Goal: Task Accomplishment & Management: Use online tool/utility

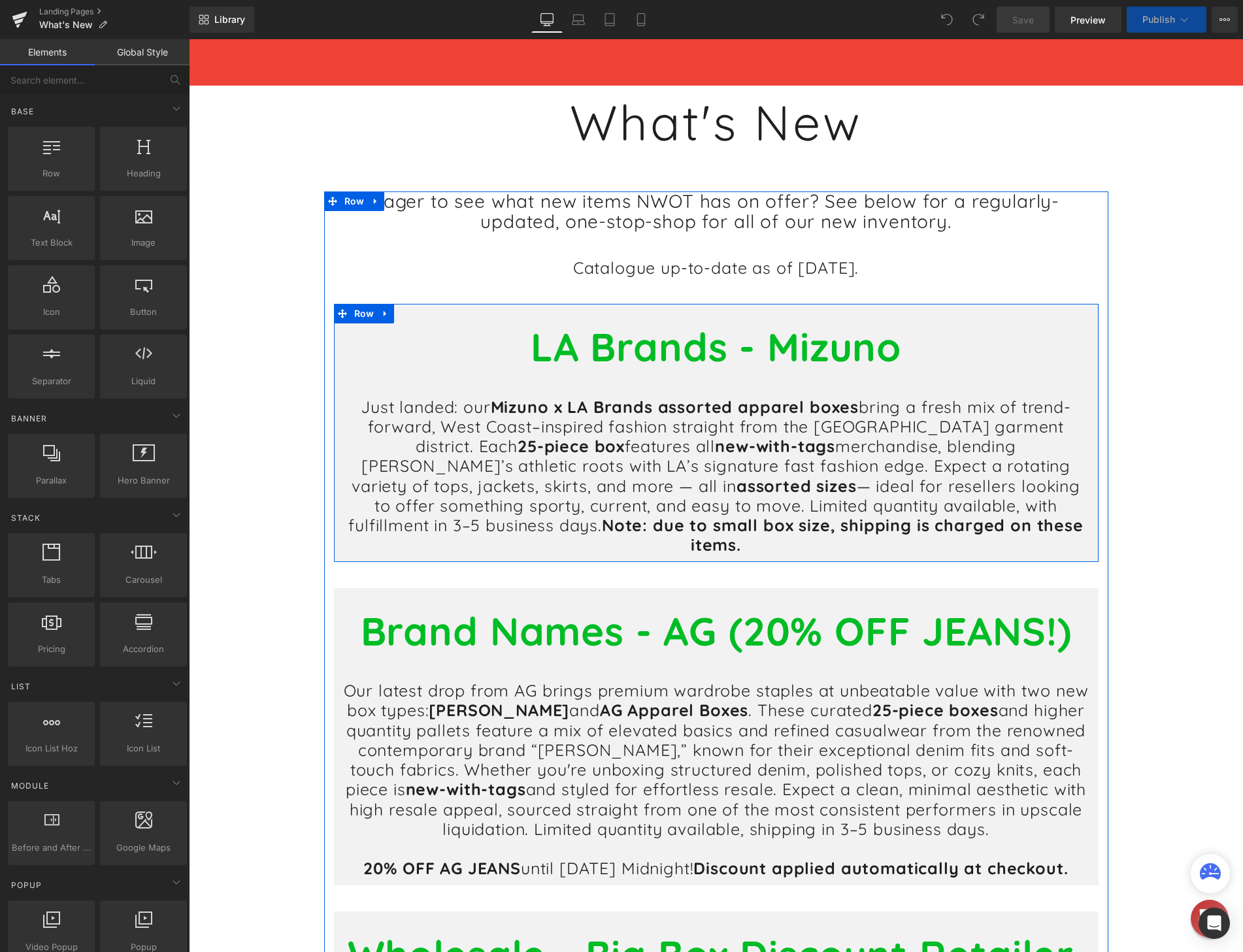
scroll to position [196, 0]
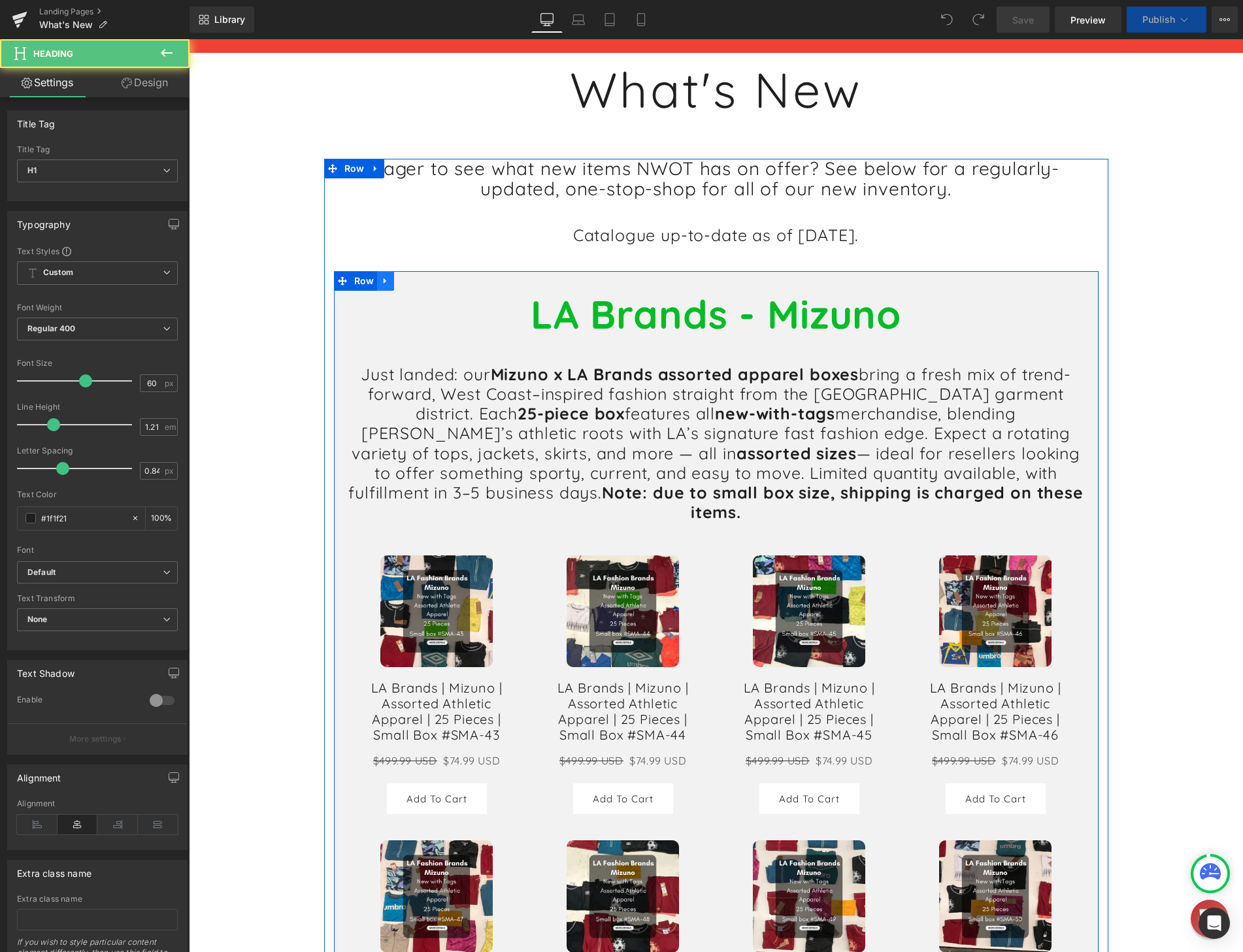
click at [383, 283] on icon at bounding box center [386, 281] width 9 height 9
drag, startPoint x: 394, startPoint y: 281, endPoint x: 542, endPoint y: 338, distance: 158.6
click at [398, 281] on icon at bounding box center [402, 281] width 9 height 9
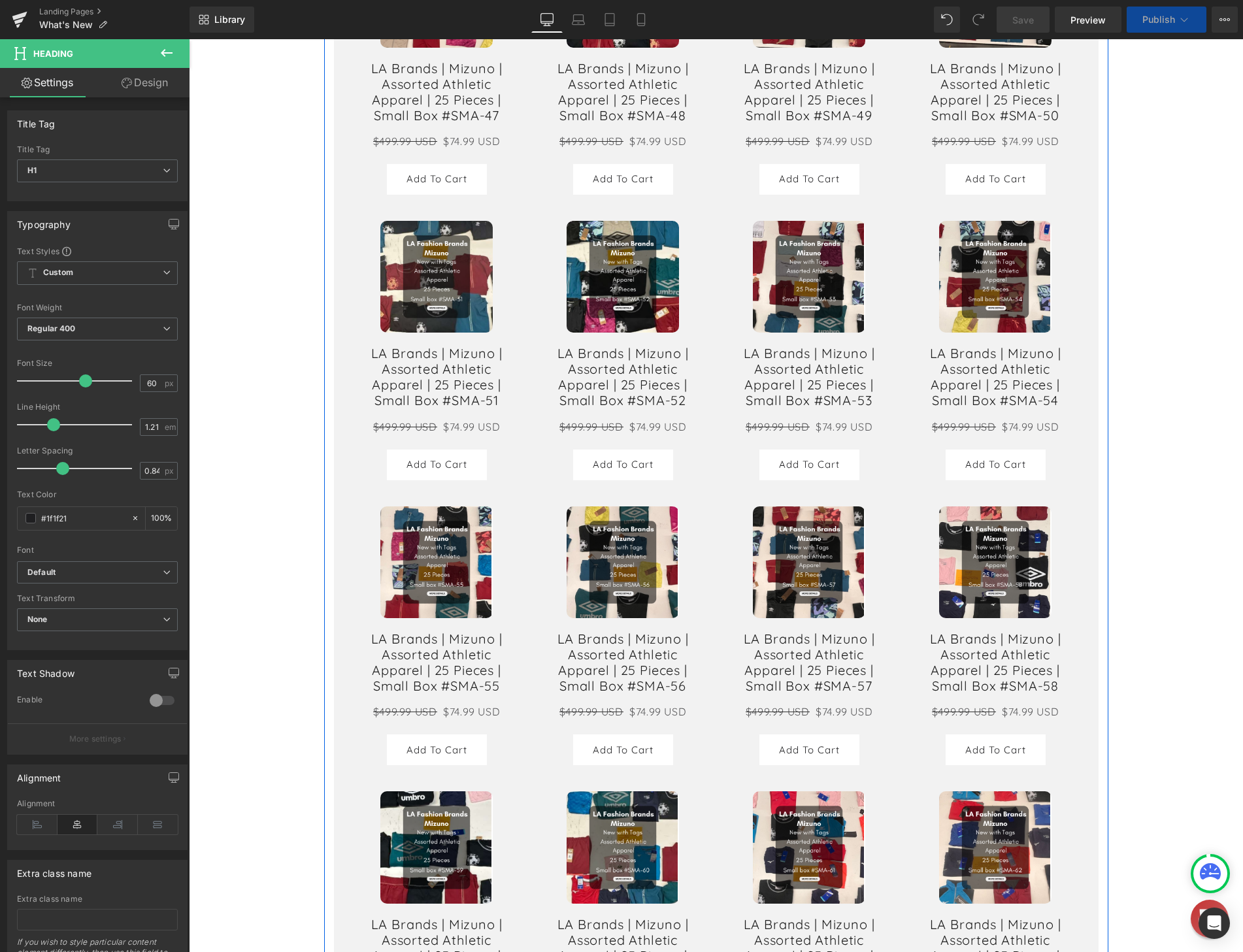
scroll to position [262, 0]
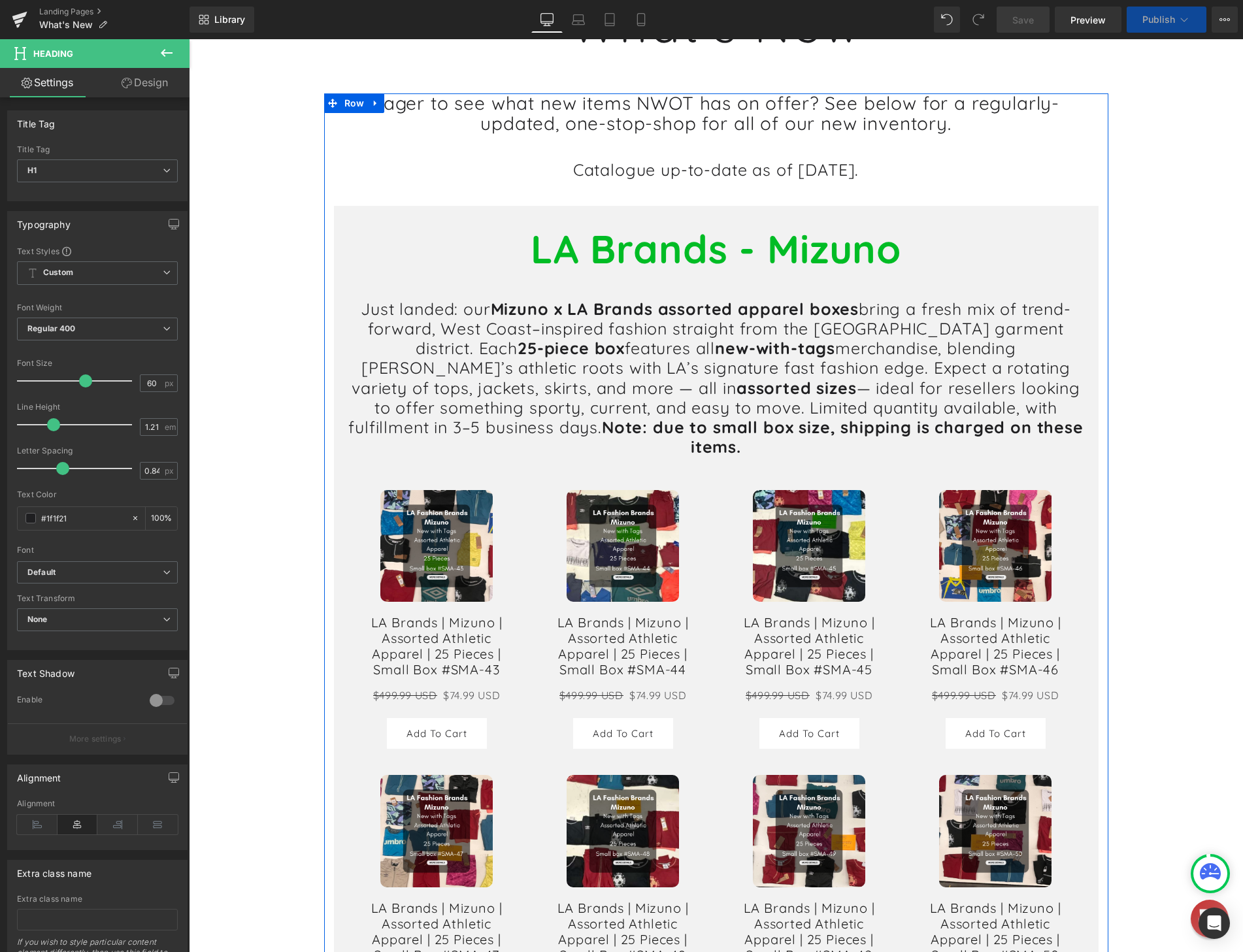
click at [727, 254] on div "LA Brands - Mizuno Heading" at bounding box center [716, 249] width 745 height 47
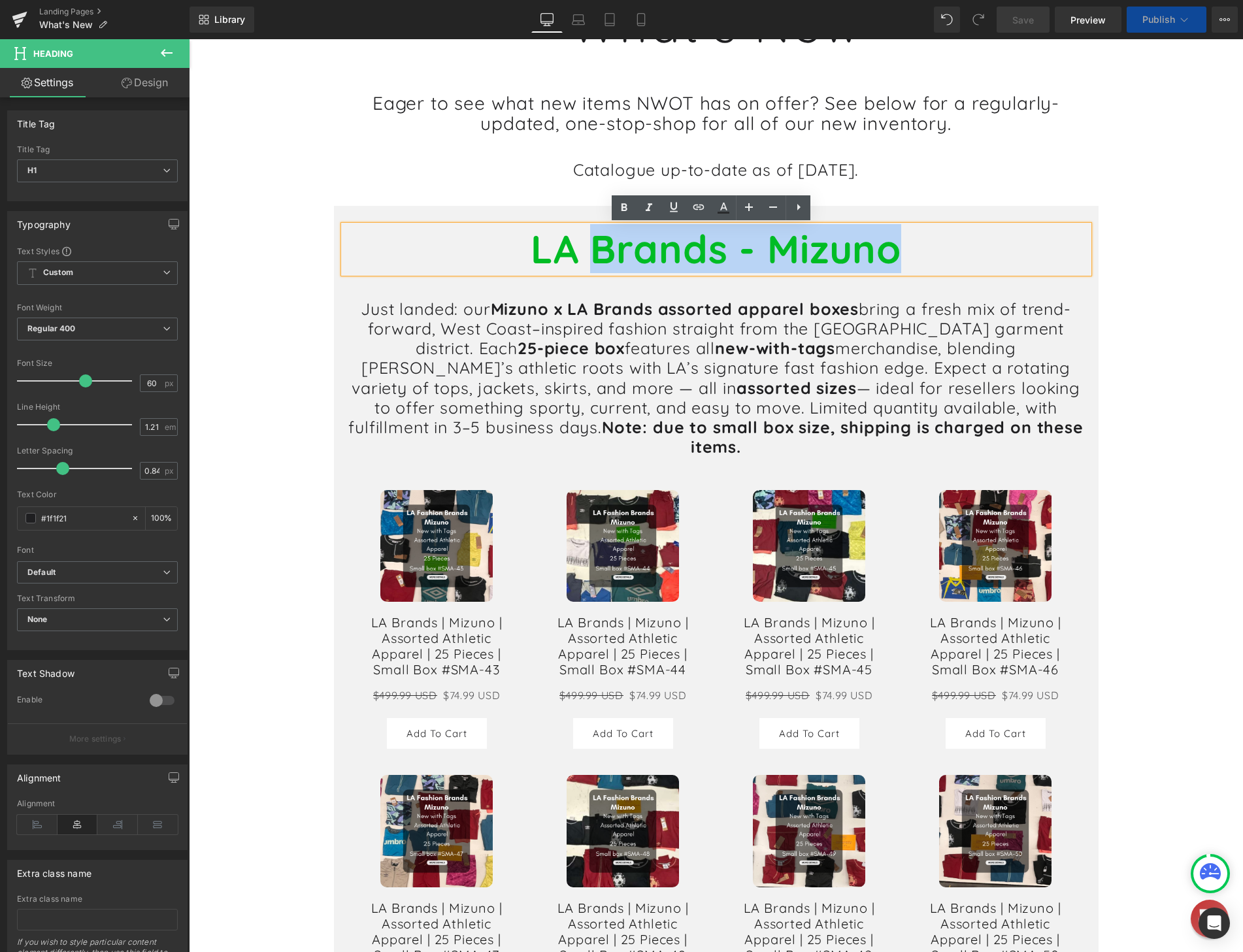
drag, startPoint x: 901, startPoint y: 253, endPoint x: 595, endPoint y: 268, distance: 306.4
click at [595, 268] on h1 "LA Brands - Mizuno" at bounding box center [716, 249] width 745 height 47
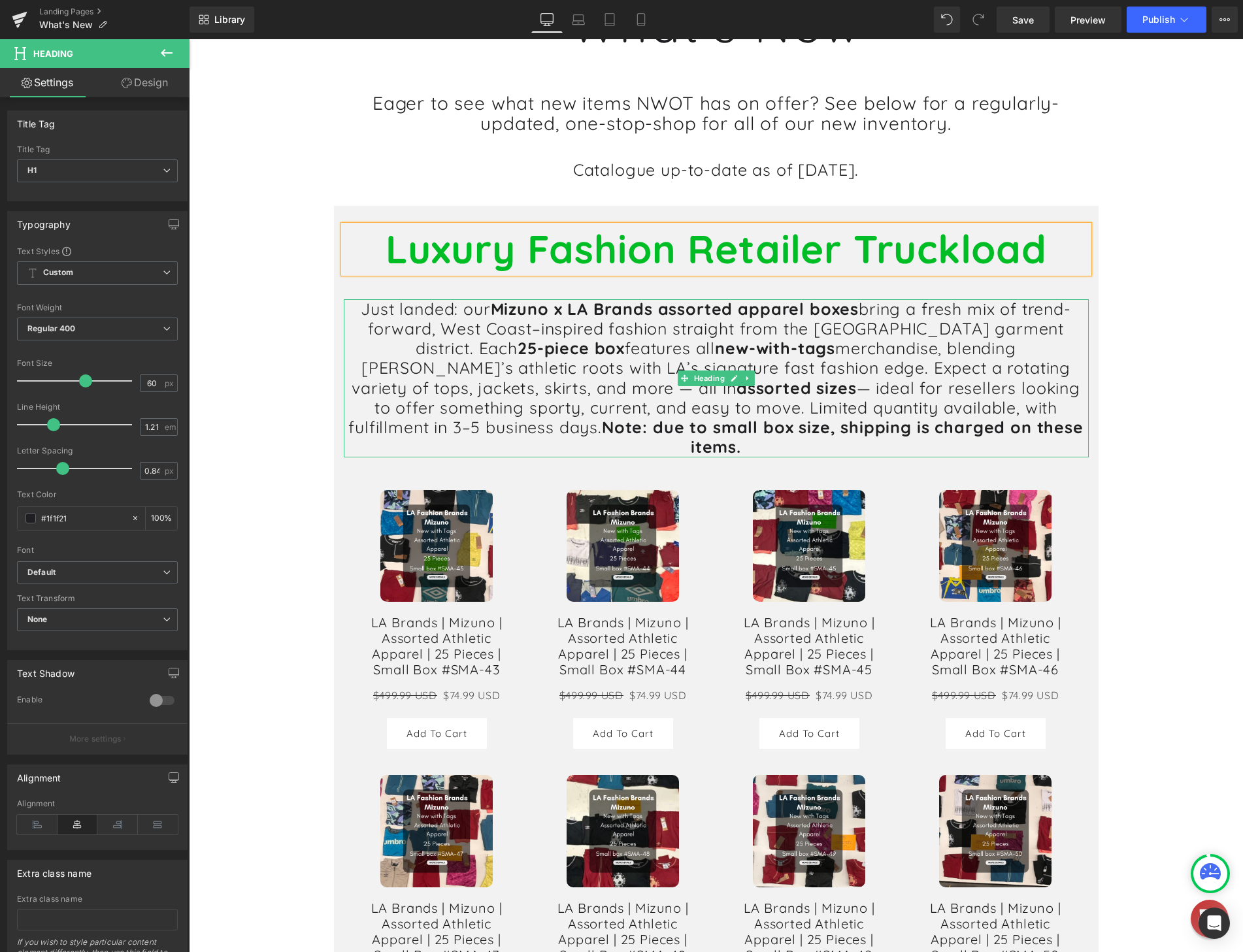
click at [929, 428] on h1 "Just landed: our Mizuno x LA Brands assorted apparel boxes bring a fresh mix of…" at bounding box center [716, 378] width 745 height 158
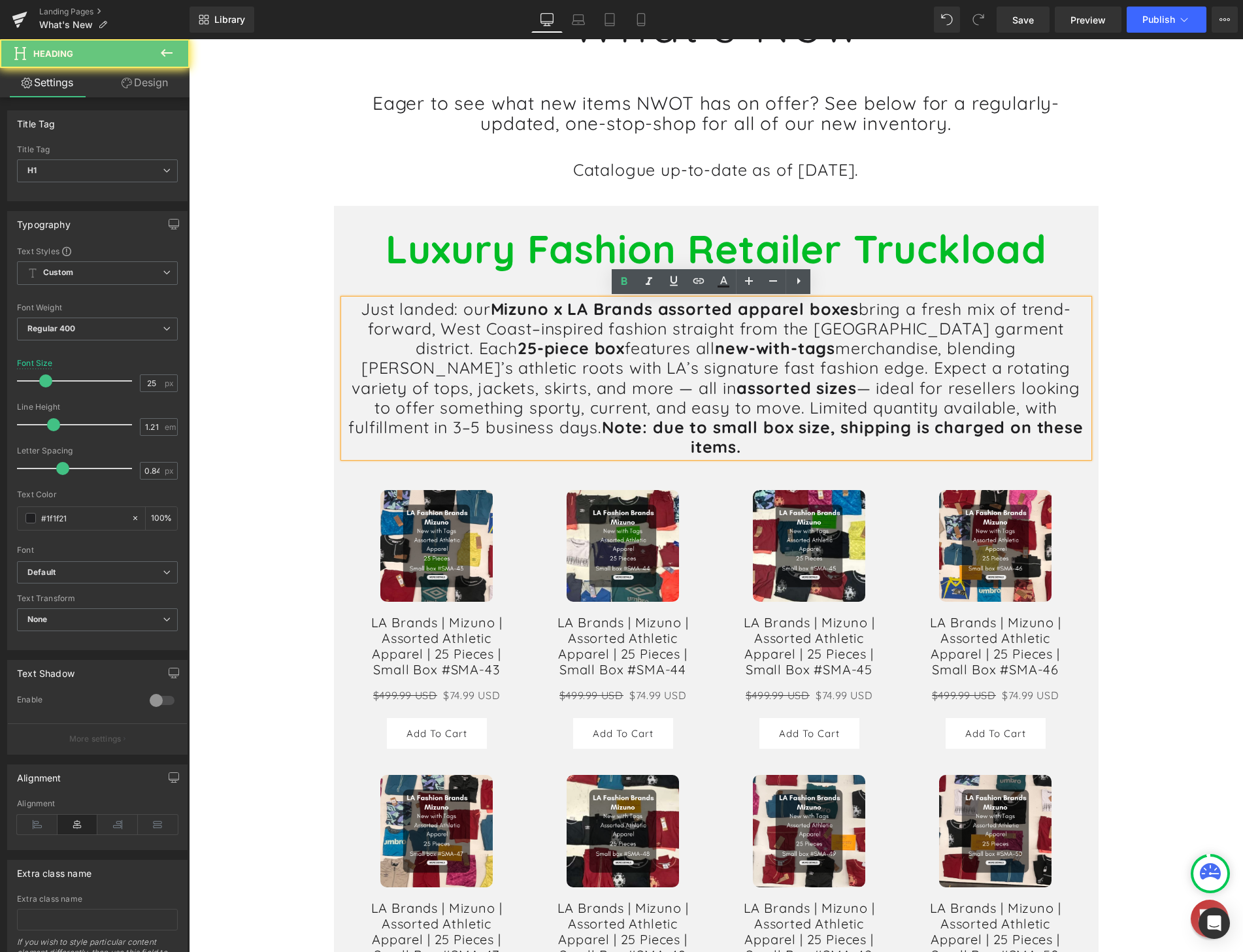
click at [925, 427] on h1 "Just landed: our Mizuno x LA Brands assorted apparel boxes bring a fresh mix of…" at bounding box center [716, 378] width 745 height 158
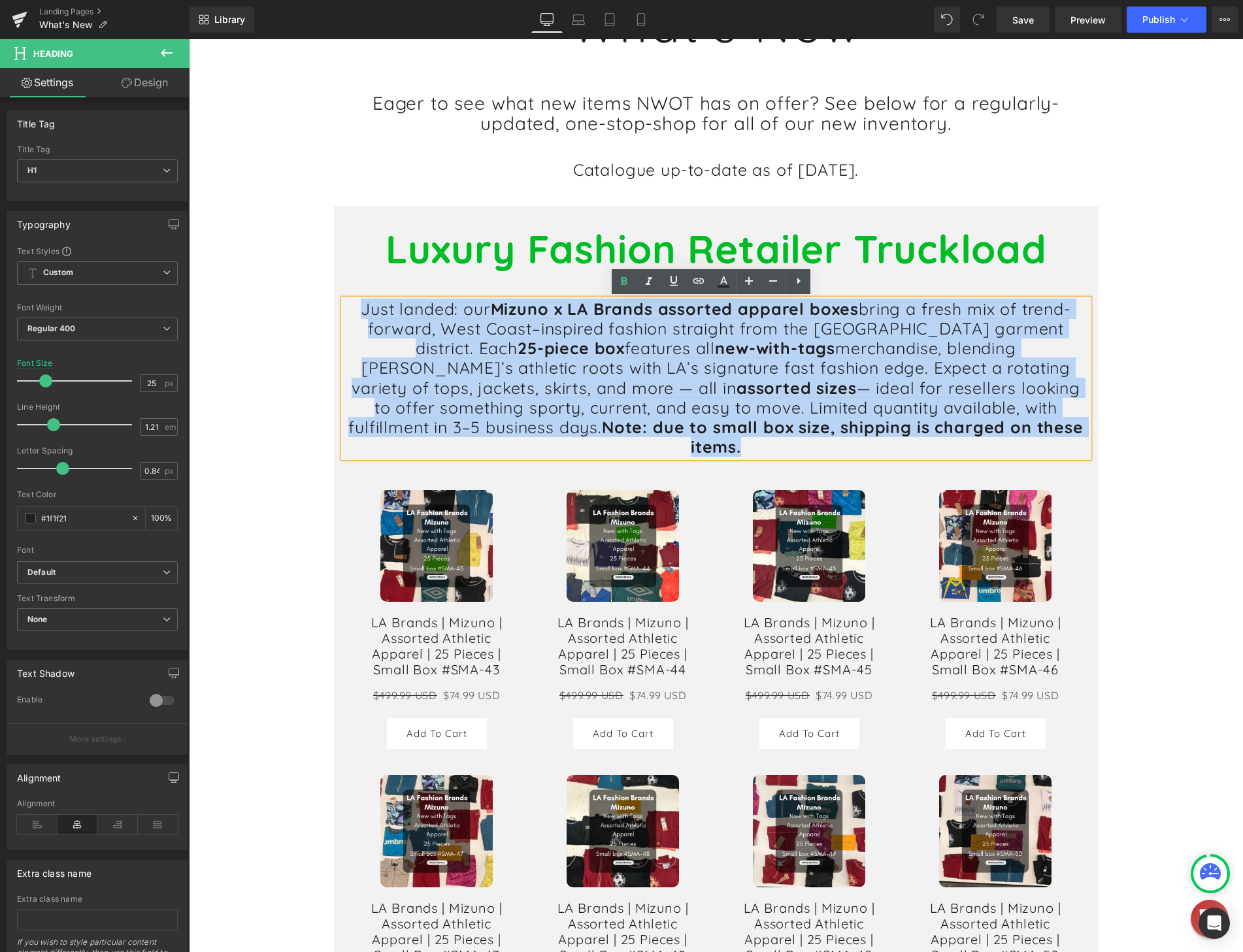
drag, startPoint x: 920, startPoint y: 425, endPoint x: 346, endPoint y: 289, distance: 589.9
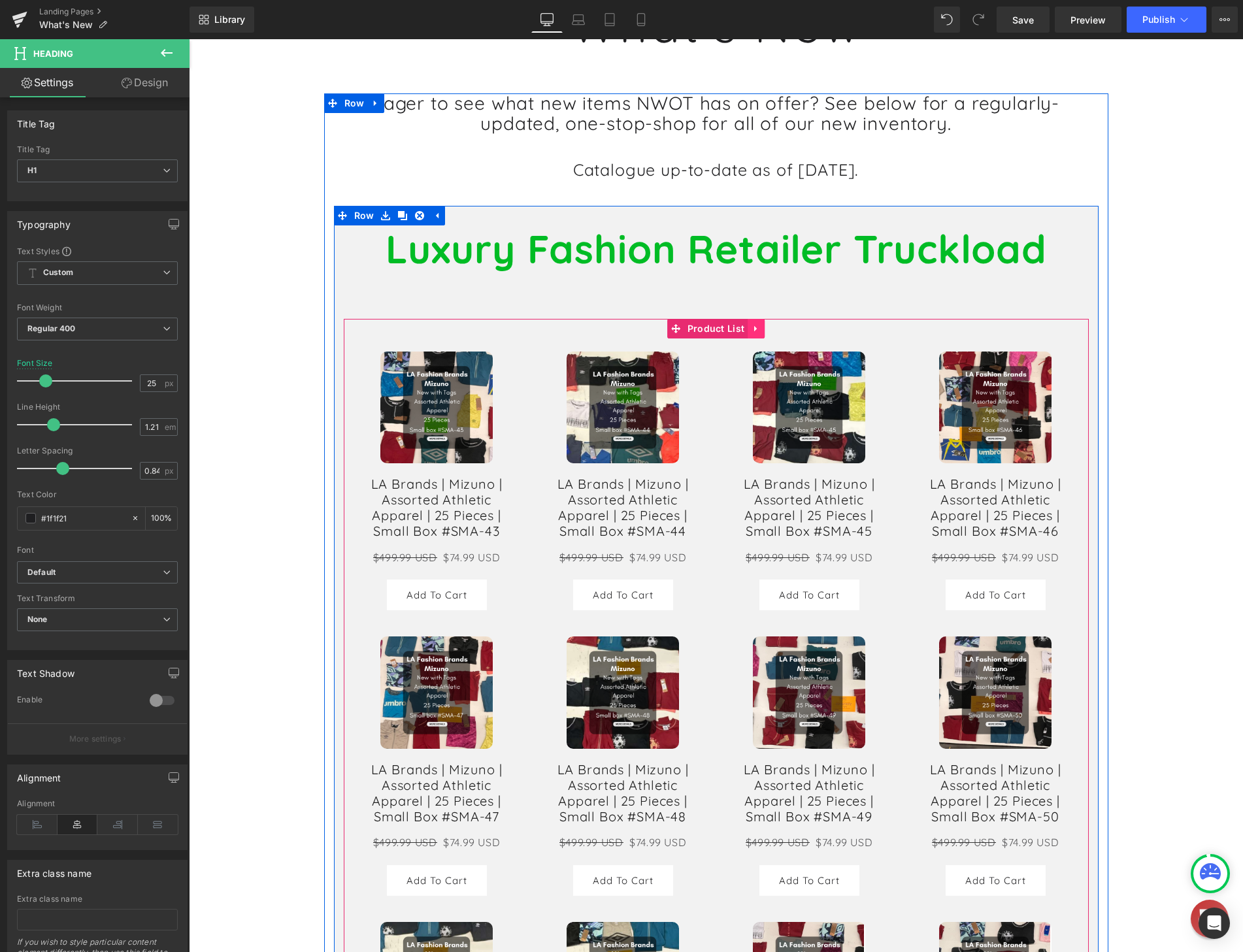
click at [754, 331] on icon at bounding box center [755, 328] width 2 height 6
click at [760, 331] on icon at bounding box center [765, 329] width 9 height 9
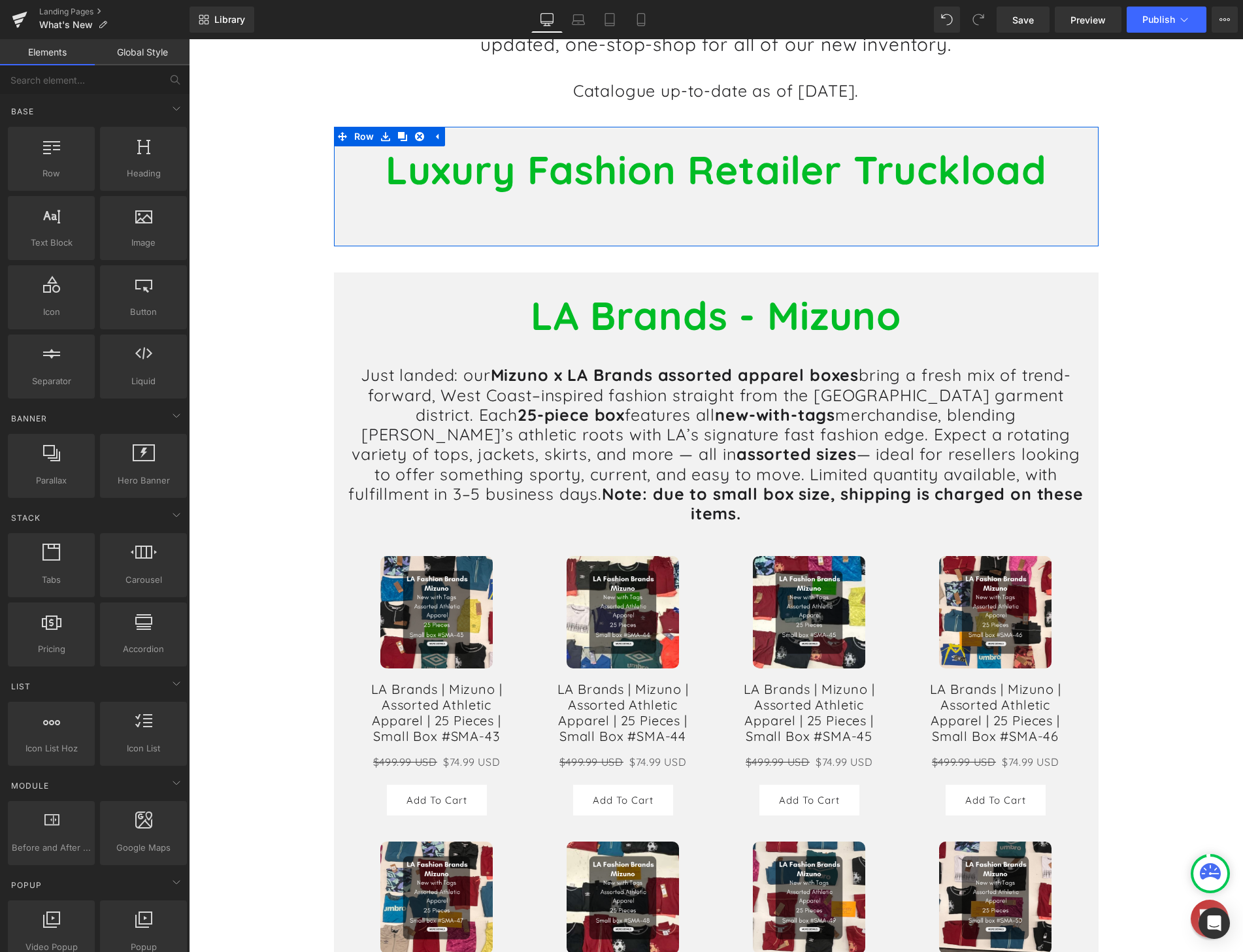
scroll to position [196, 0]
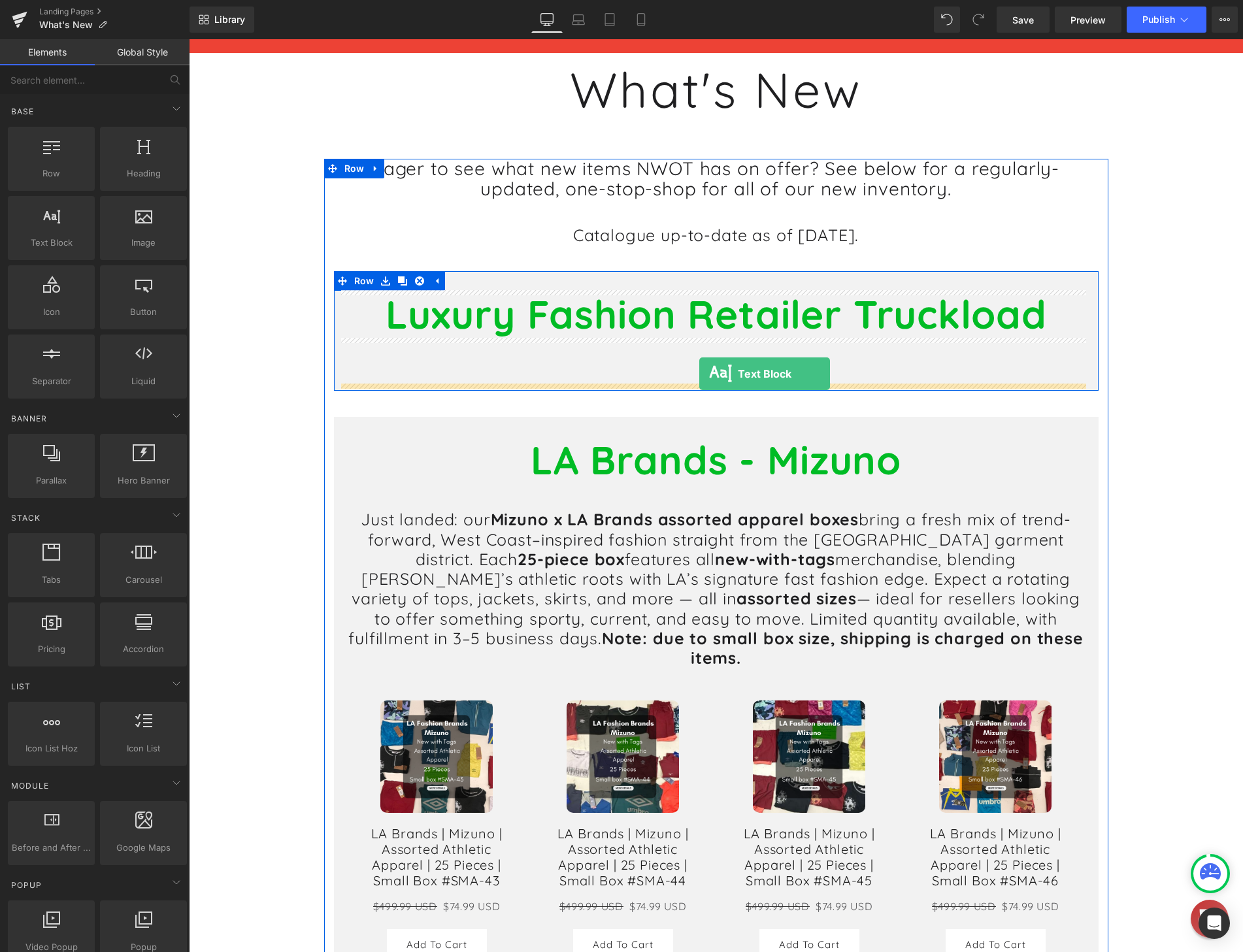
drag, startPoint x: 233, startPoint y: 269, endPoint x: 699, endPoint y: 374, distance: 477.7
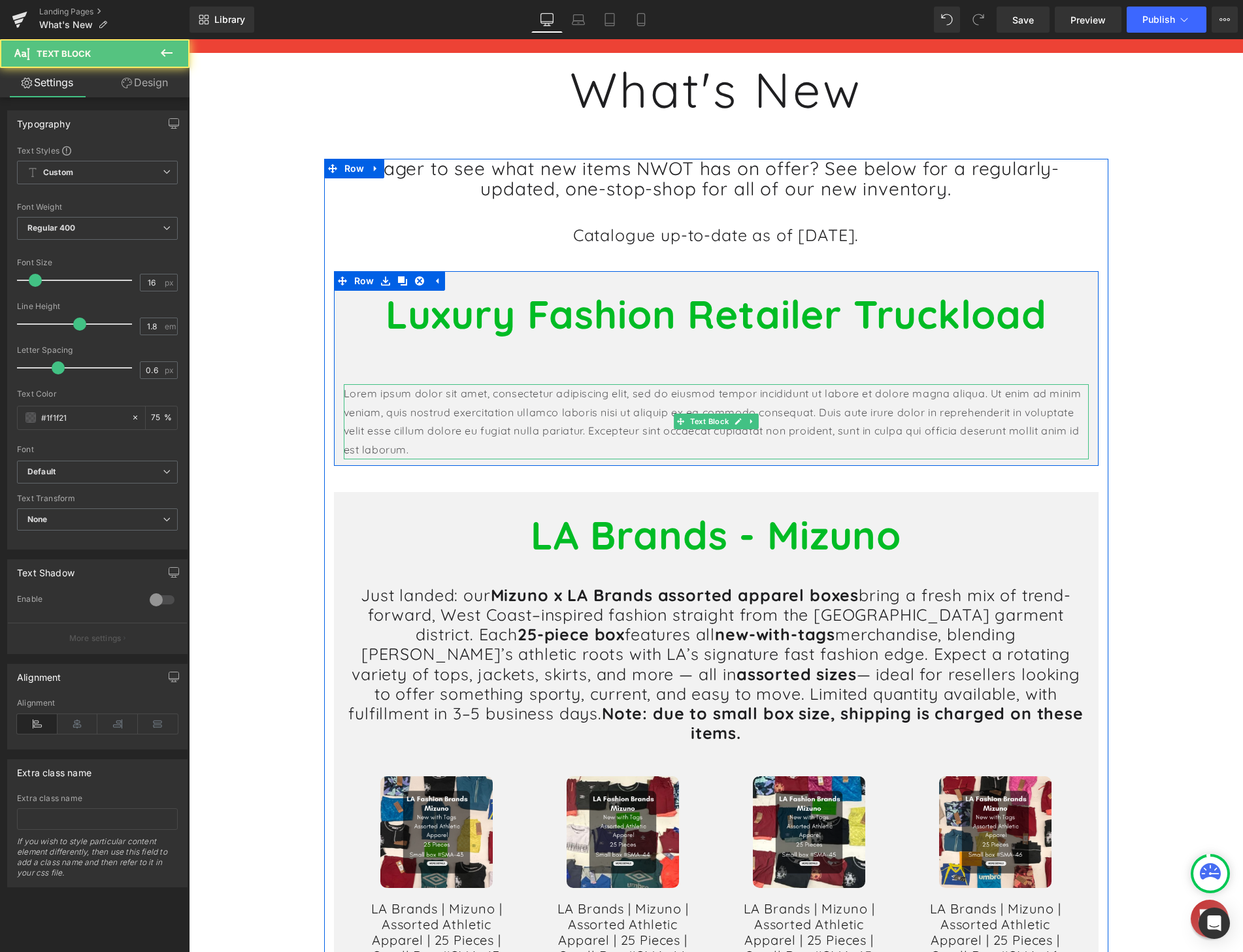
click at [688, 406] on p "Lorem ipsum dolor sit amet, consectetur adipiscing elit, sed do eiusmod tempor …" at bounding box center [716, 421] width 745 height 75
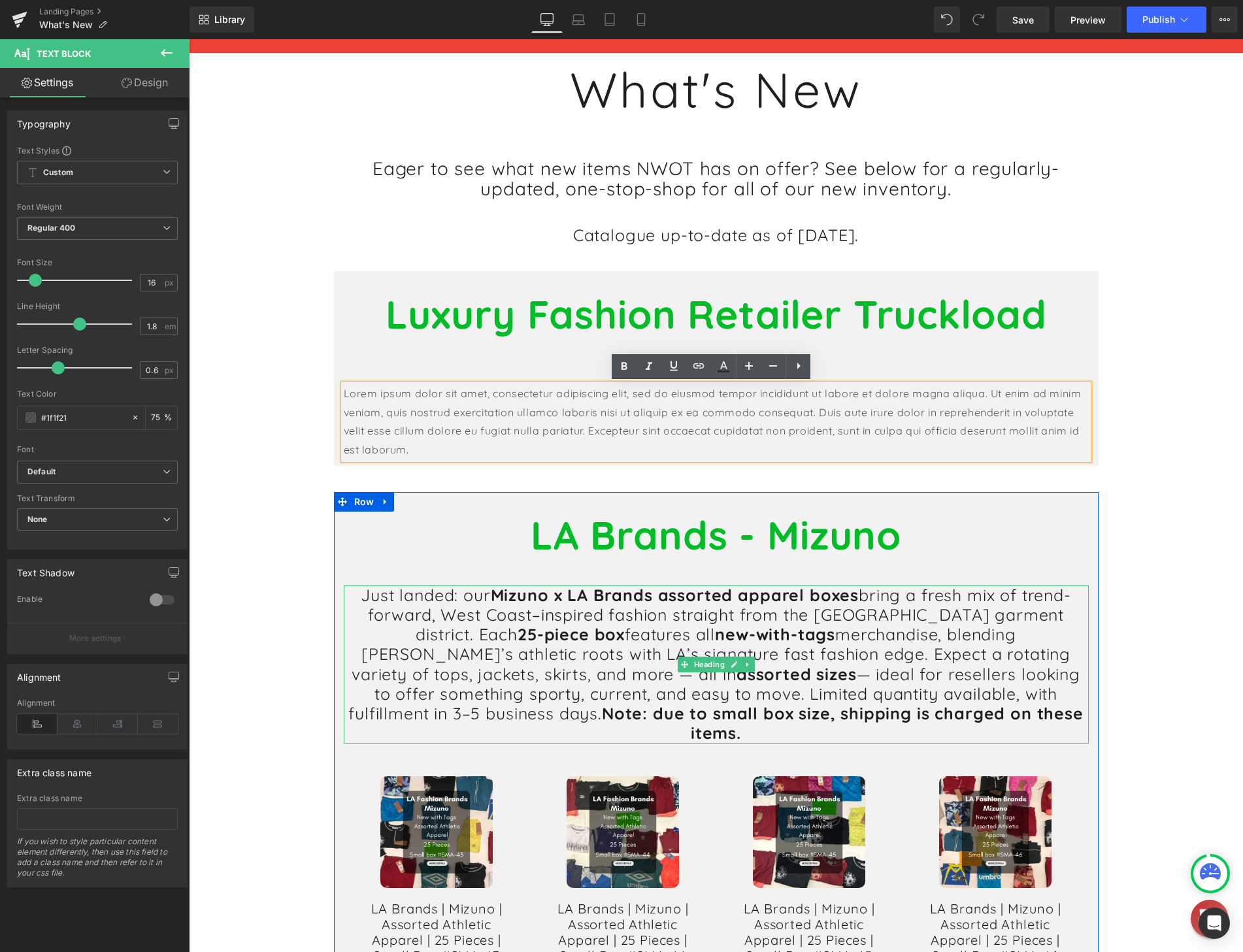
click at [514, 647] on h1 "Just landed: our Mizuno x LA Brands assorted apparel boxes bring a fresh mix of…" at bounding box center [716, 664] width 745 height 158
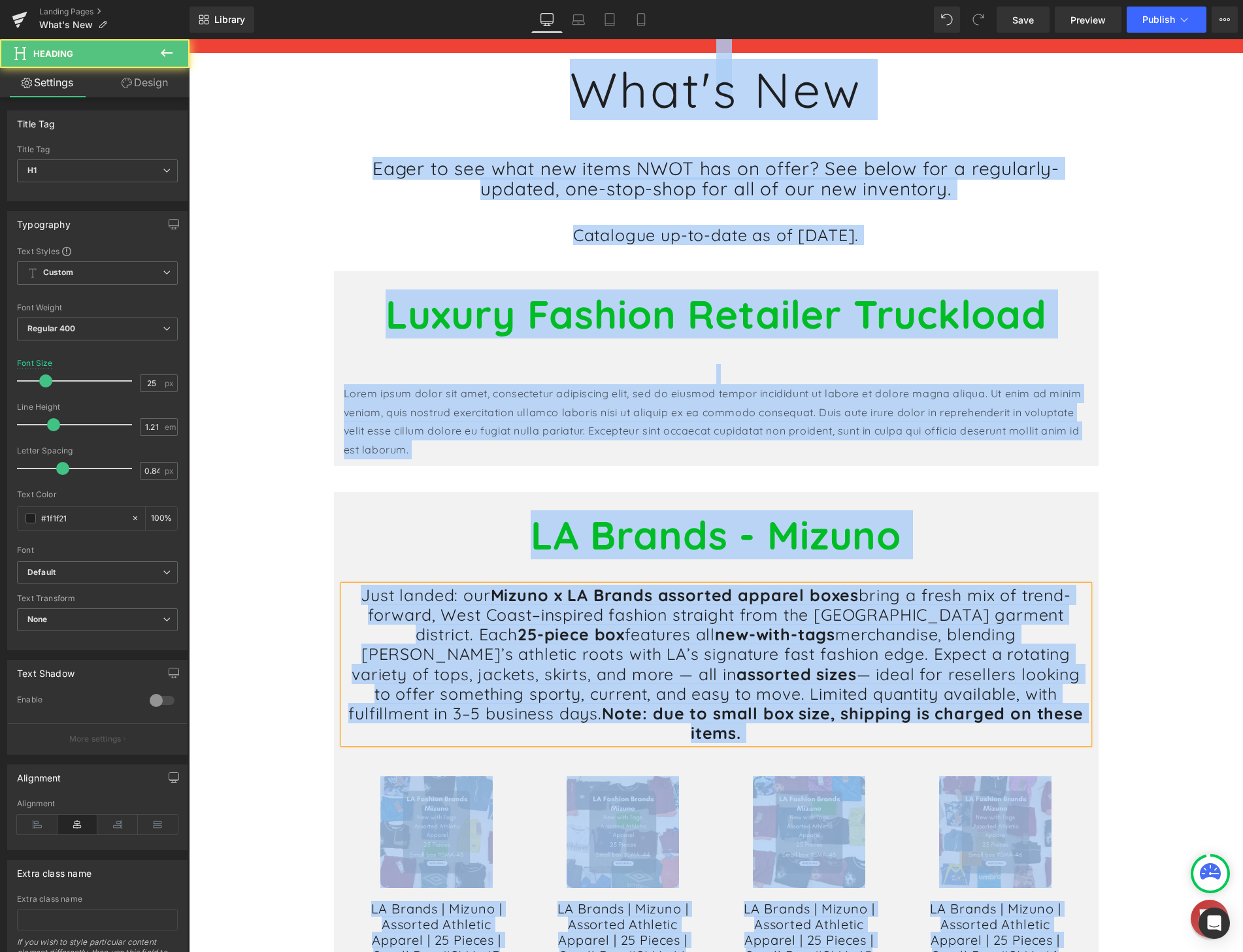
click at [794, 652] on h1 "Just landed: our Mizuno x LA Brands assorted apparel boxes bring a fresh mix of…" at bounding box center [716, 664] width 745 height 158
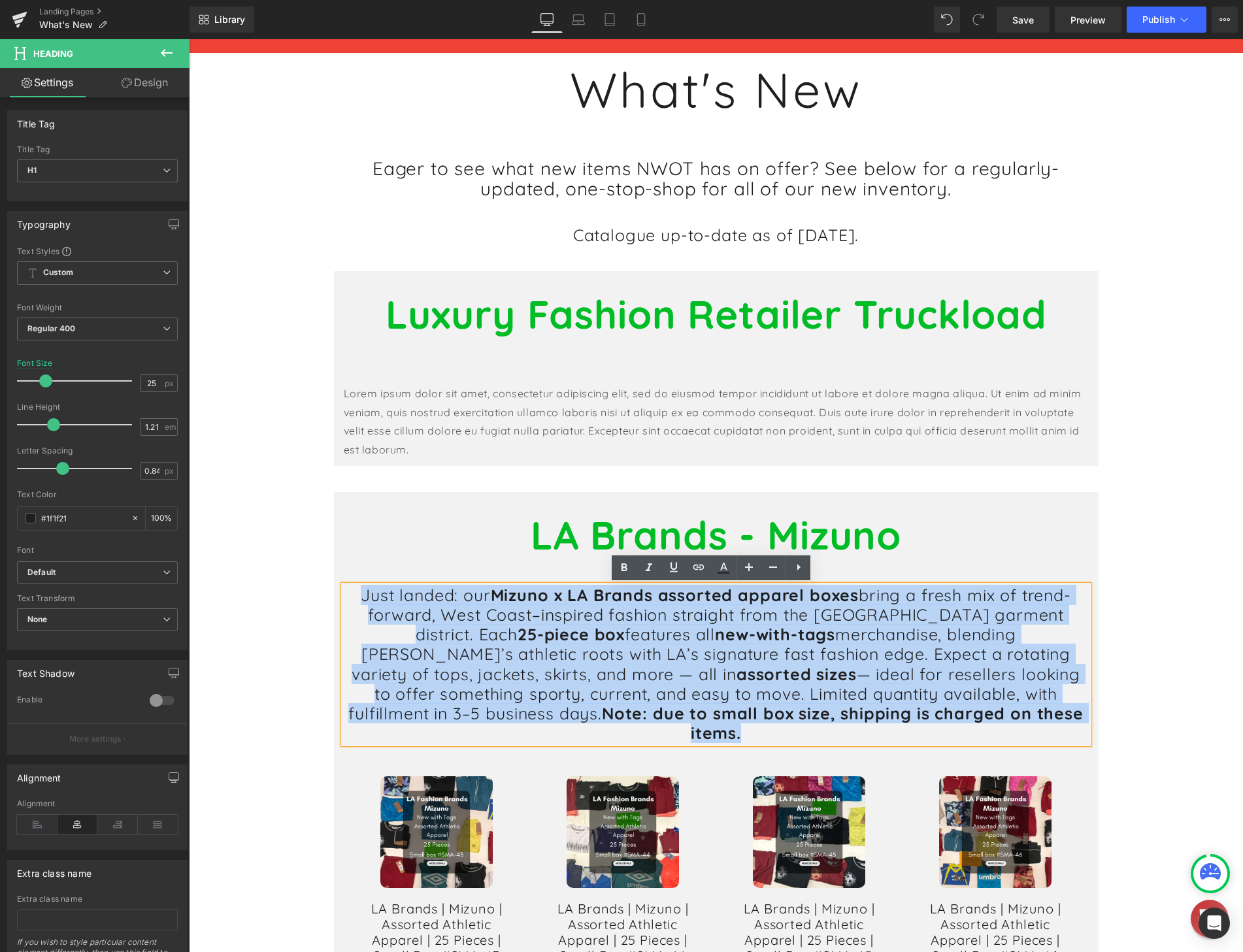
drag, startPoint x: 910, startPoint y: 709, endPoint x: 351, endPoint y: 564, distance: 577.5
copy h1 "Just landed: our Mizuno x LA Brands assorted apparel boxes bring a fresh mix of…"
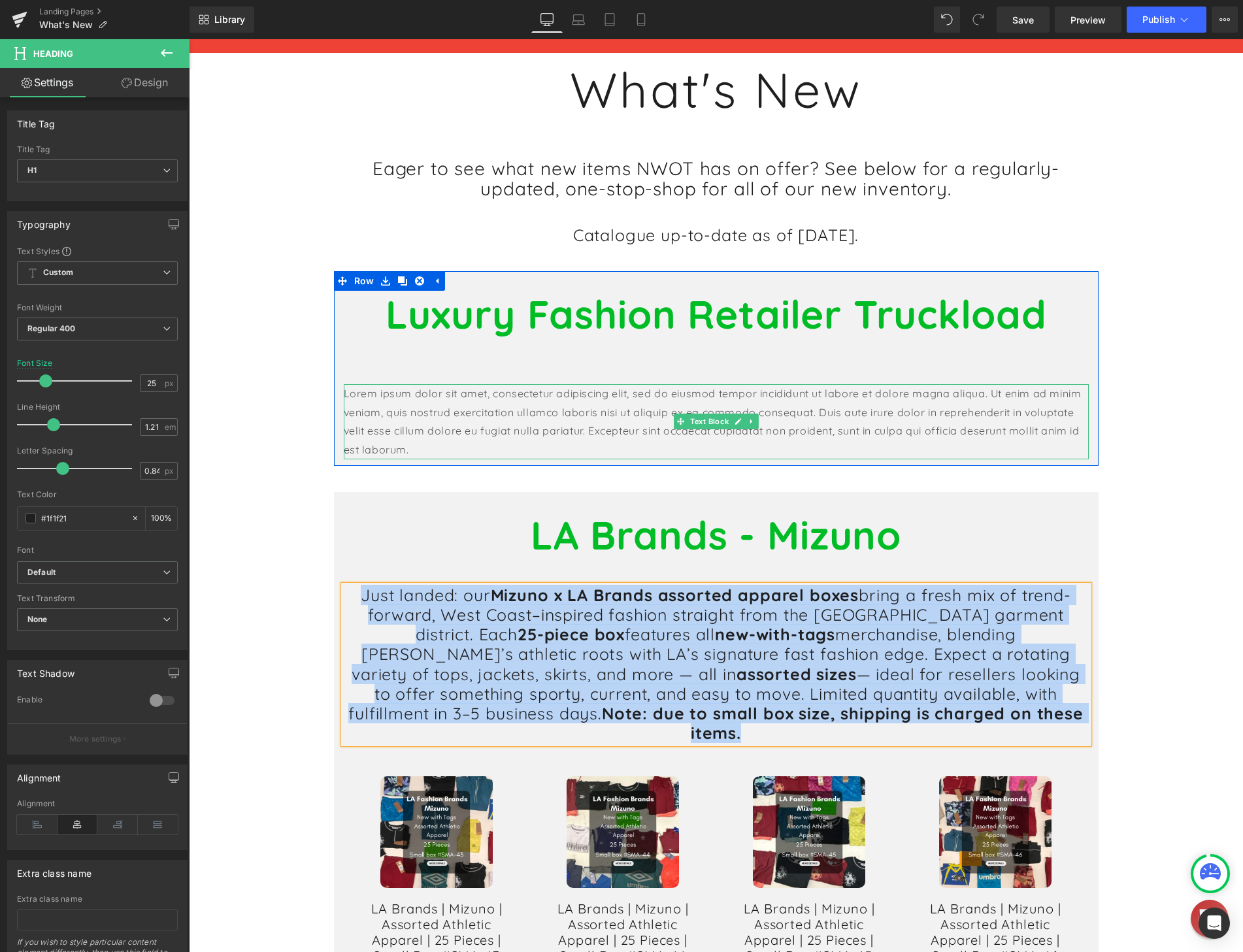
click at [432, 423] on p "Lorem ipsum dolor sit amet, consectetur adipiscing elit, sed do eiusmod tempor …" at bounding box center [716, 421] width 745 height 75
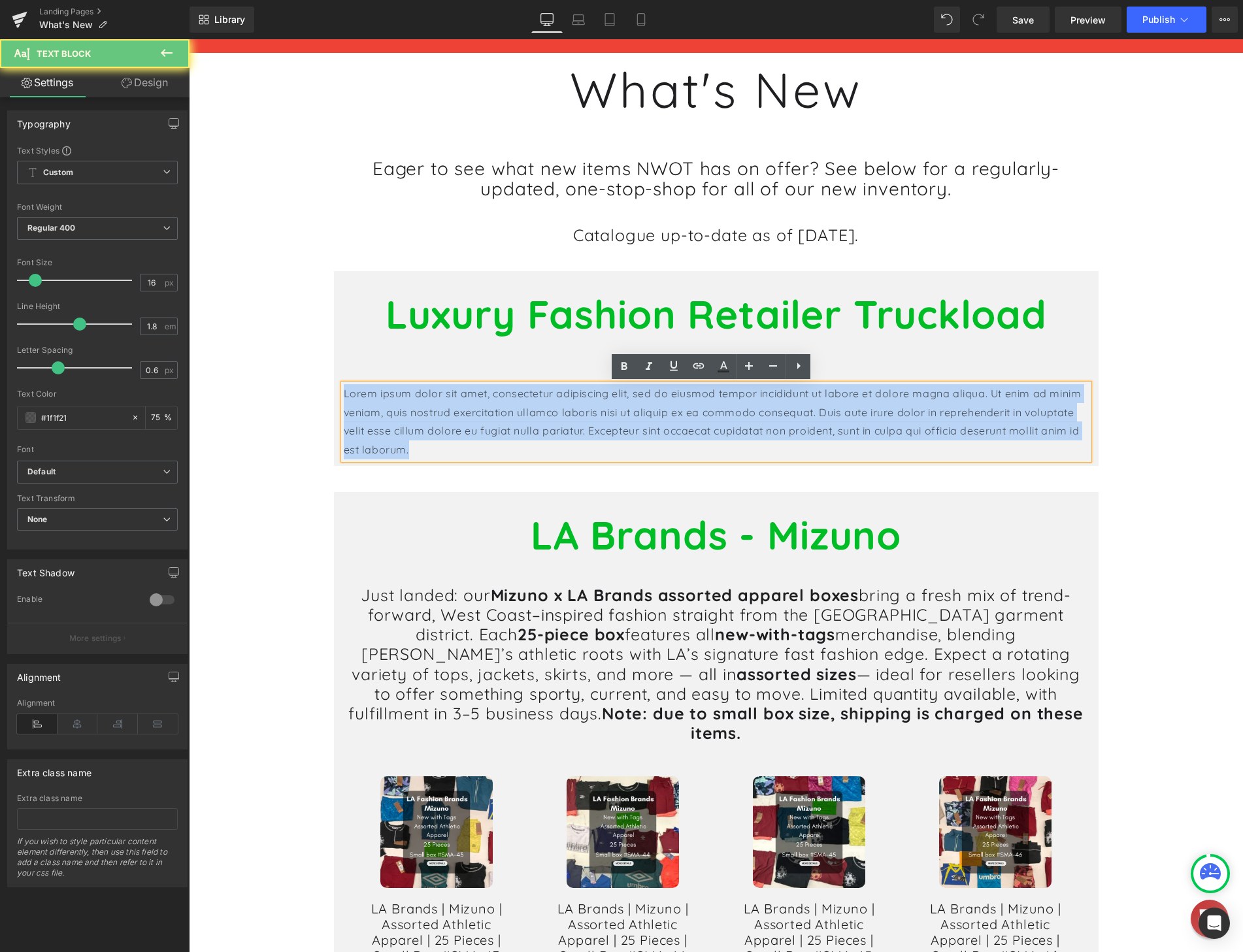
drag, startPoint x: 420, startPoint y: 453, endPoint x: 310, endPoint y: 389, distance: 127.3
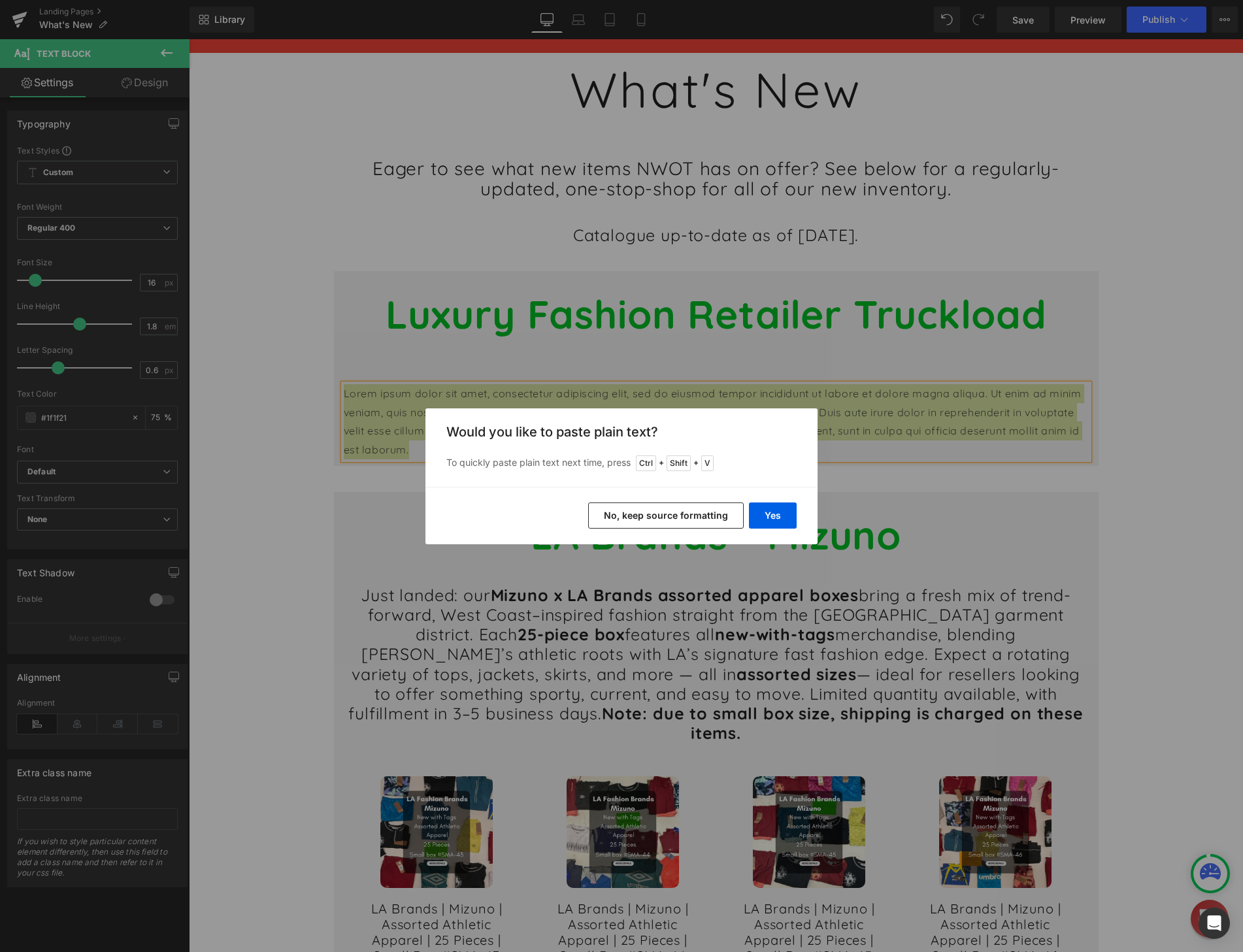
click at [682, 520] on button "No, keep source formatting" at bounding box center [666, 515] width 156 height 26
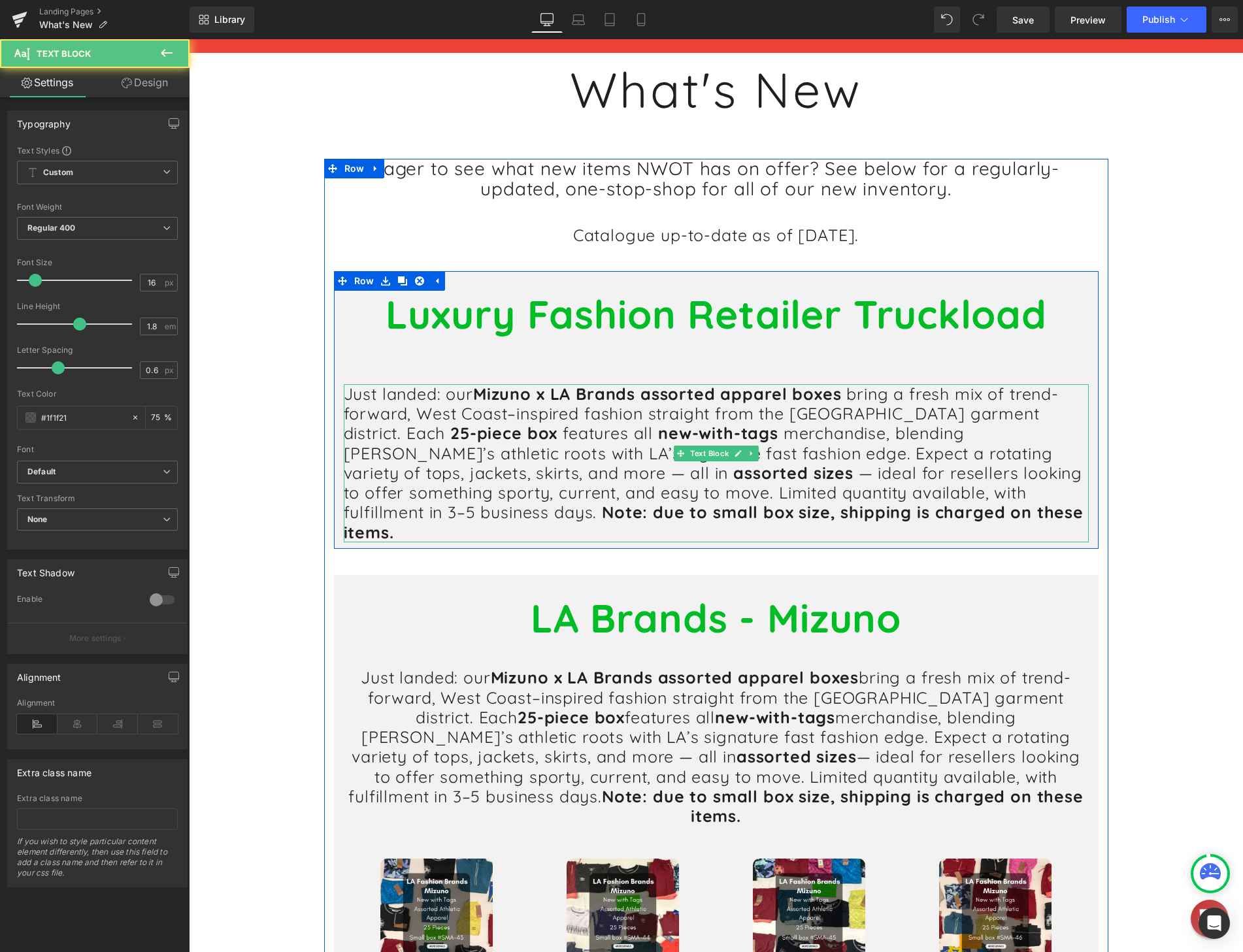
click at [537, 417] on h1 "Just landed: our Mizuno x LA Brands assorted apparel boxes bring a fresh mix of…" at bounding box center [716, 463] width 745 height 158
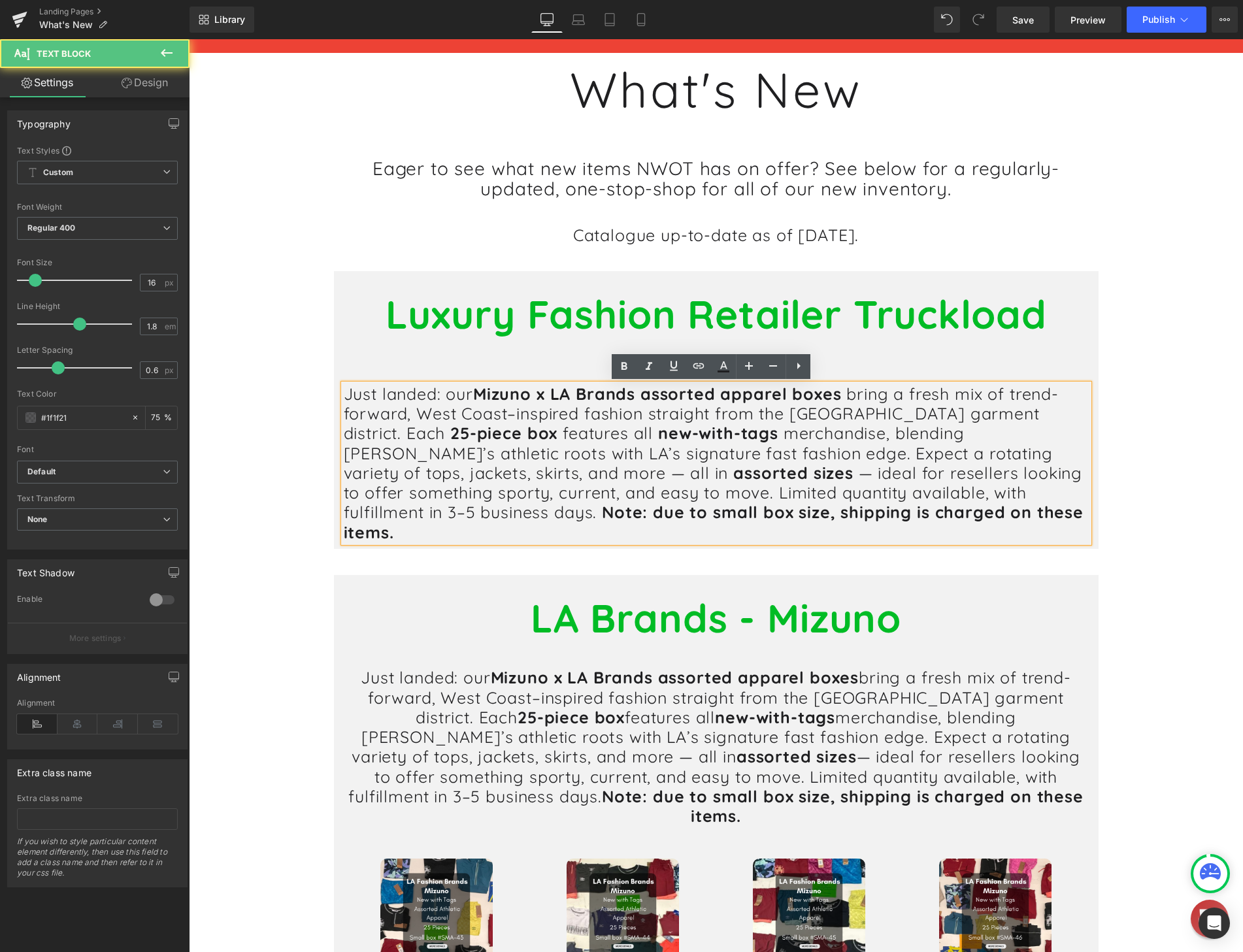
click at [558, 349] on div "Luxury Fashion Retailer Truckload Heading Heading Just landed: our Mizuno x LA …" at bounding box center [716, 417] width 765 height 251
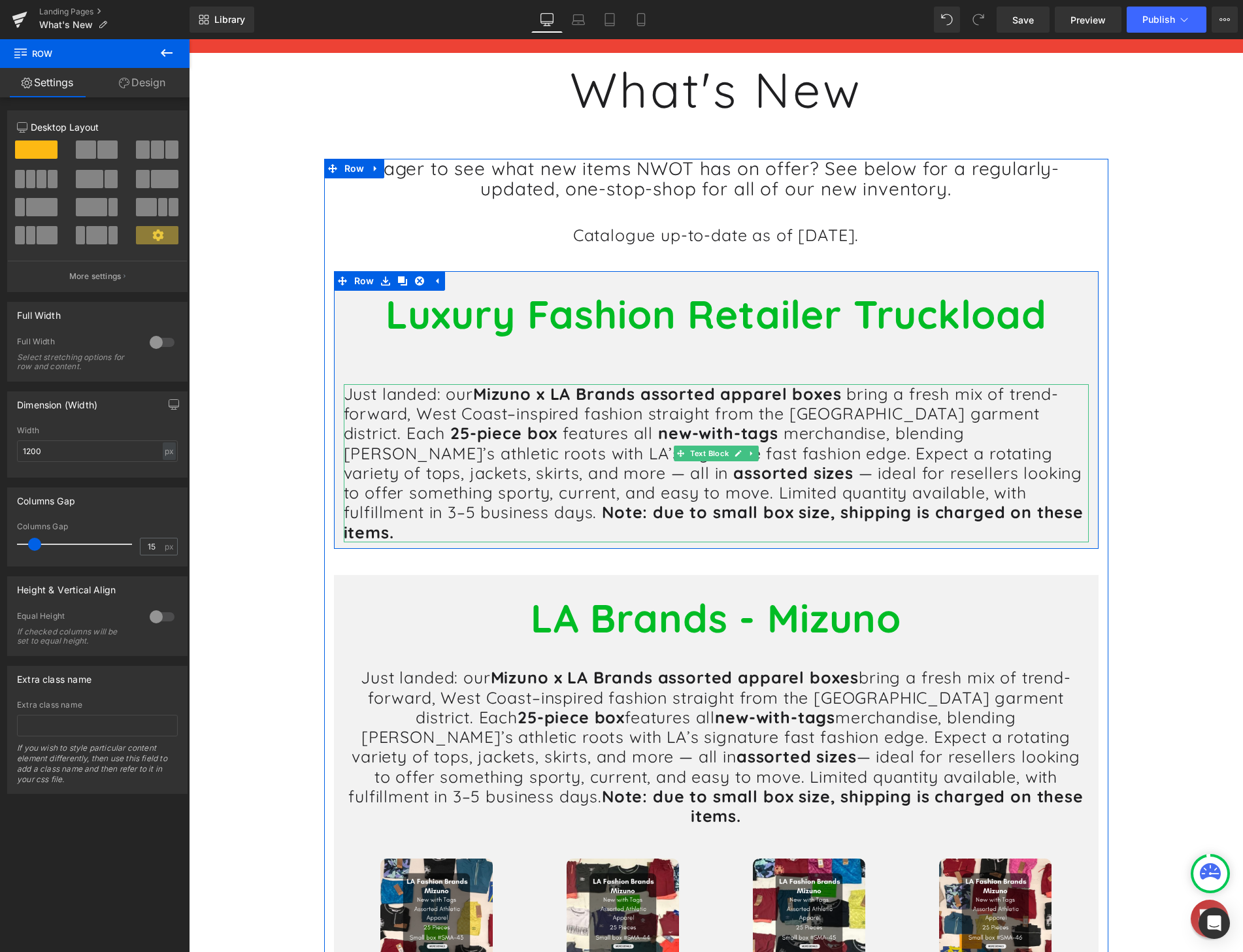
click at [876, 501] on h1 "Just landed: our Mizuno x LA Brands assorted apparel boxes bring a fresh mix of…" at bounding box center [716, 463] width 745 height 158
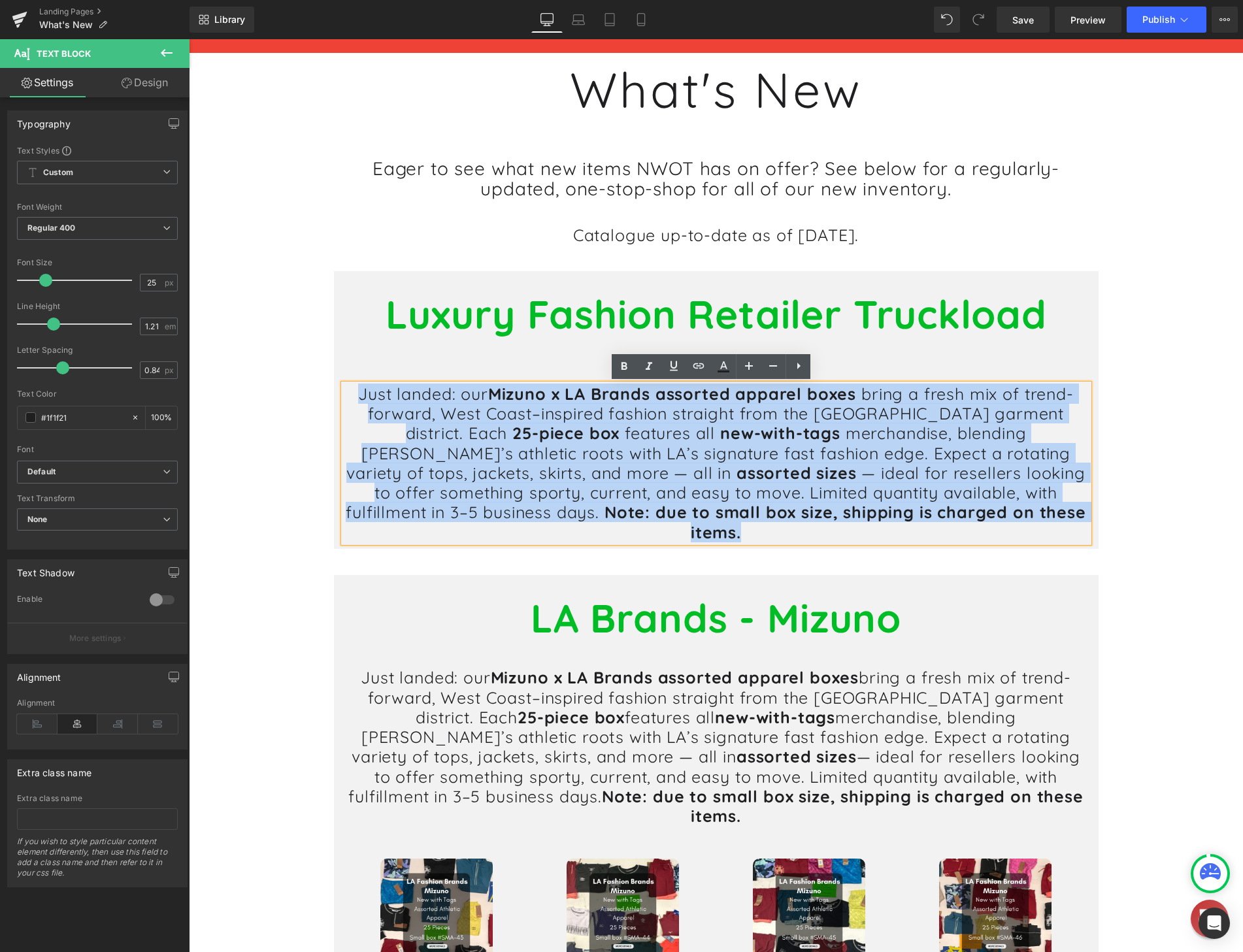
drag, startPoint x: 933, startPoint y: 505, endPoint x: 279, endPoint y: 380, distance: 665.8
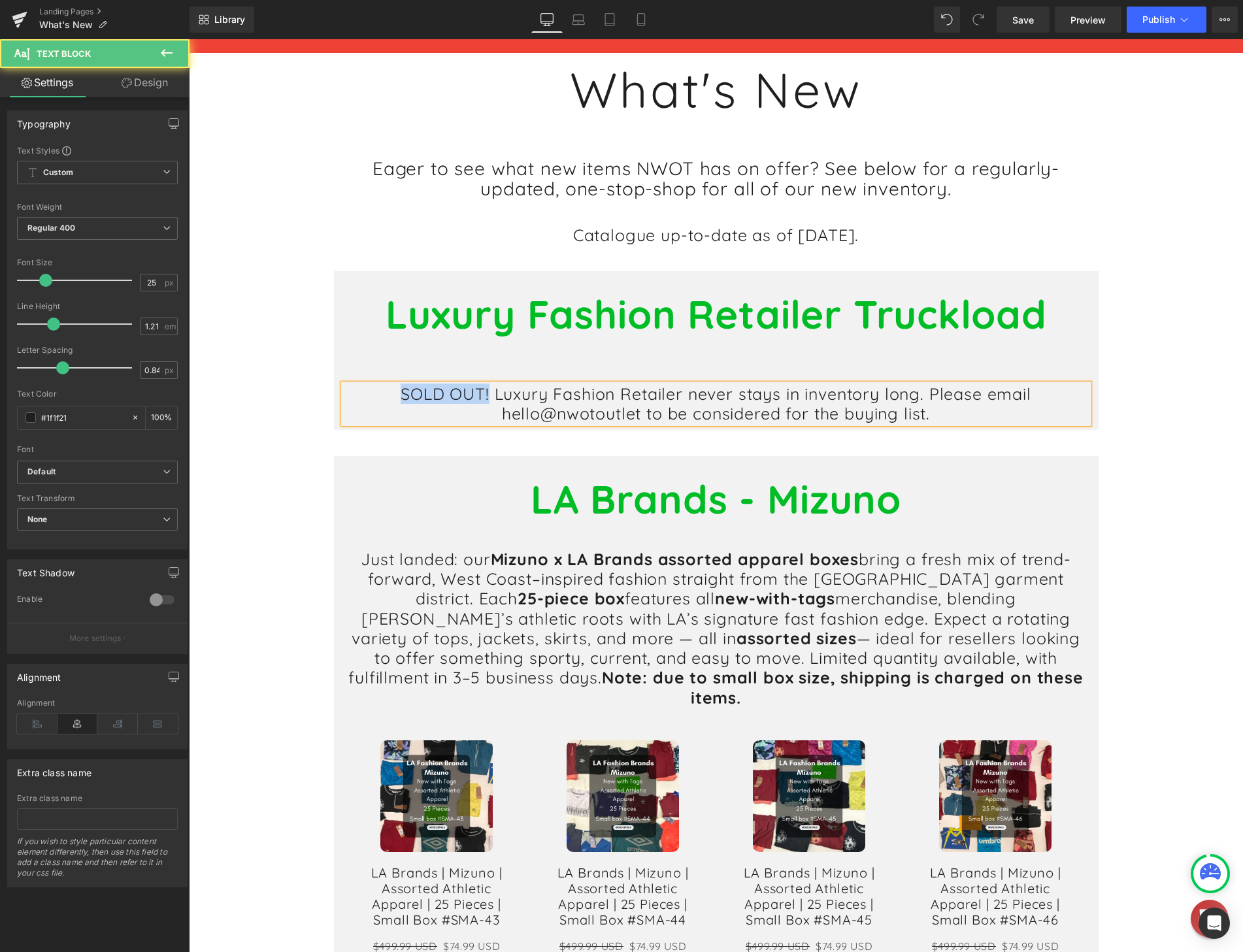
drag, startPoint x: 397, startPoint y: 392, endPoint x: 485, endPoint y: 393, distance: 88.0
click at [485, 393] on h1 "SOLD OUT! Luxury Fashion Retailer never stays in inventory long. Please email h…" at bounding box center [716, 404] width 745 height 40
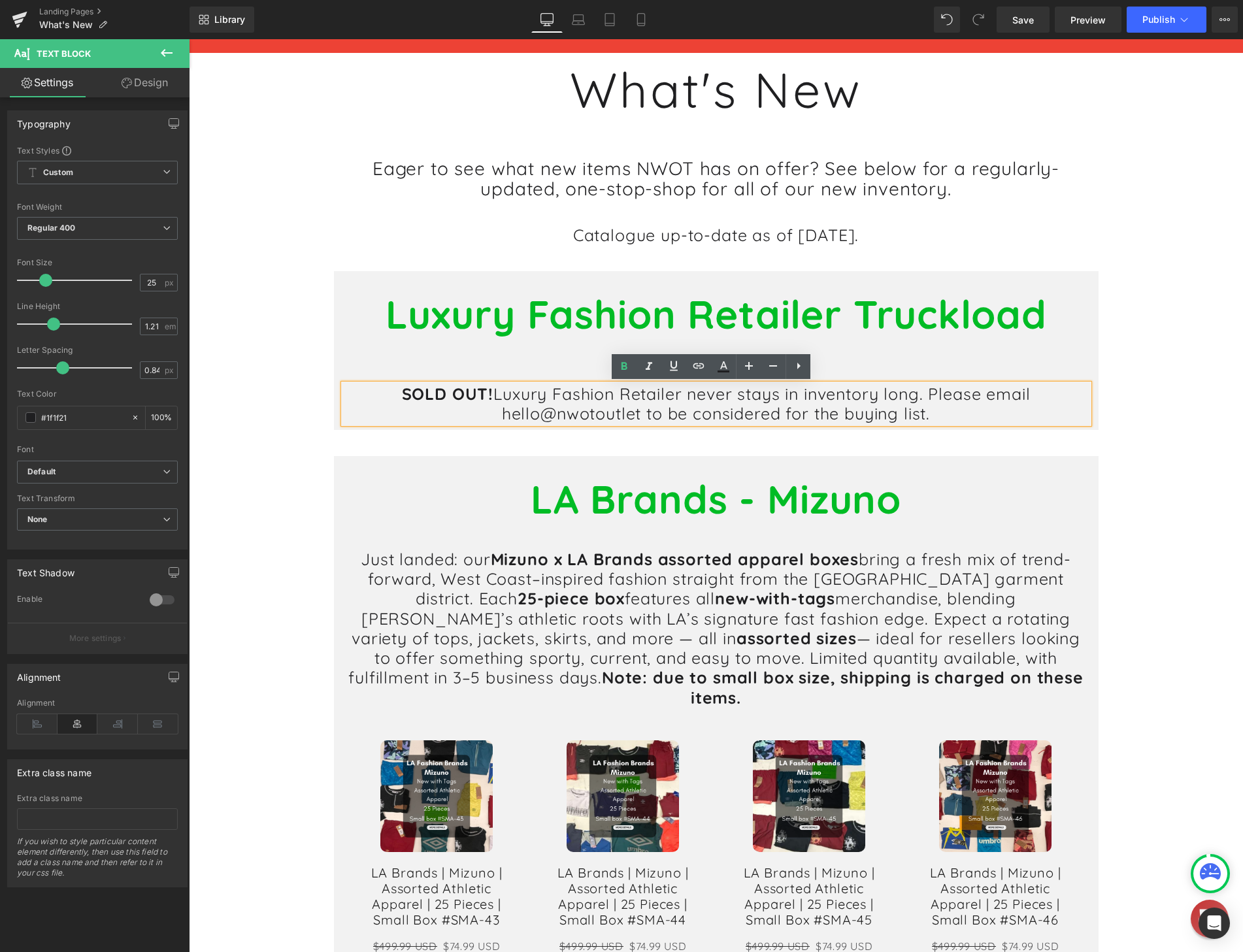
click at [506, 397] on span "Luxury Fashion Retailer never stays in inventory long. Please email hello@nwoto…" at bounding box center [761, 403] width 536 height 40
click at [929, 395] on span "Luxury Fashion Retailer never stays in inventory long. Please email hello@nwoto…" at bounding box center [761, 403] width 536 height 40
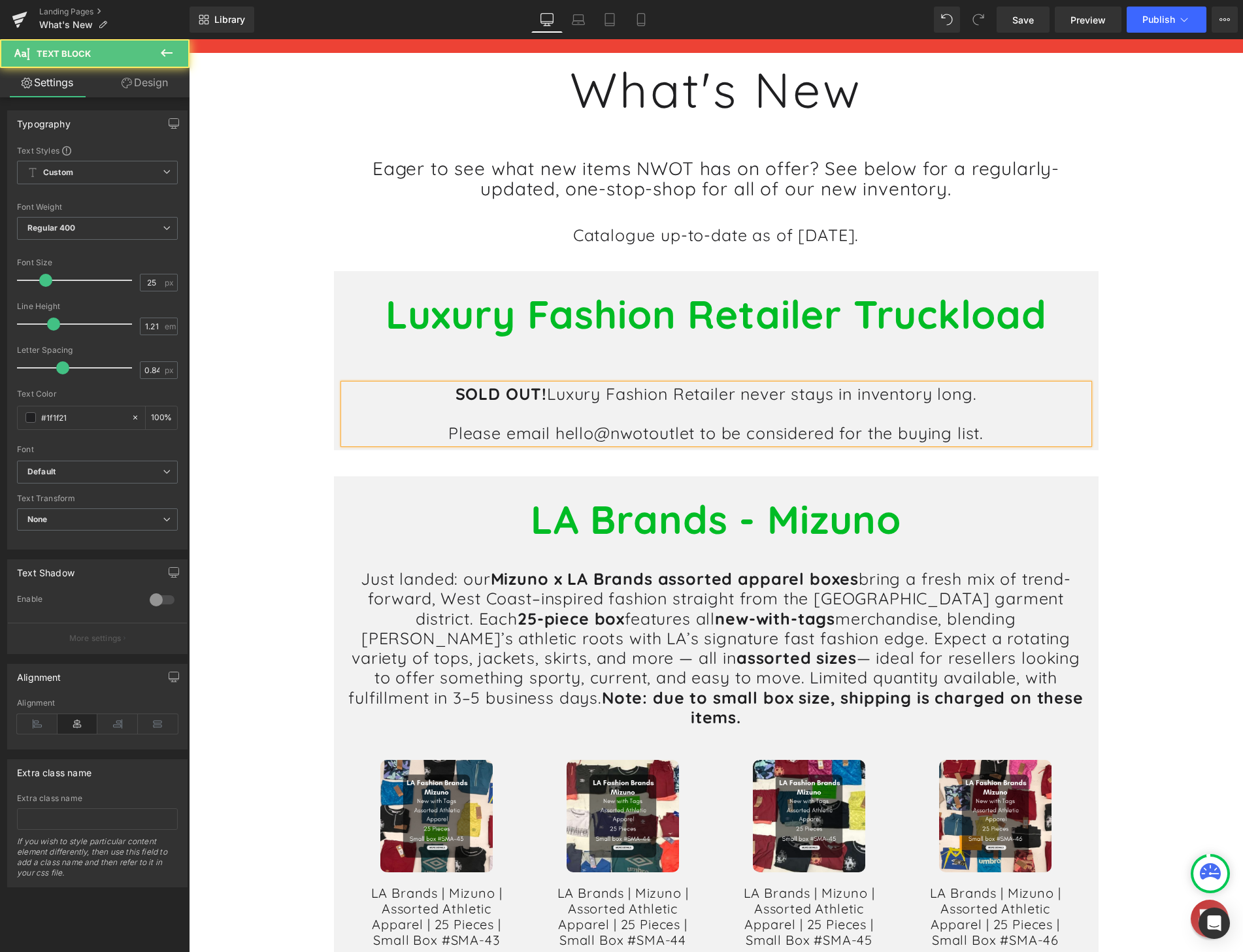
drag, startPoint x: 997, startPoint y: 432, endPoint x: 410, endPoint y: 463, distance: 587.8
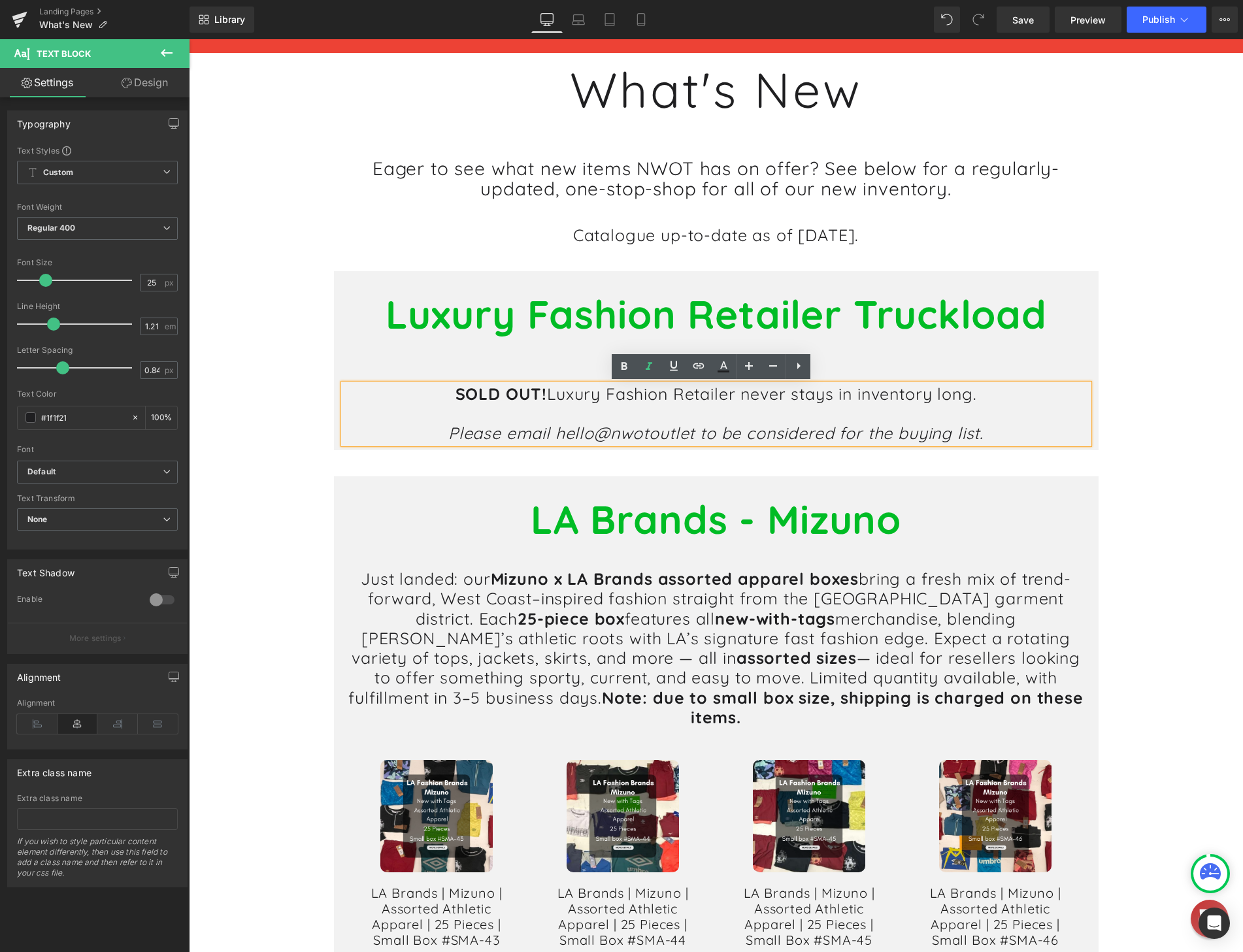
click at [756, 436] on icon "Please email hello@nwotoutlet to be considered for the buying list." at bounding box center [716, 433] width 535 height 21
click at [995, 431] on h1 "Please email hello@nwotoutlet to be considered for the buying list." at bounding box center [716, 433] width 745 height 20
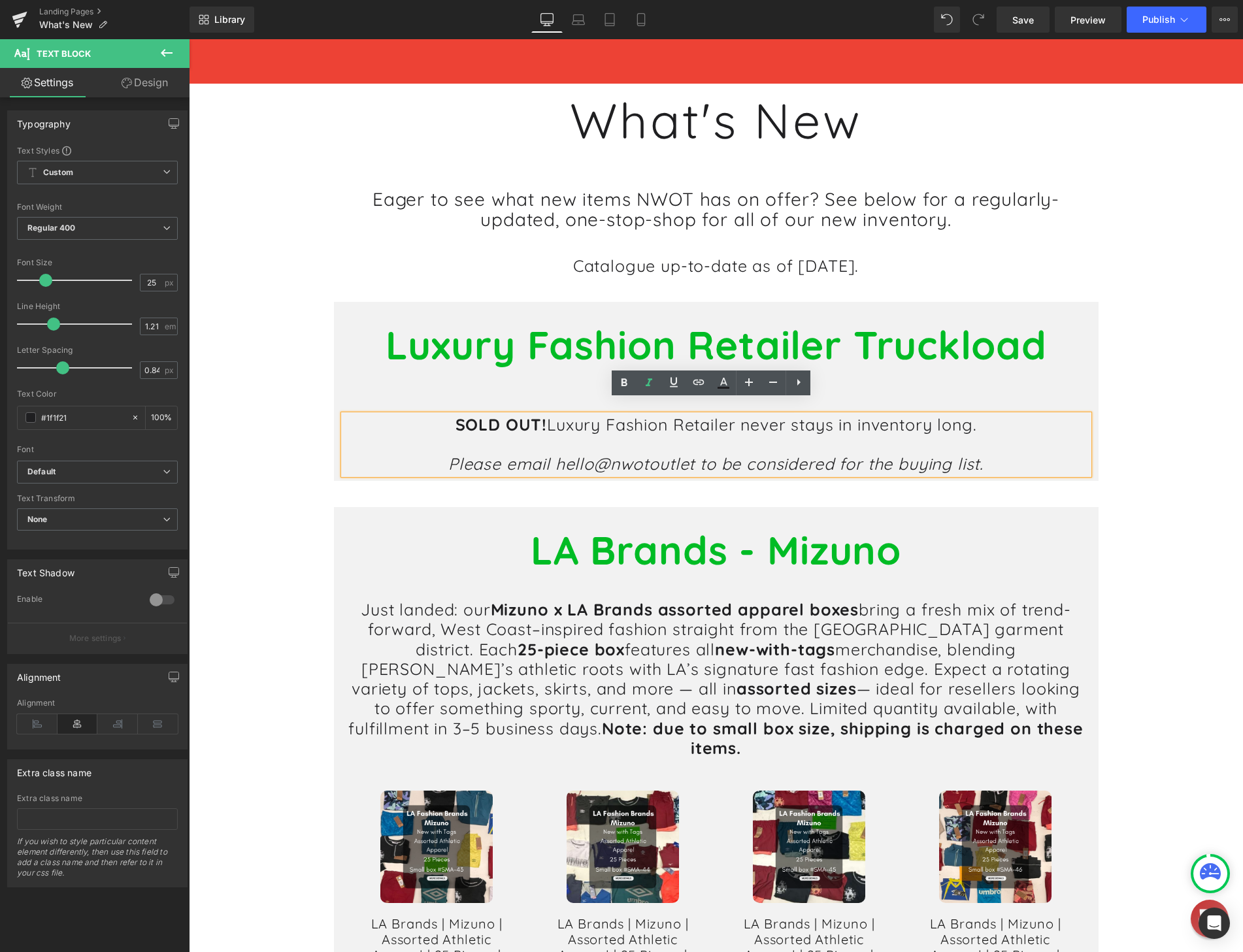
scroll to position [130, 0]
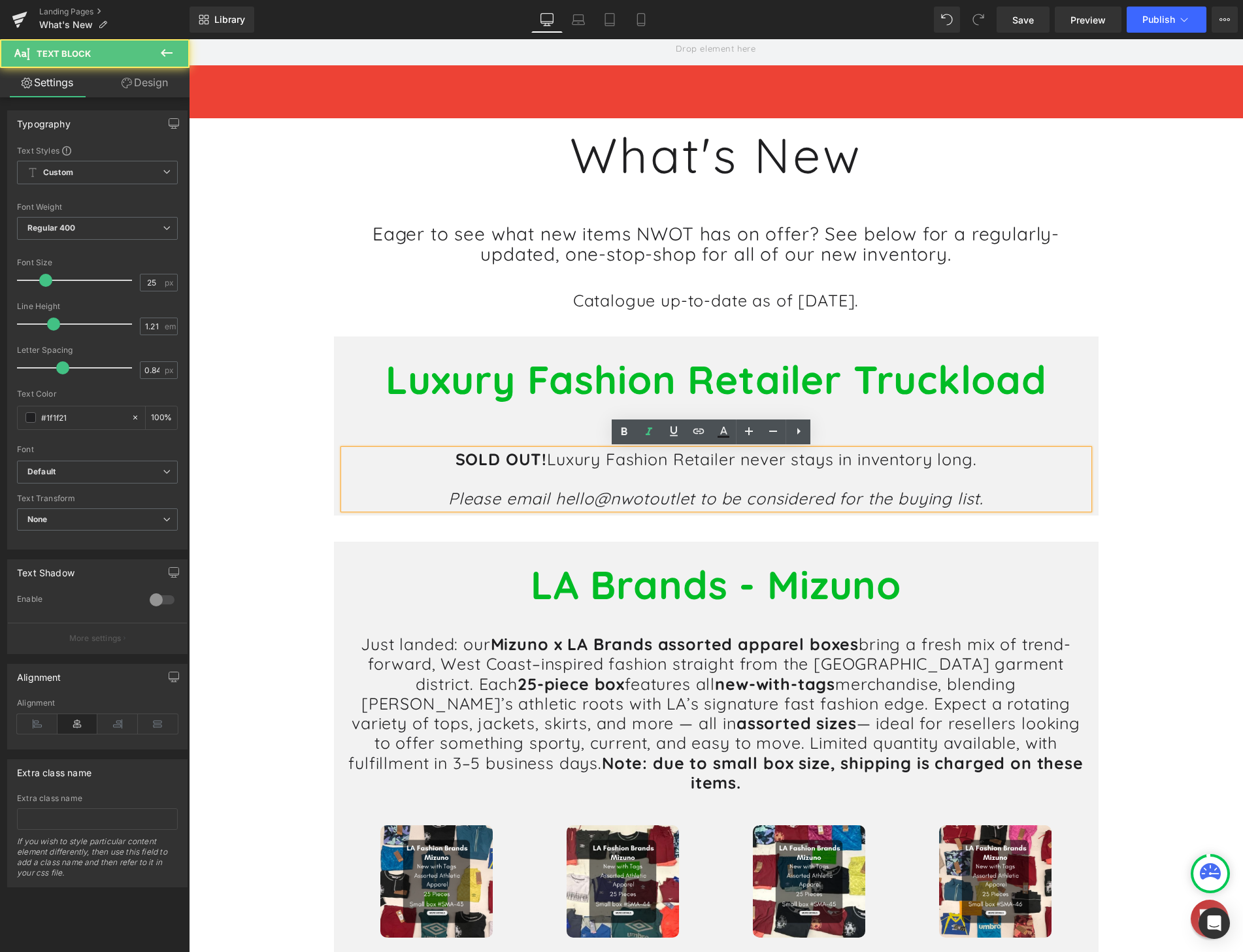
click at [689, 501] on icon "Please email hello@nwotoutlet to be considered for the buying list." at bounding box center [716, 498] width 535 height 21
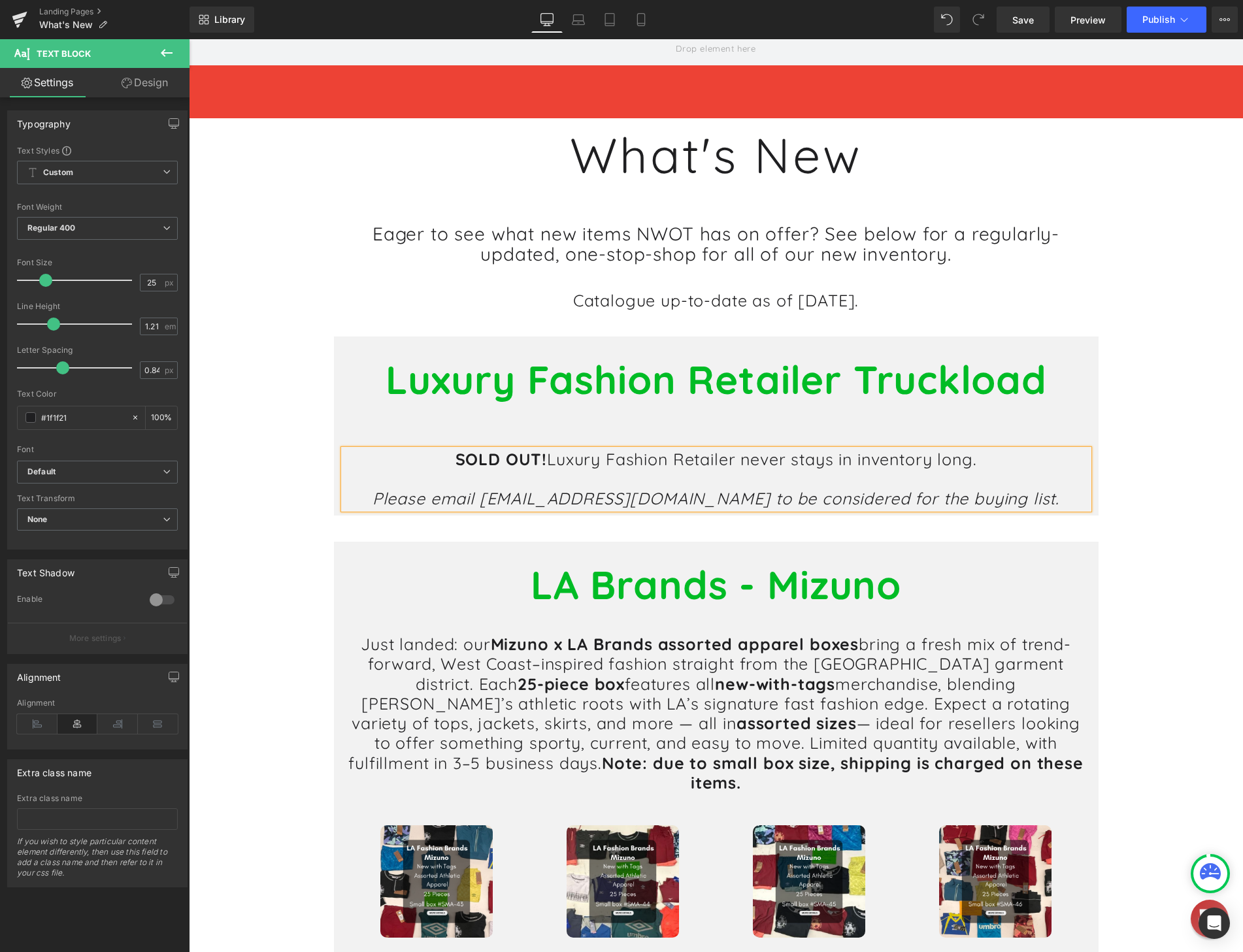
click at [1018, 494] on h1 "Please email [EMAIL_ADDRESS][DOMAIN_NAME] to be considered for the buying list." at bounding box center [716, 498] width 745 height 20
click at [996, 464] on h1 "SOLD OUT! Luxury Fashion Retailer never stays in inventory long." at bounding box center [716, 459] width 745 height 20
click at [841, 300] on h1 "Catalogue up-to-date as of [DATE]." at bounding box center [716, 300] width 765 height 20
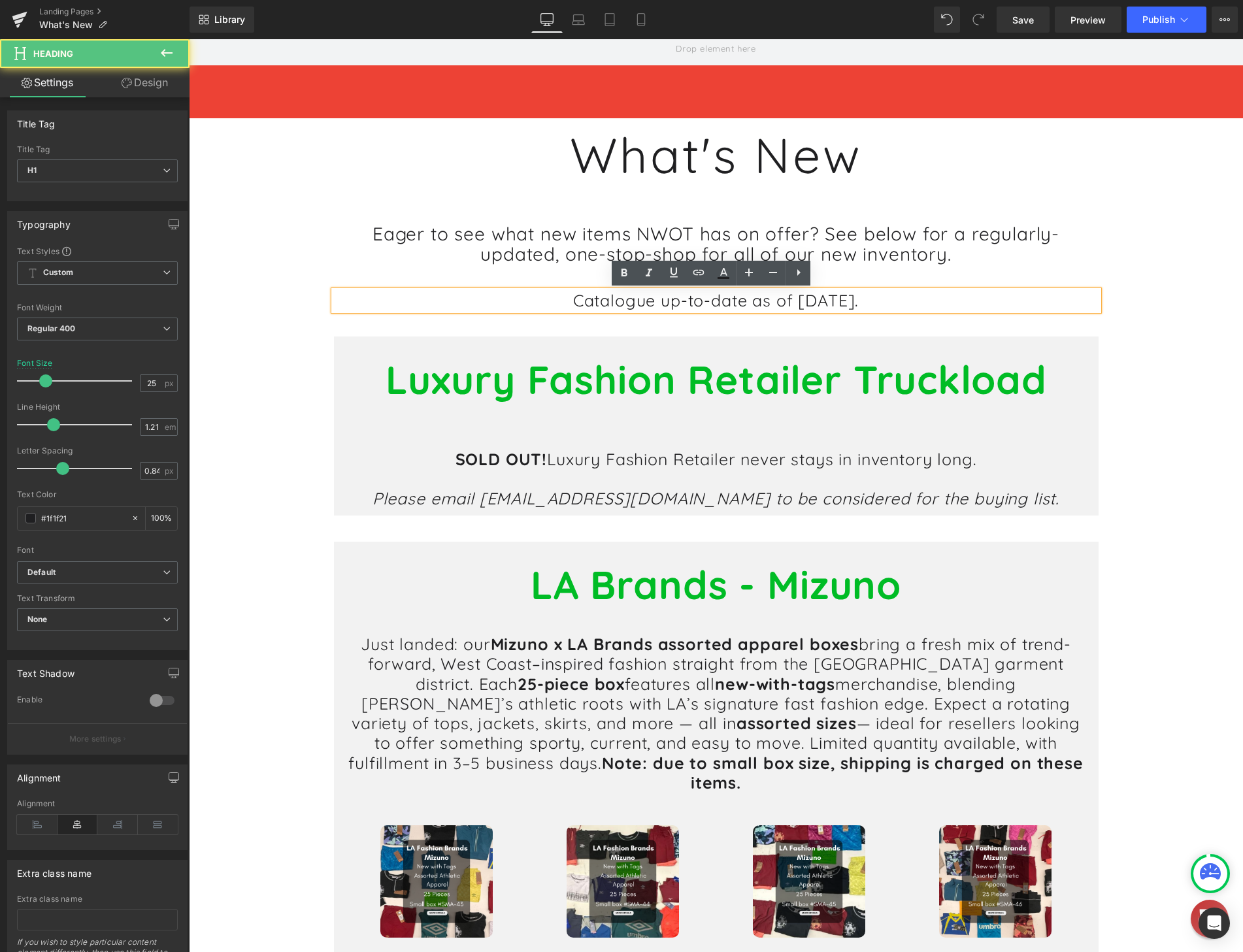
click at [841, 303] on h1 "Catalogue up-to-date as of [DATE]." at bounding box center [716, 300] width 765 height 20
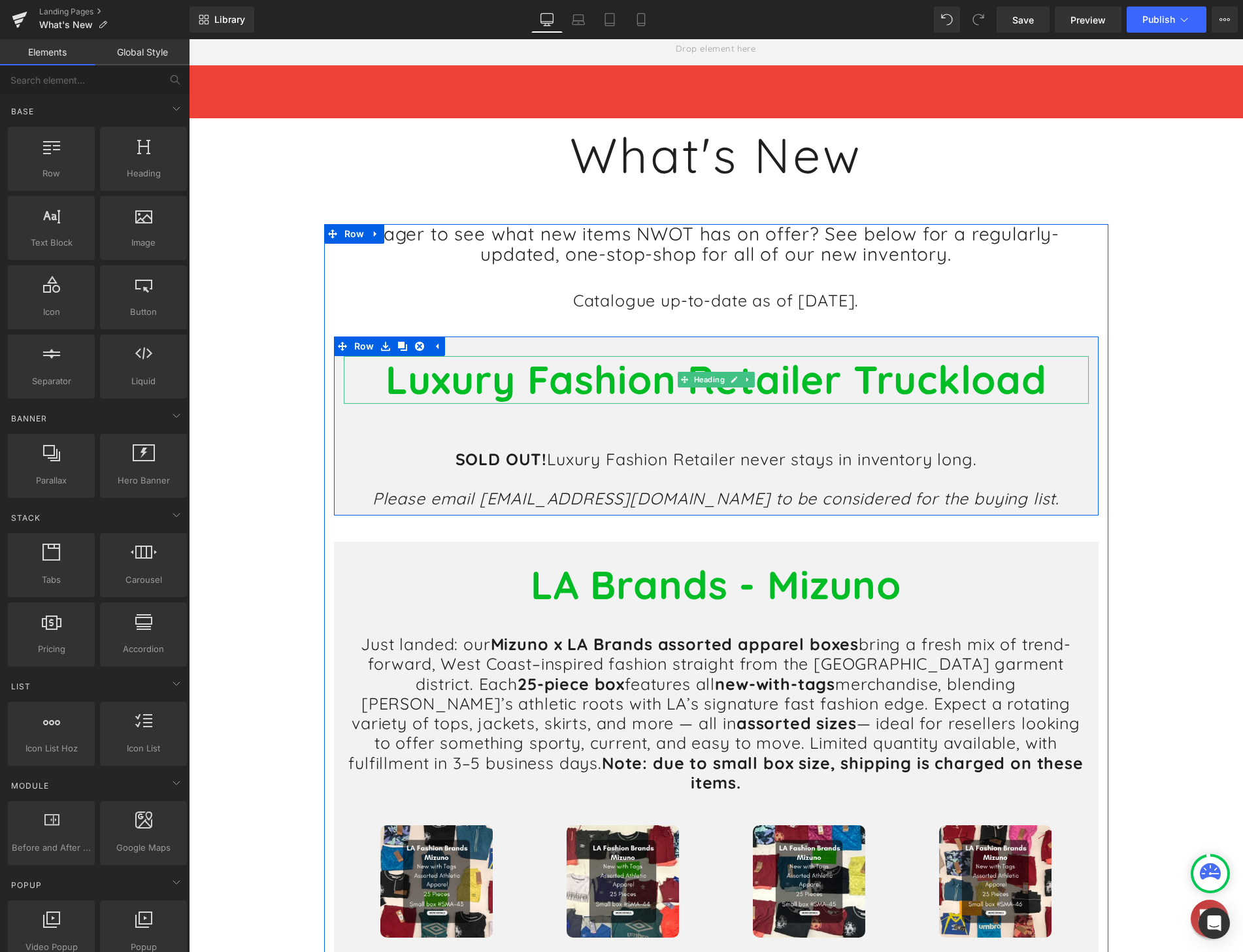
click at [742, 391] on b "Luxury Fashion Retailer Truckload" at bounding box center [716, 380] width 661 height 49
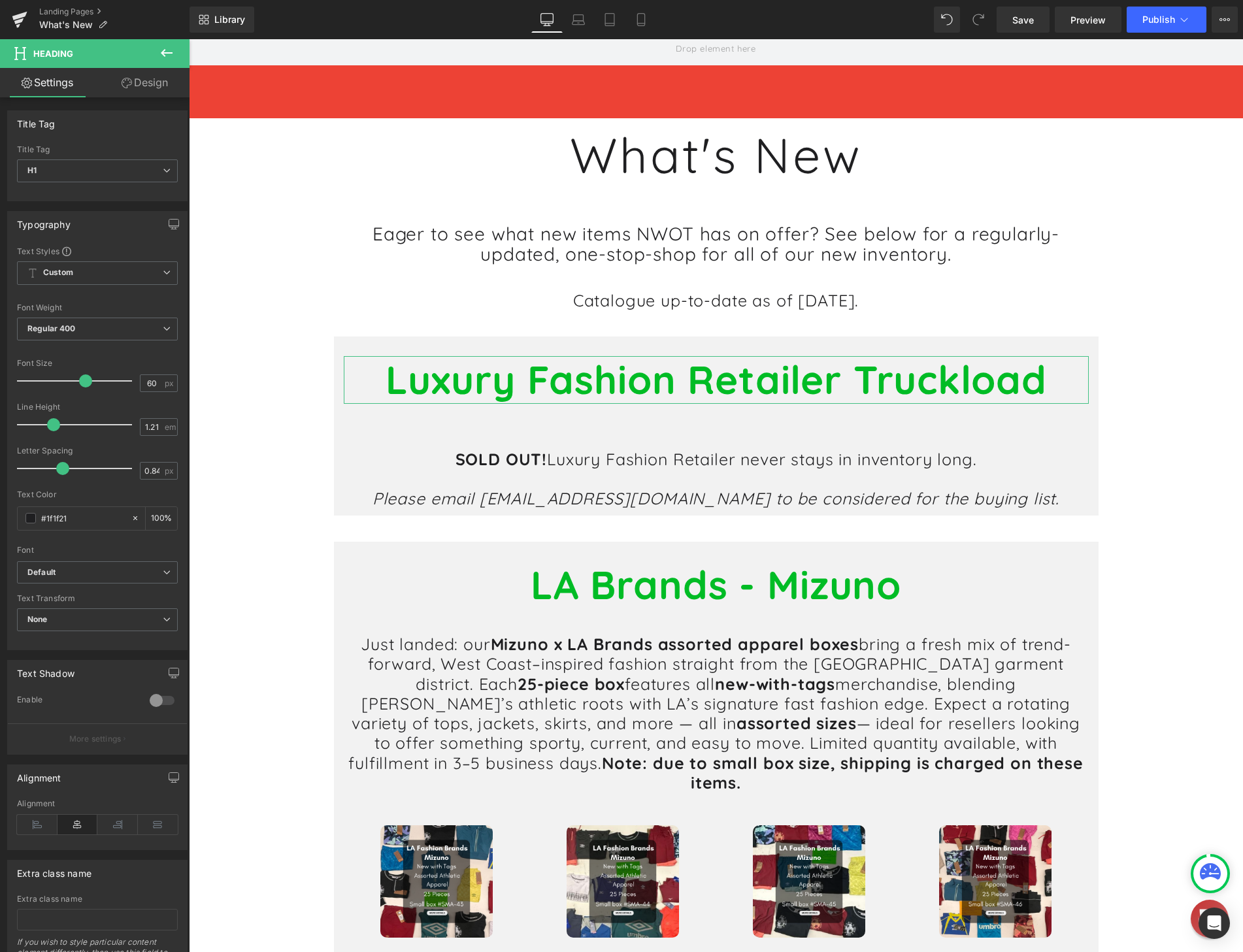
drag, startPoint x: 125, startPoint y: 84, endPoint x: 67, endPoint y: 246, distance: 172.1
click at [127, 84] on icon at bounding box center [127, 82] width 10 height 10
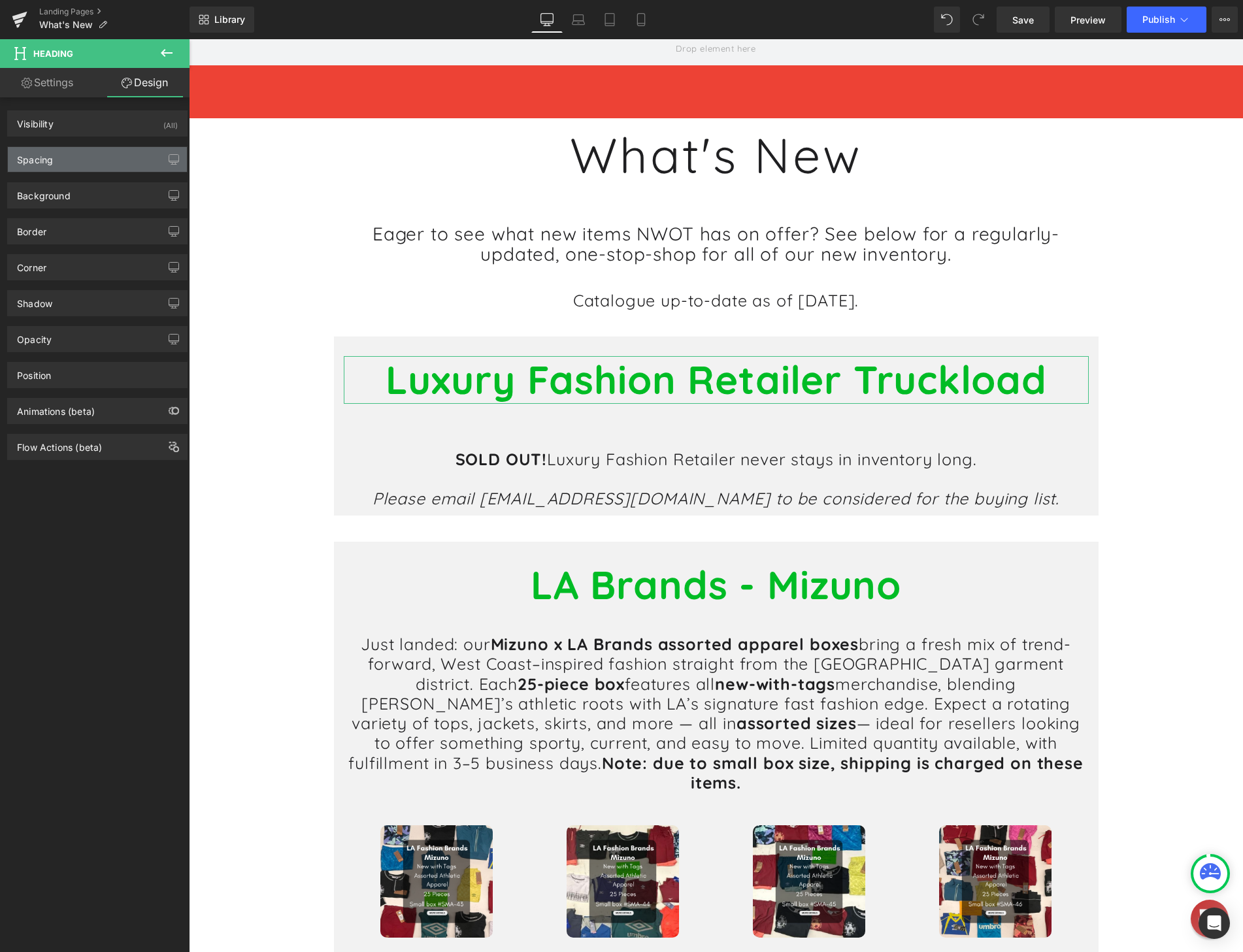
click at [62, 164] on div "Spacing" at bounding box center [97, 159] width 179 height 25
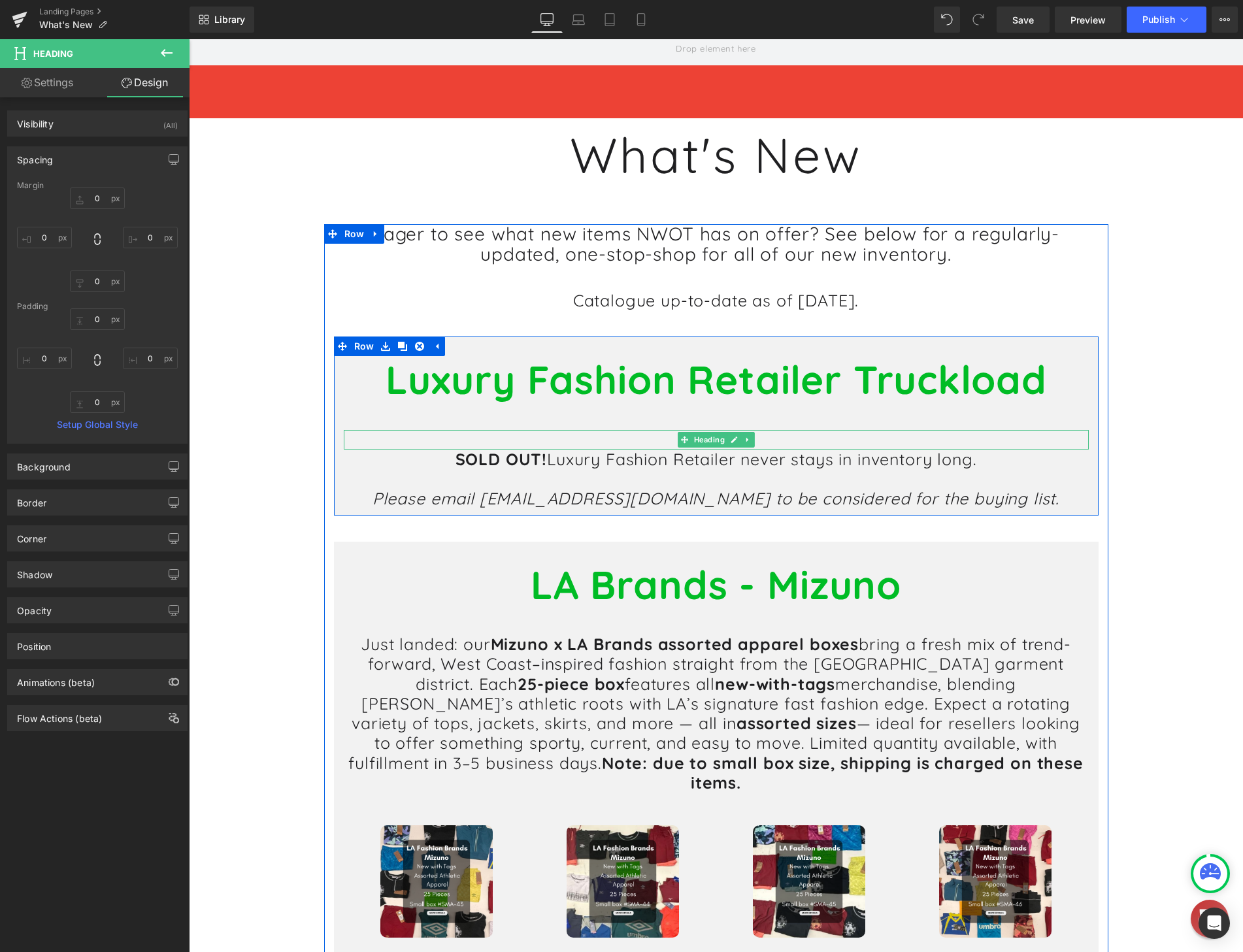
click at [664, 441] on h1 at bounding box center [716, 440] width 745 height 20
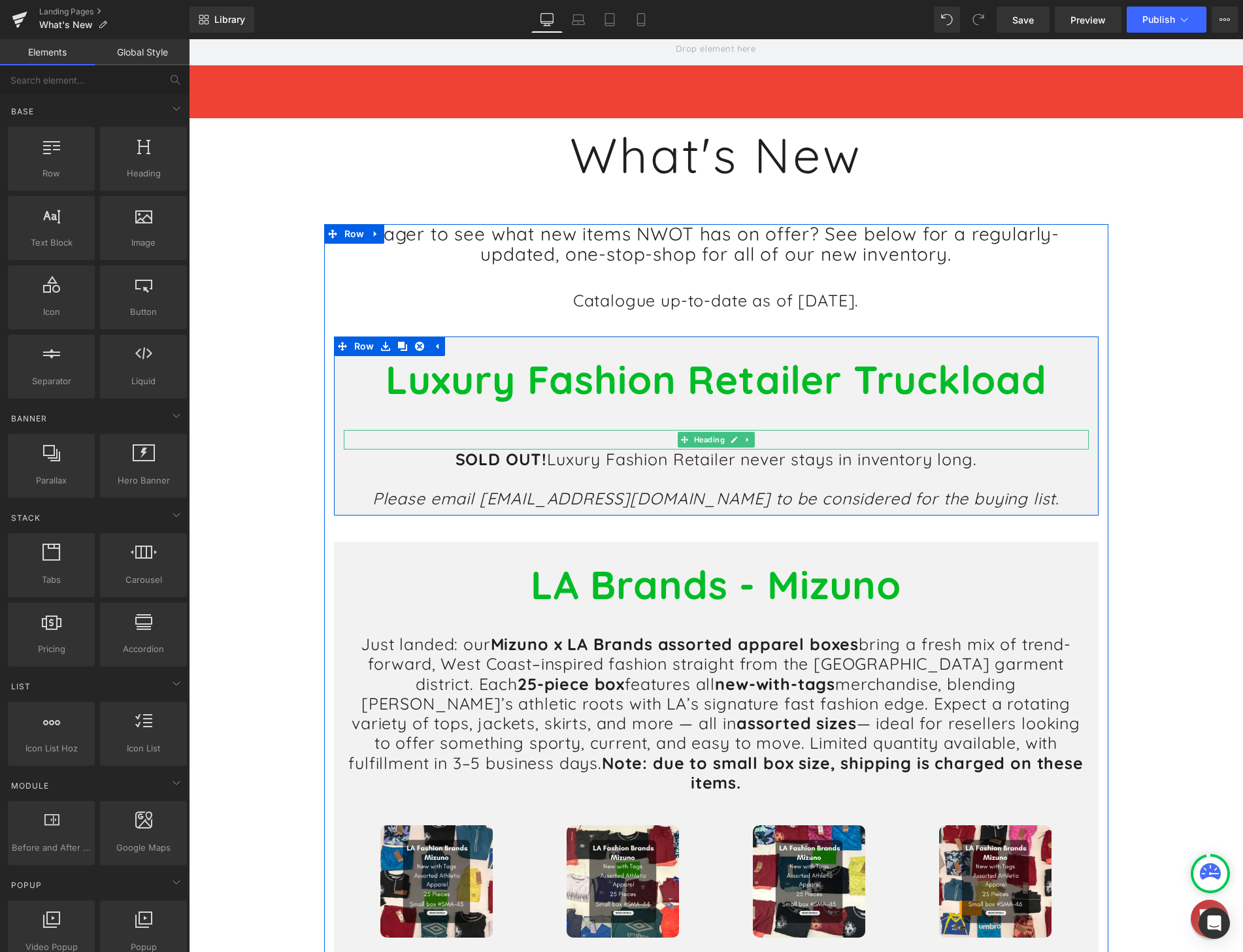
click at [997, 433] on h1 at bounding box center [716, 440] width 745 height 20
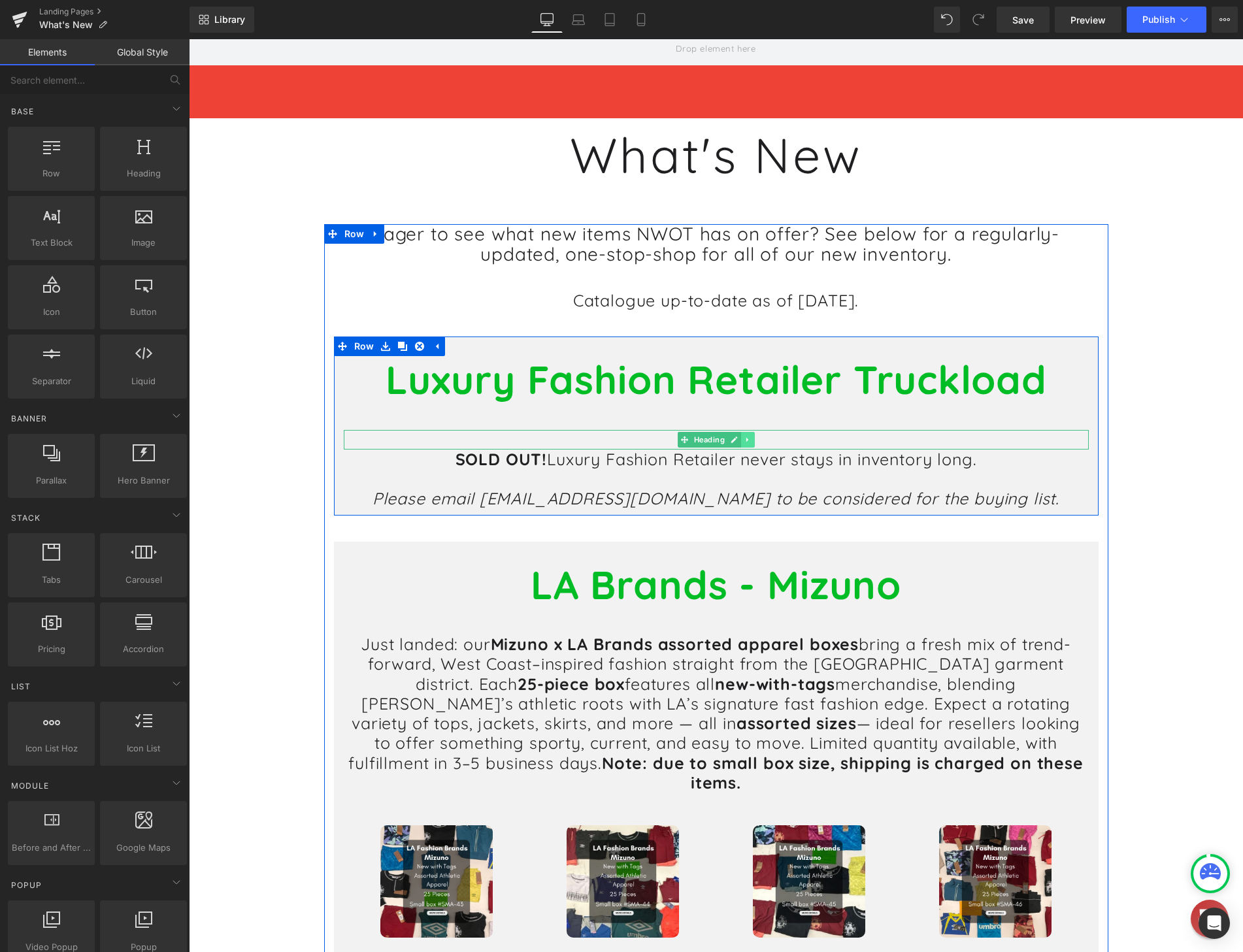
click at [746, 440] on icon at bounding box center [746, 440] width 2 height 5
click at [750, 442] on icon at bounding box center [754, 440] width 7 height 8
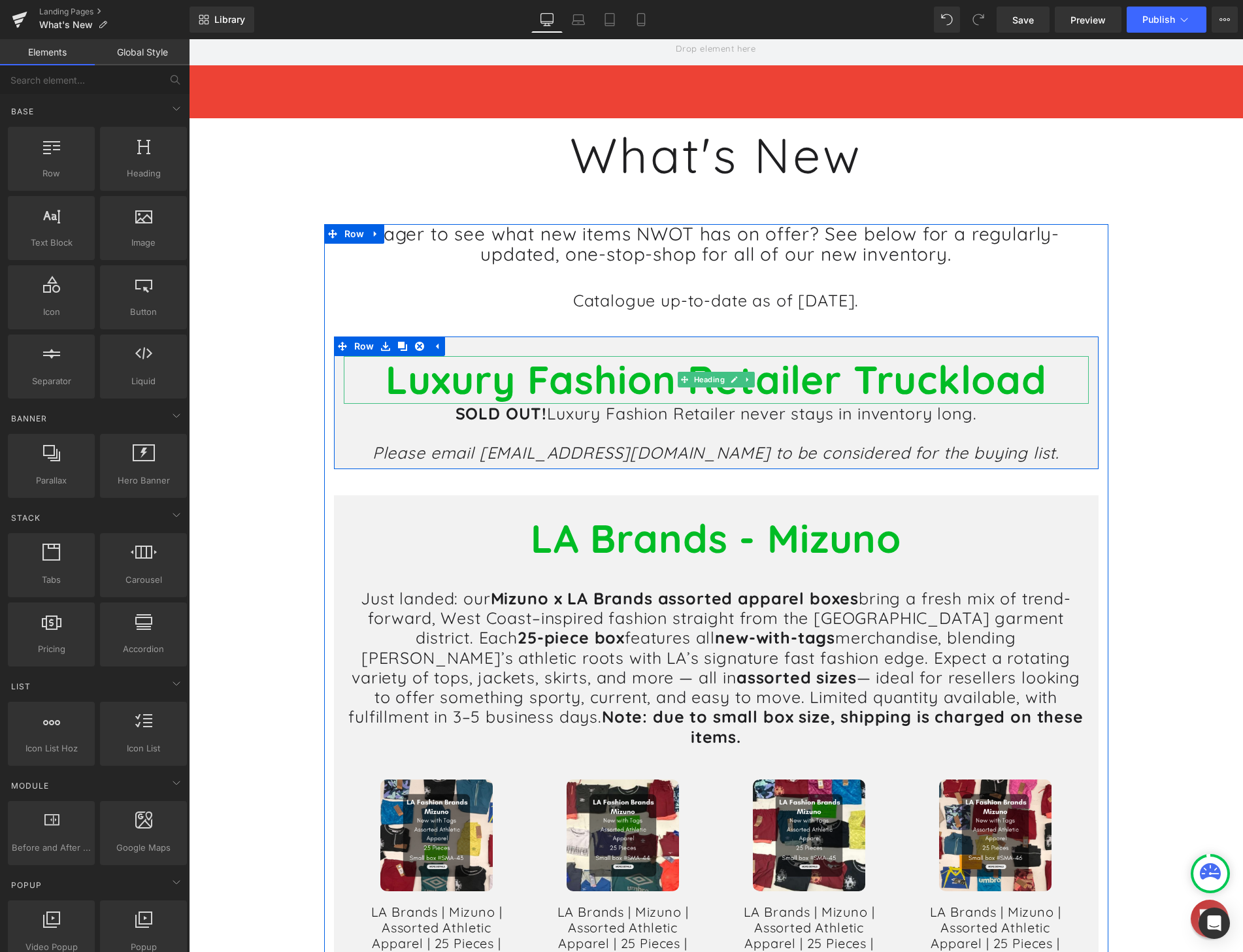
click at [800, 376] on b "Luxury Fashion Retailer Truckload" at bounding box center [716, 380] width 661 height 49
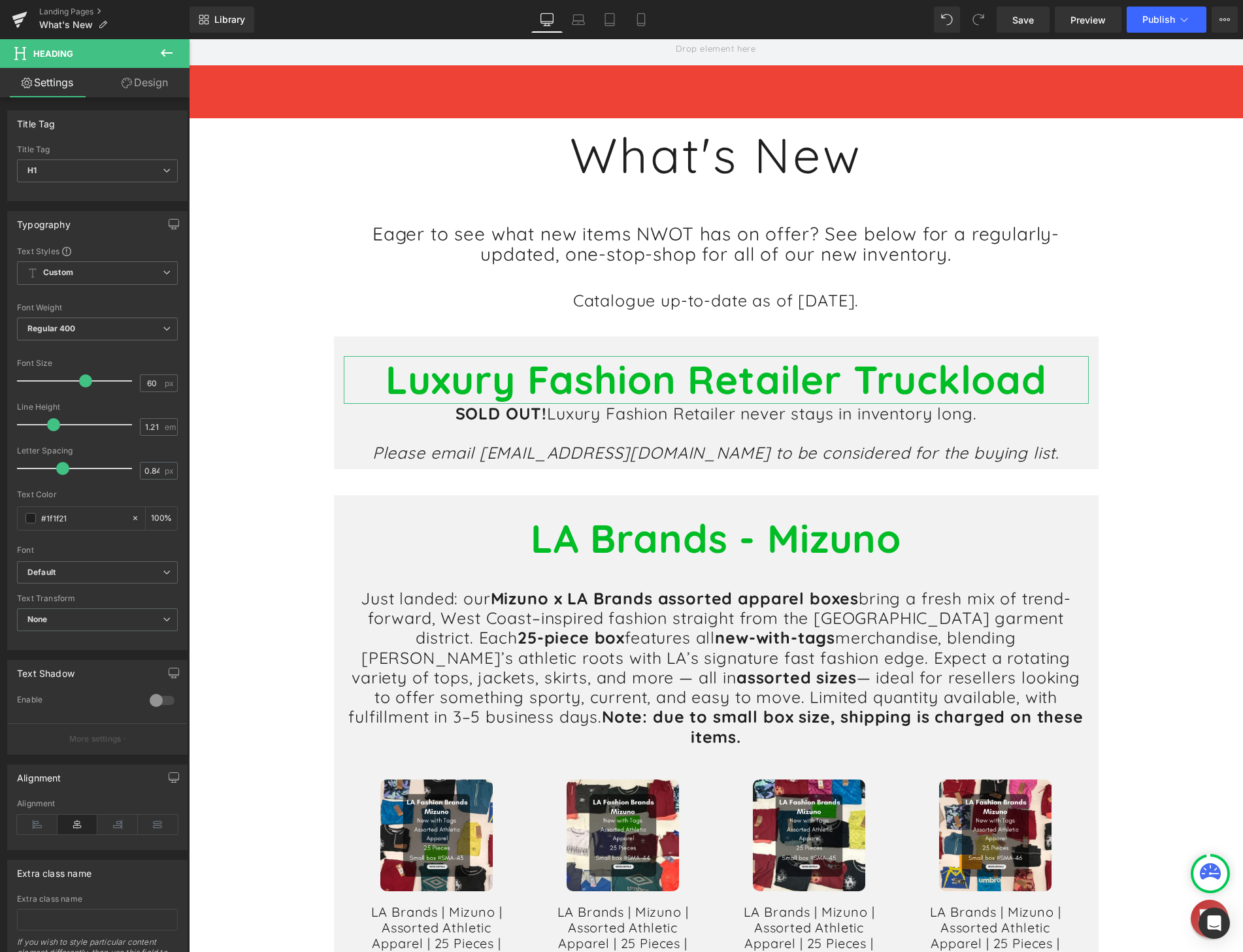
drag, startPoint x: 124, startPoint y: 85, endPoint x: 55, endPoint y: 388, distance: 310.8
click at [124, 85] on icon at bounding box center [127, 82] width 10 height 10
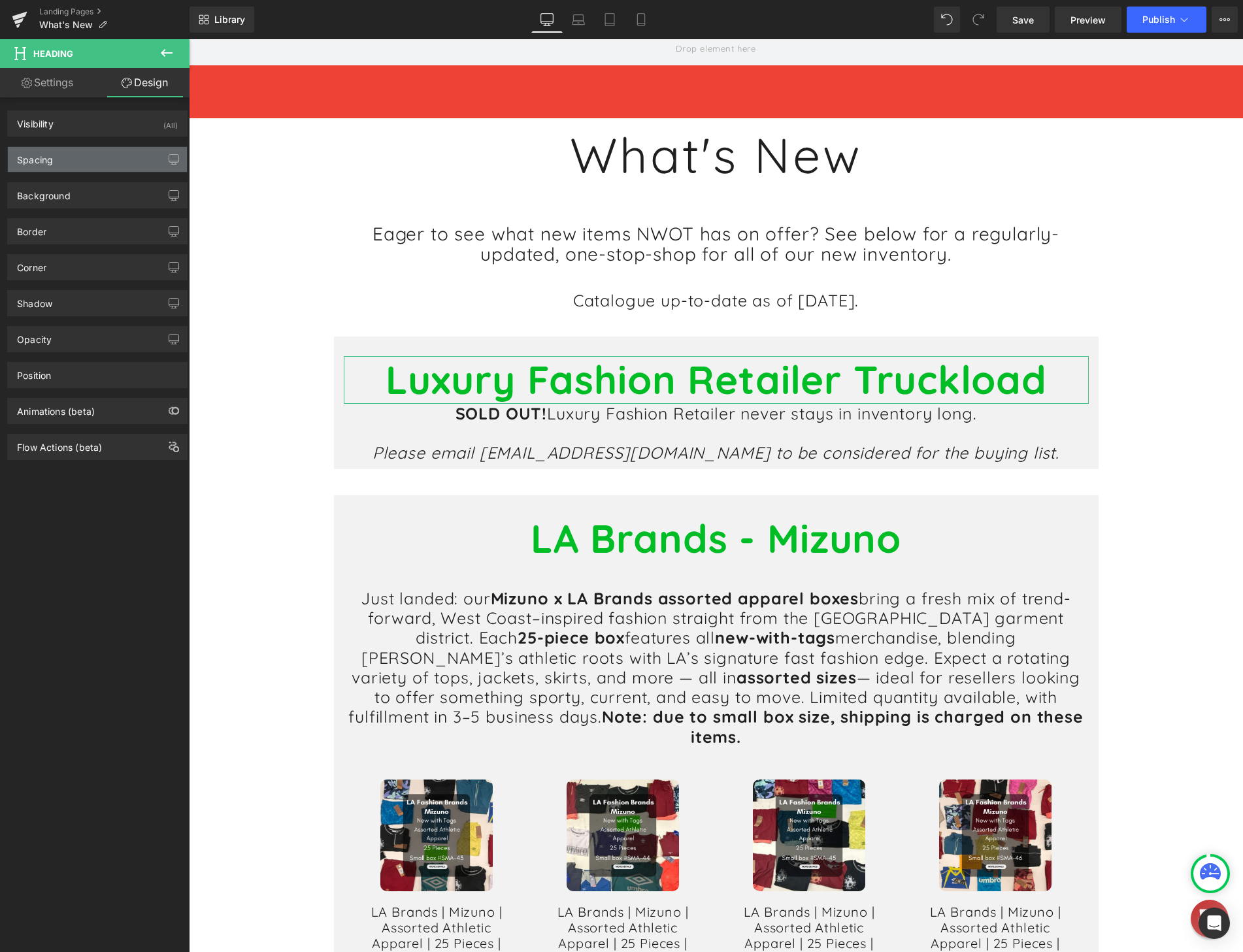
click at [68, 165] on div "Spacing" at bounding box center [97, 159] width 179 height 25
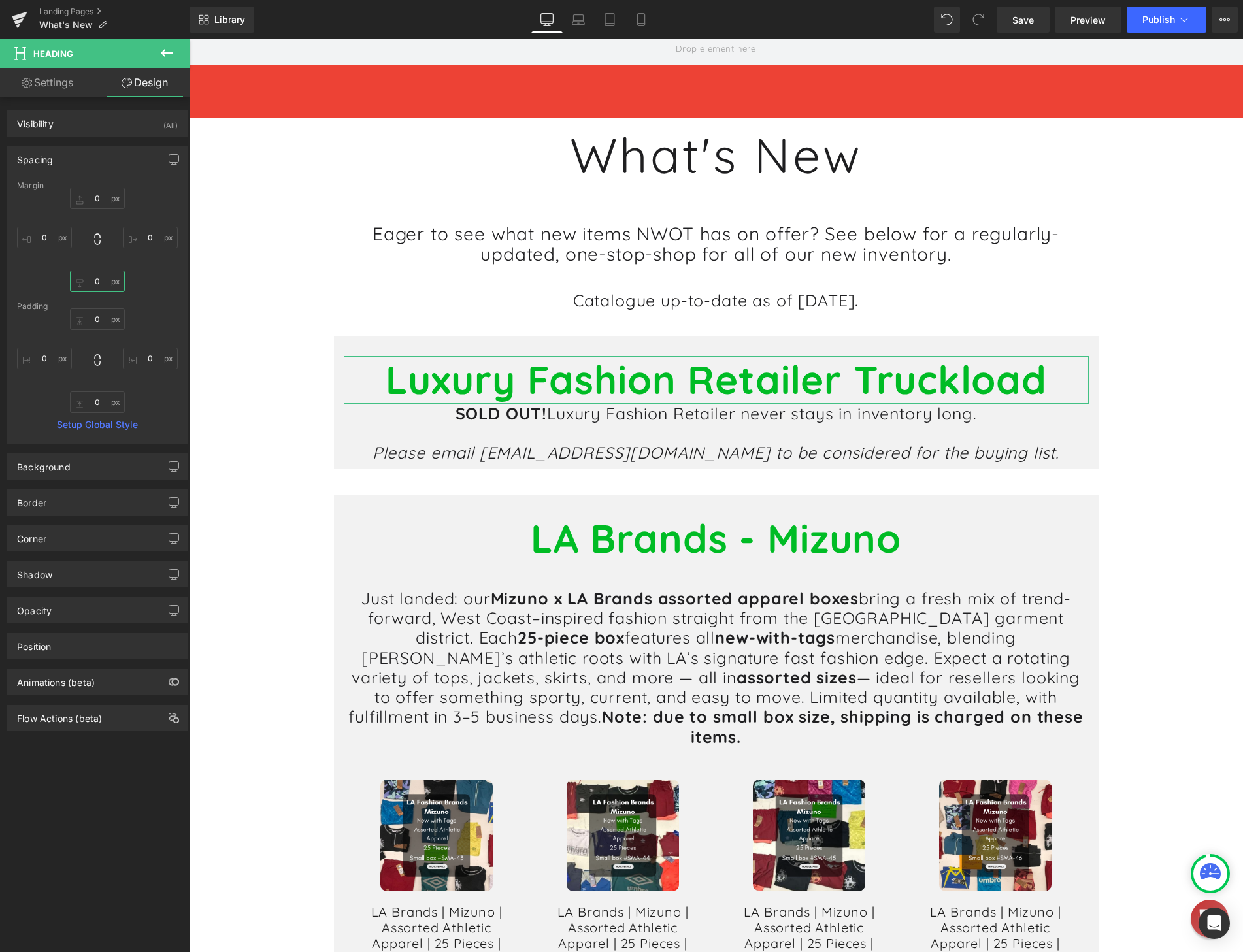
click at [100, 280] on input "0" at bounding box center [96, 281] width 55 height 21
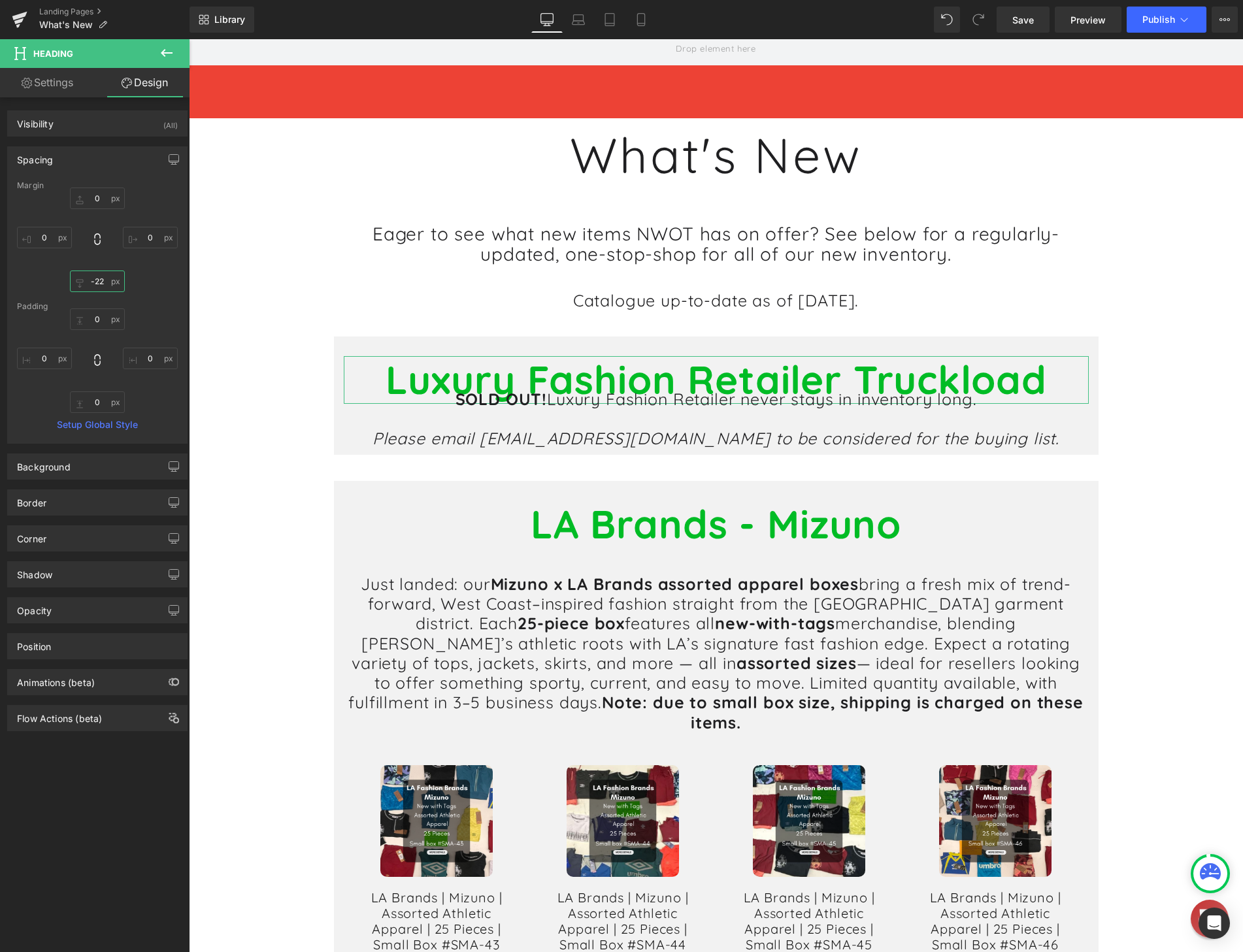
click at [99, 284] on input "0" at bounding box center [96, 281] width 55 height 21
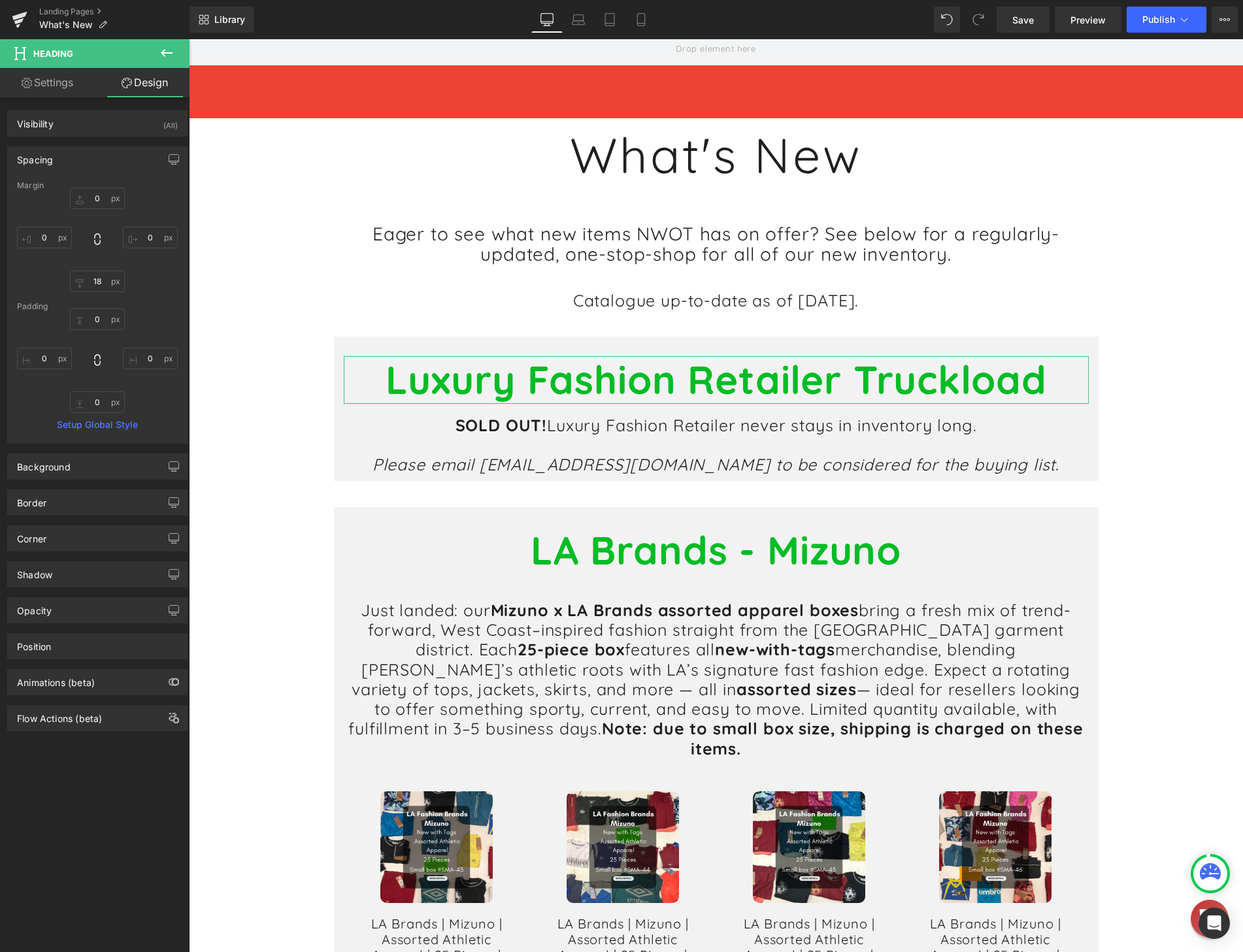
click at [96, 257] on div "0 0 0 0" at bounding box center [96, 240] width 161 height 104
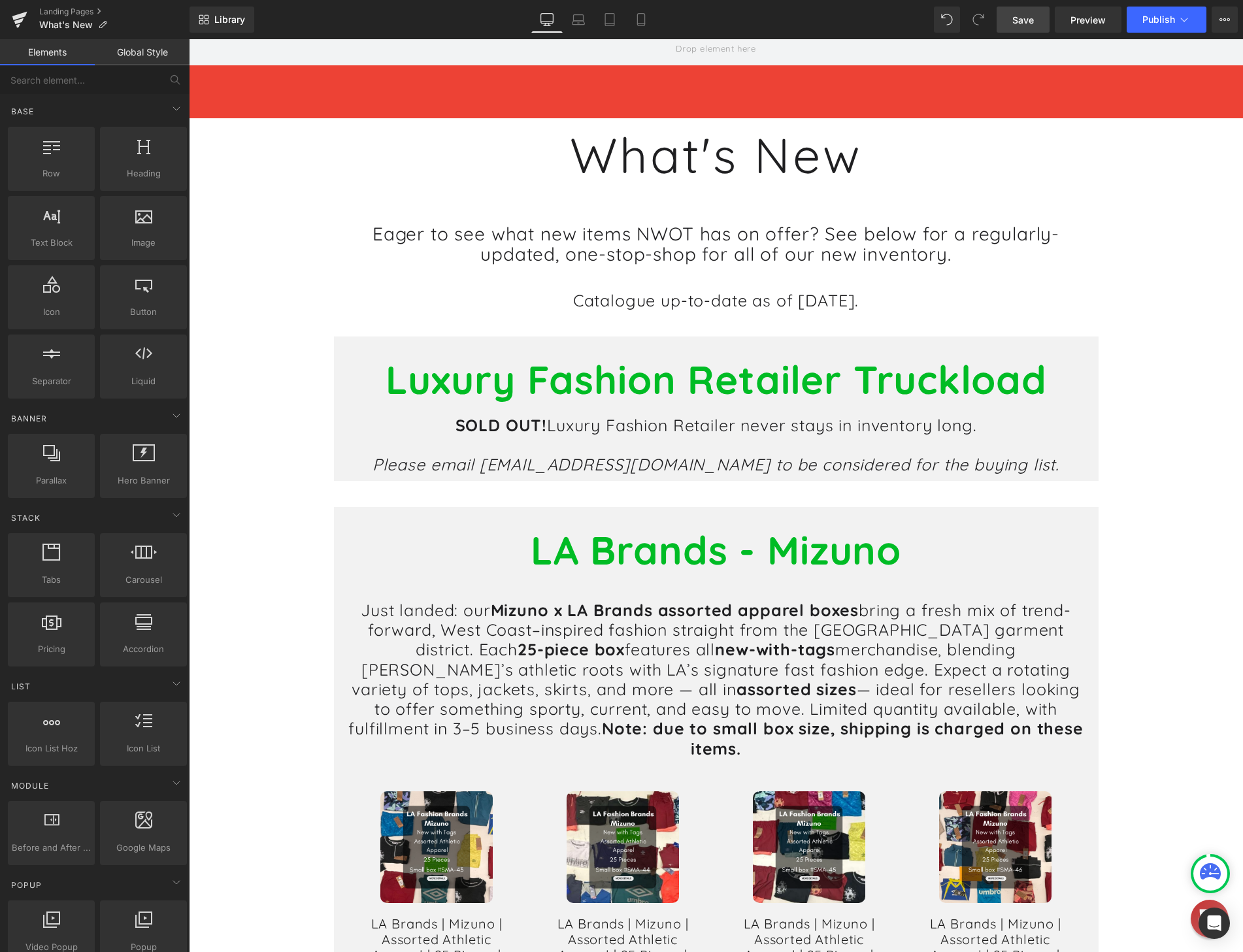
drag, startPoint x: 1025, startPoint y: 21, endPoint x: 595, endPoint y: 119, distance: 441.0
click at [1025, 21] on span "Save" at bounding box center [1022, 20] width 21 height 13
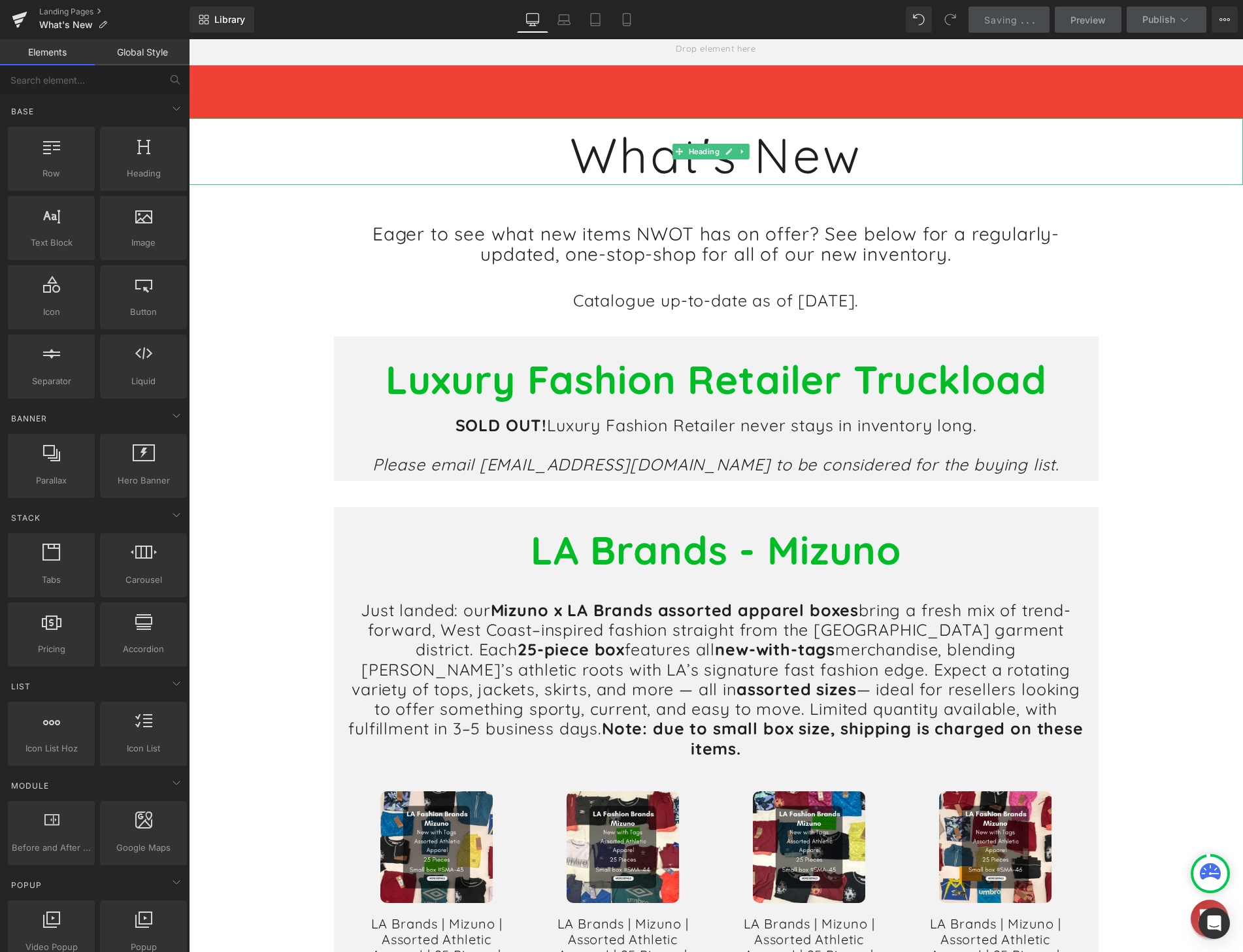
click at [787, 156] on h1 "What's New" at bounding box center [716, 155] width 1054 height 25
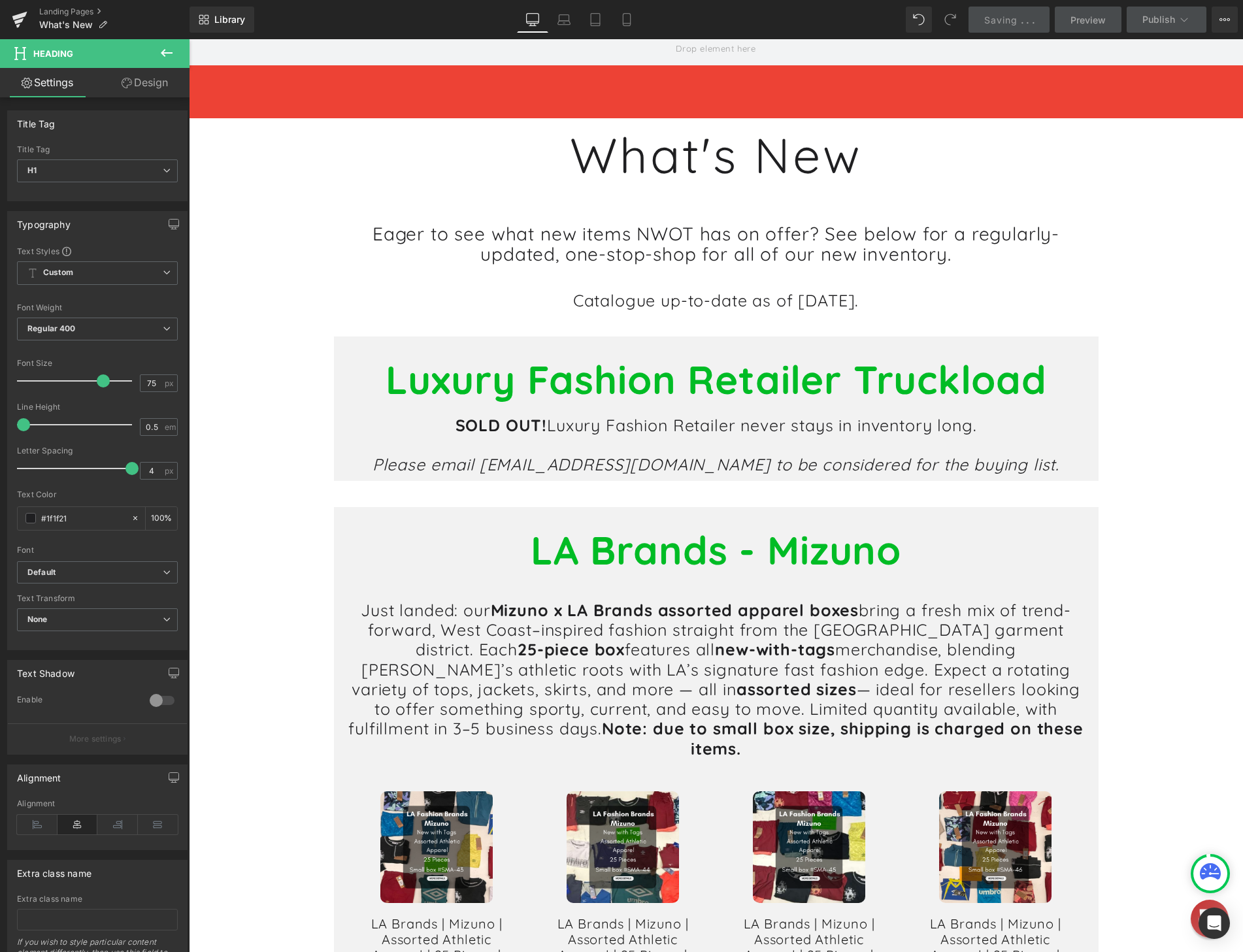
click at [139, 77] on link "Design" at bounding box center [145, 82] width 95 height 29
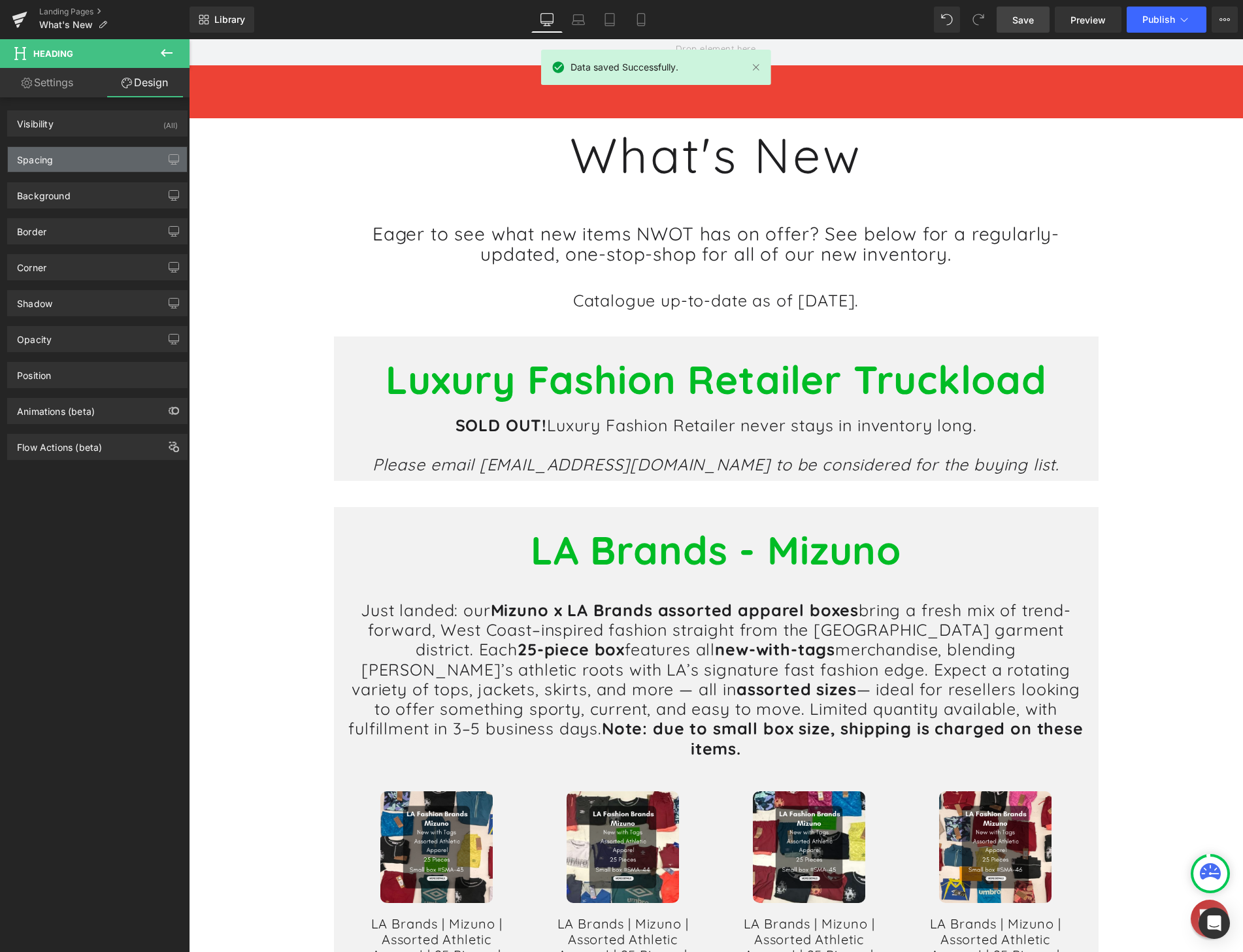
click at [77, 161] on div "Spacing" at bounding box center [97, 159] width 179 height 25
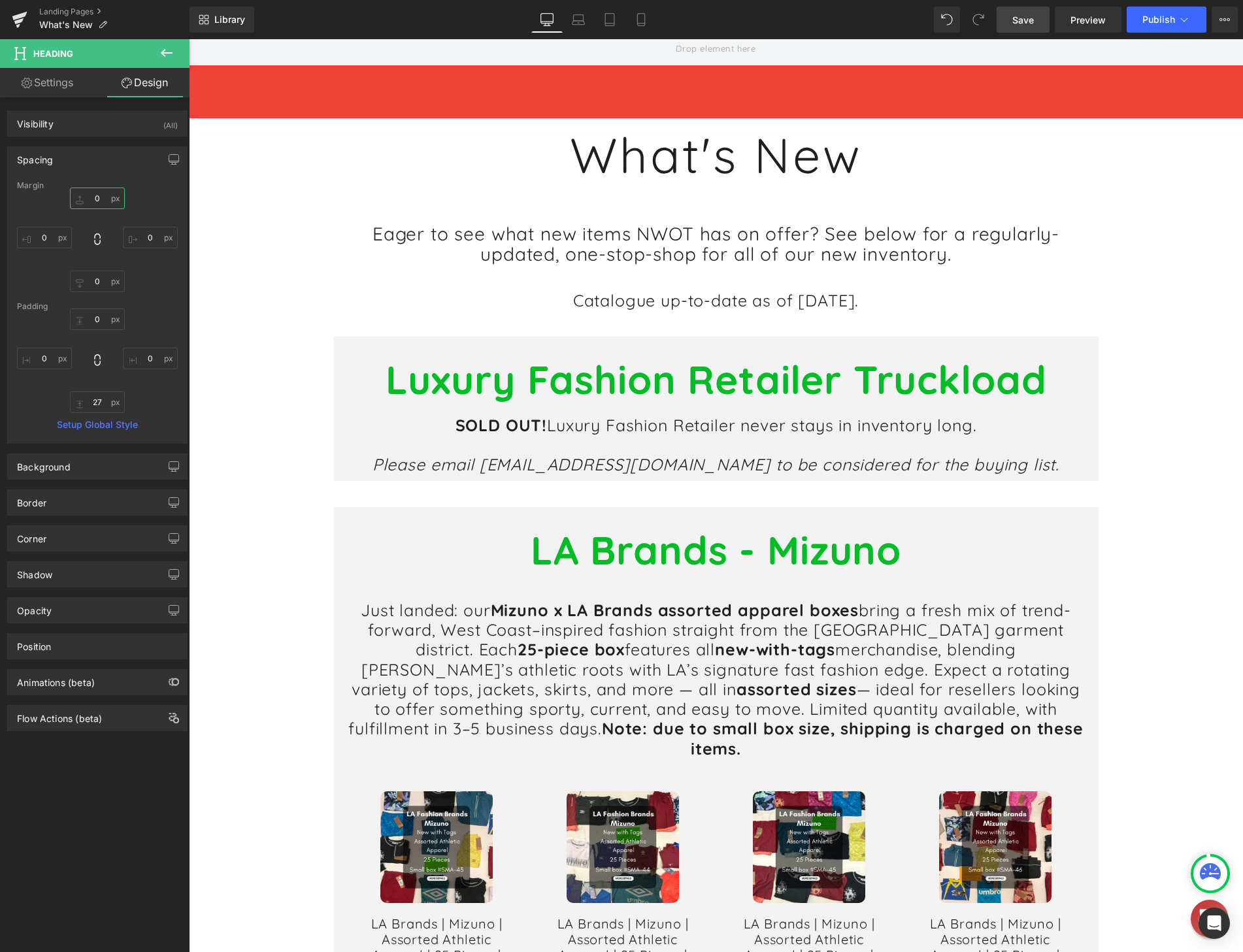
click at [101, 199] on input "0" at bounding box center [96, 198] width 55 height 21
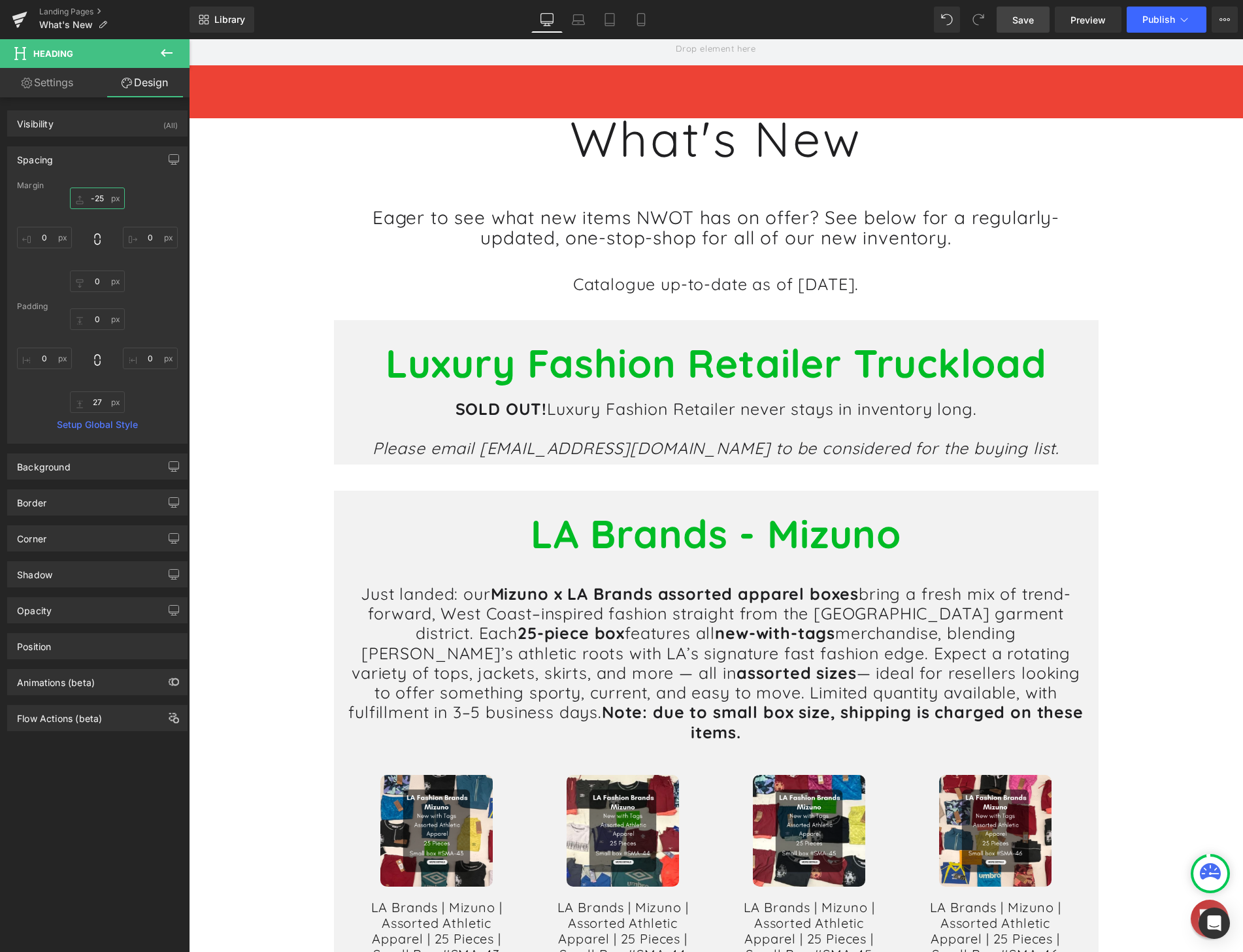
click at [100, 206] on input "0" at bounding box center [96, 198] width 55 height 21
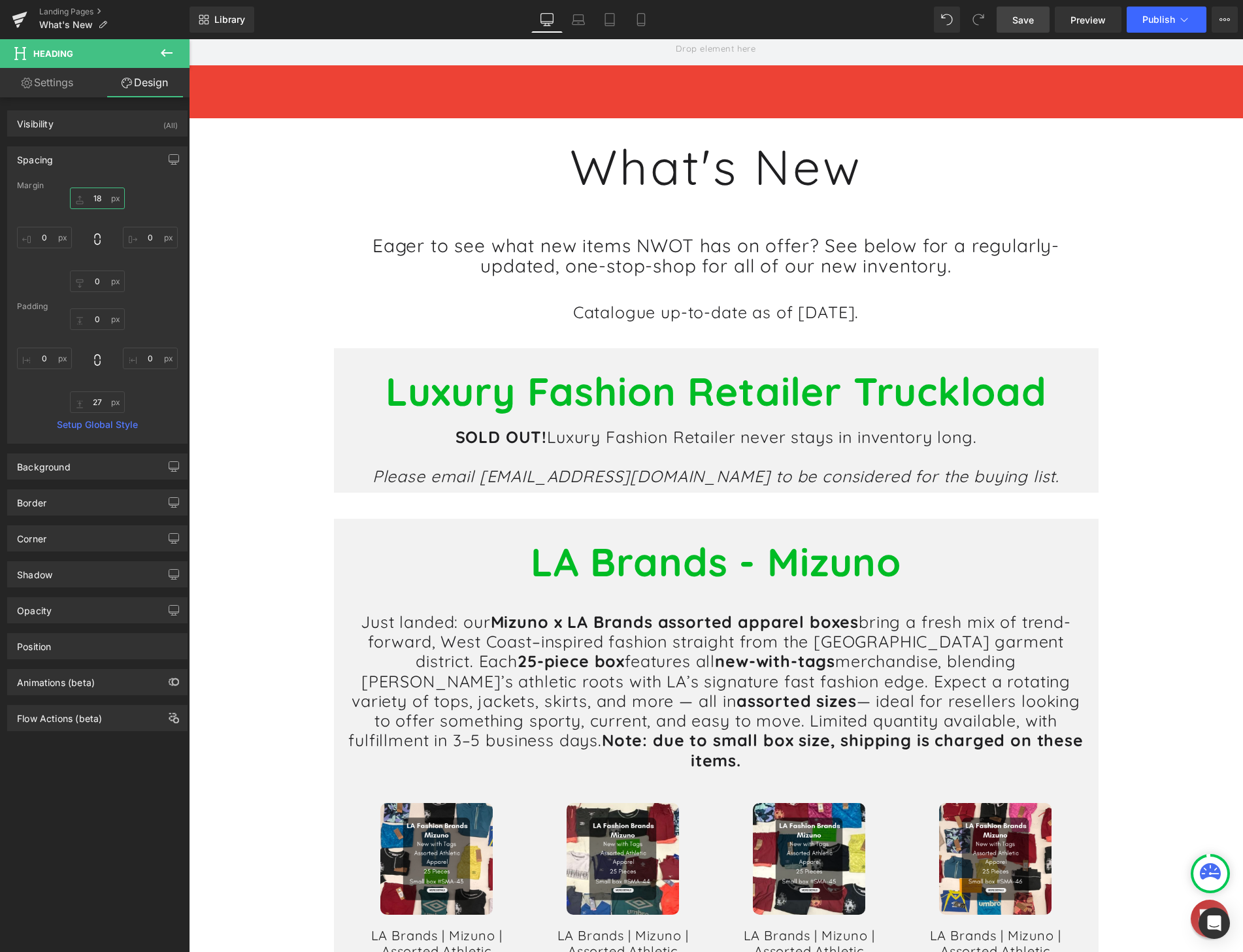
drag, startPoint x: 100, startPoint y: 200, endPoint x: 107, endPoint y: 173, distance: 27.9
click at [107, 173] on div "Spacing [GEOGRAPHIC_DATA] 0 0 0 0 [GEOGRAPHIC_DATA] 0 0 27 0 Setup Global Style" at bounding box center [97, 295] width 180 height 297
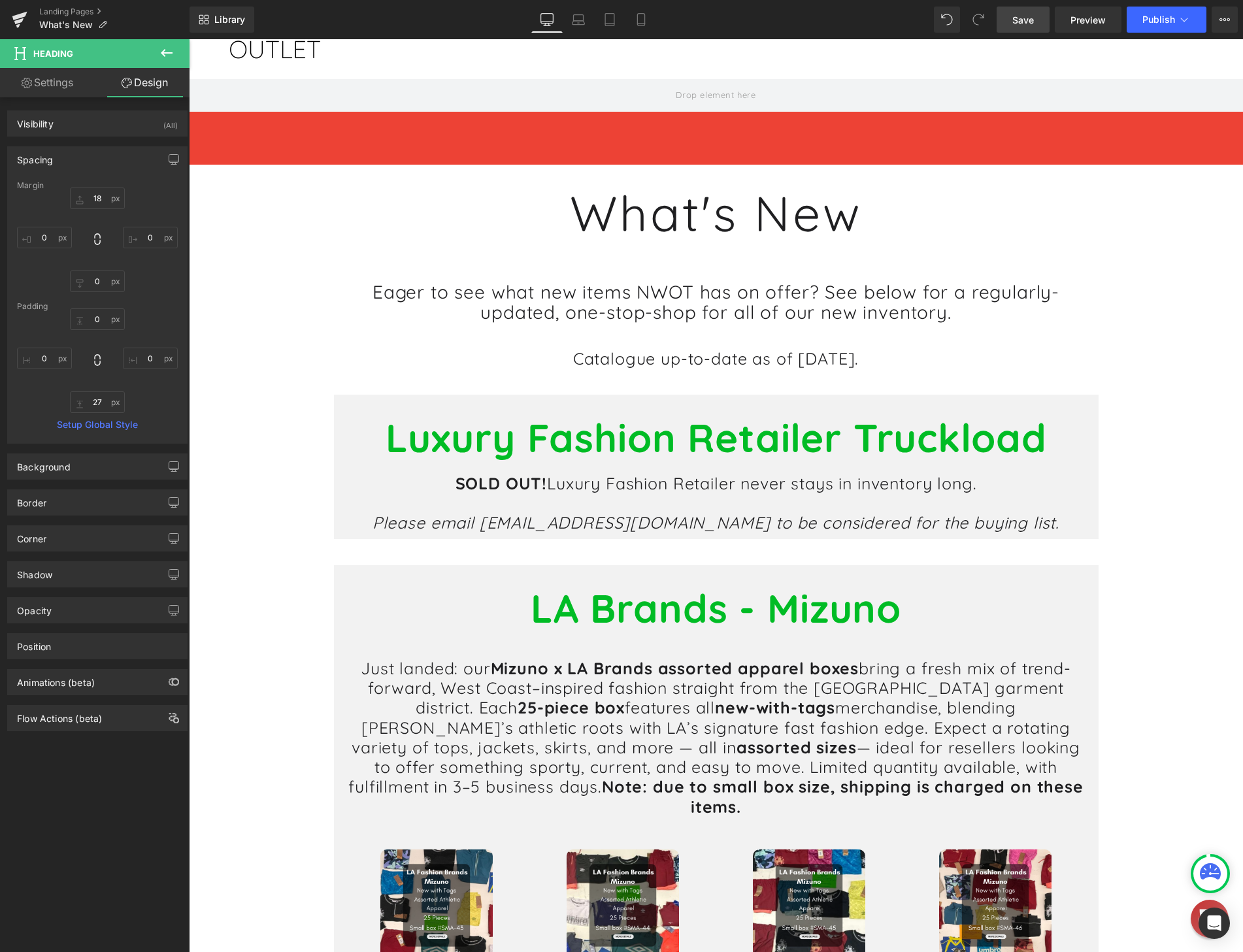
scroll to position [66, 0]
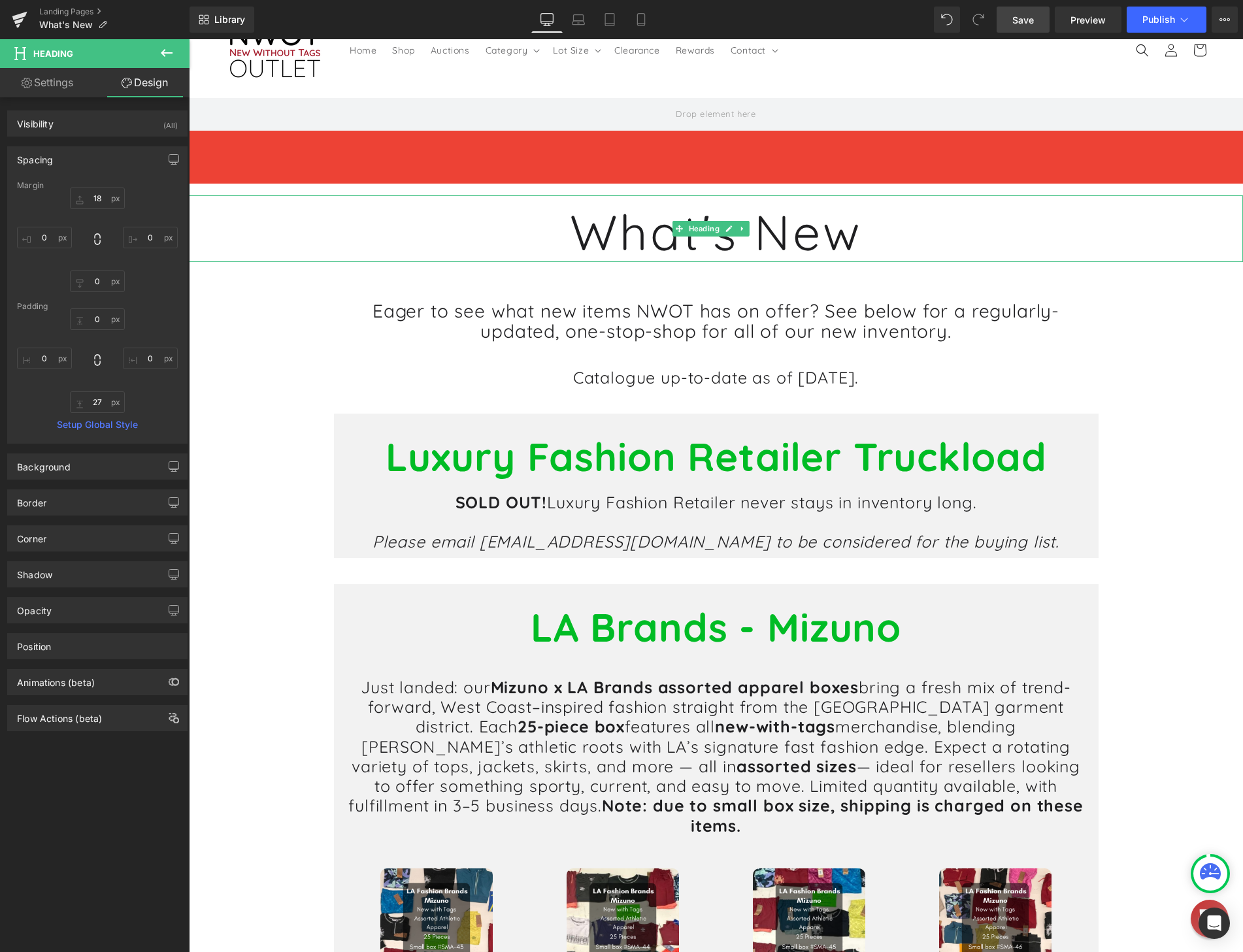
click at [738, 245] on h1 "What's New" at bounding box center [716, 232] width 1054 height 25
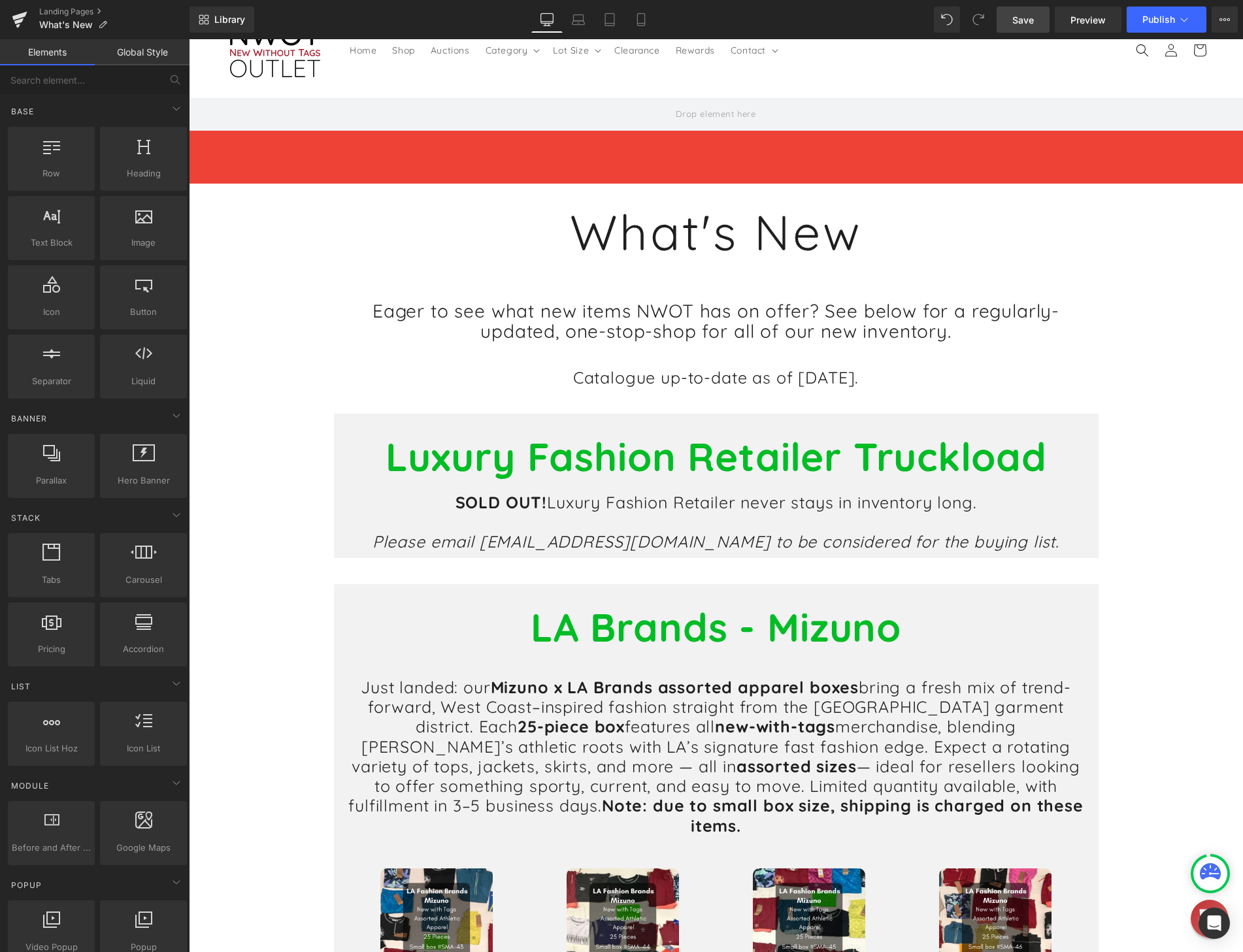
click at [727, 245] on h1 "What's New" at bounding box center [716, 232] width 1054 height 25
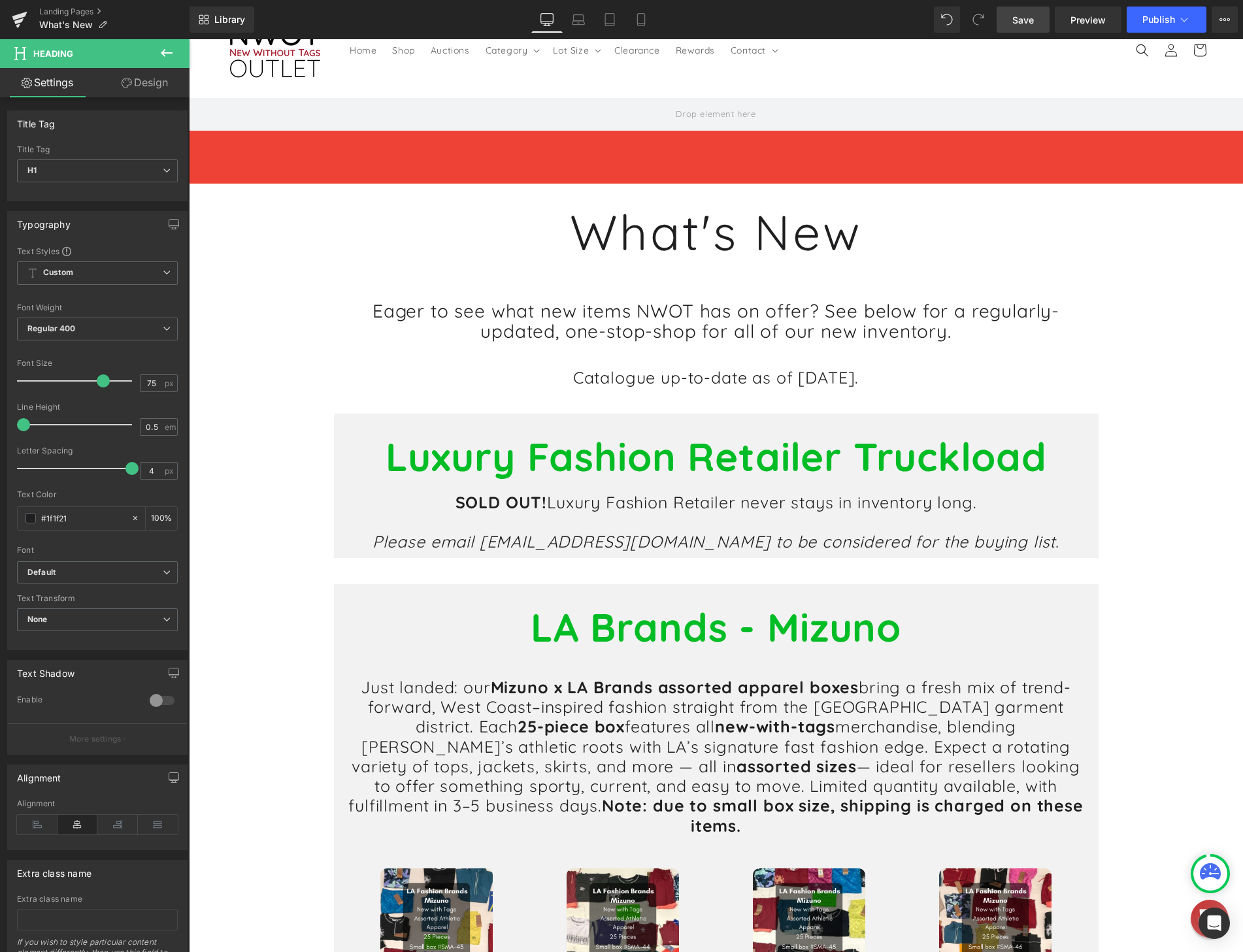
click at [123, 84] on icon at bounding box center [127, 82] width 10 height 10
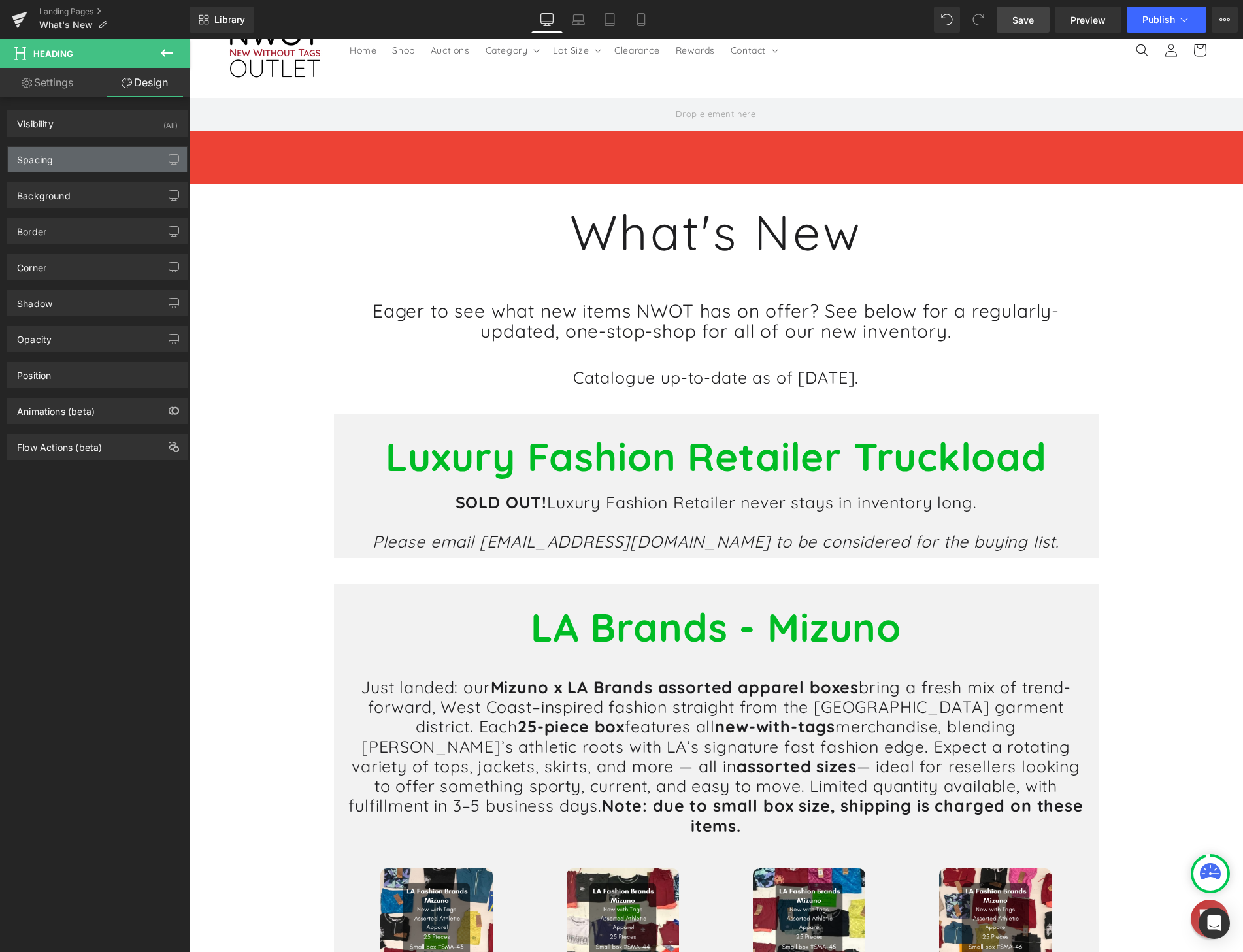
click at [66, 160] on div "Spacing" at bounding box center [97, 159] width 179 height 25
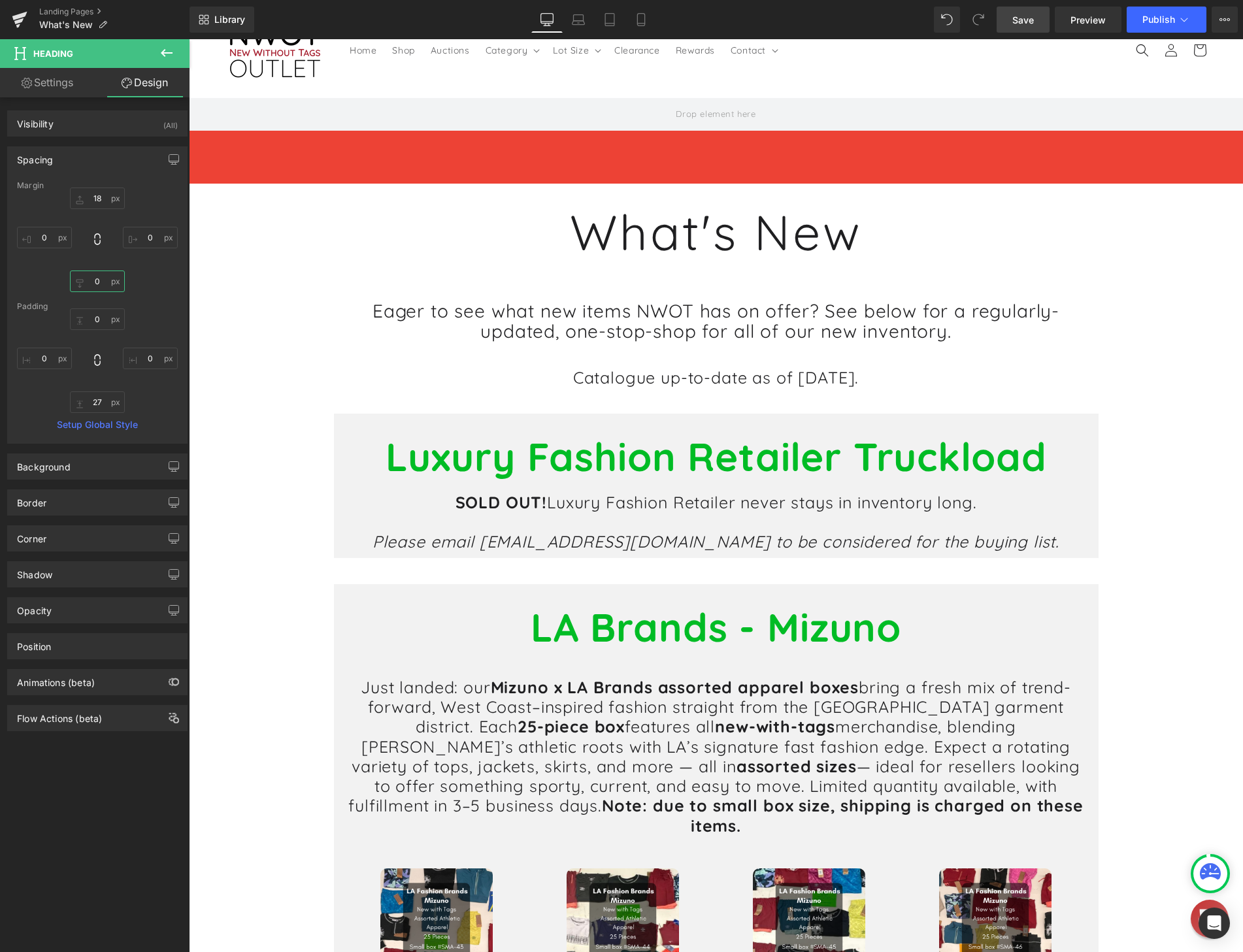
click at [99, 279] on input "0" at bounding box center [96, 281] width 55 height 21
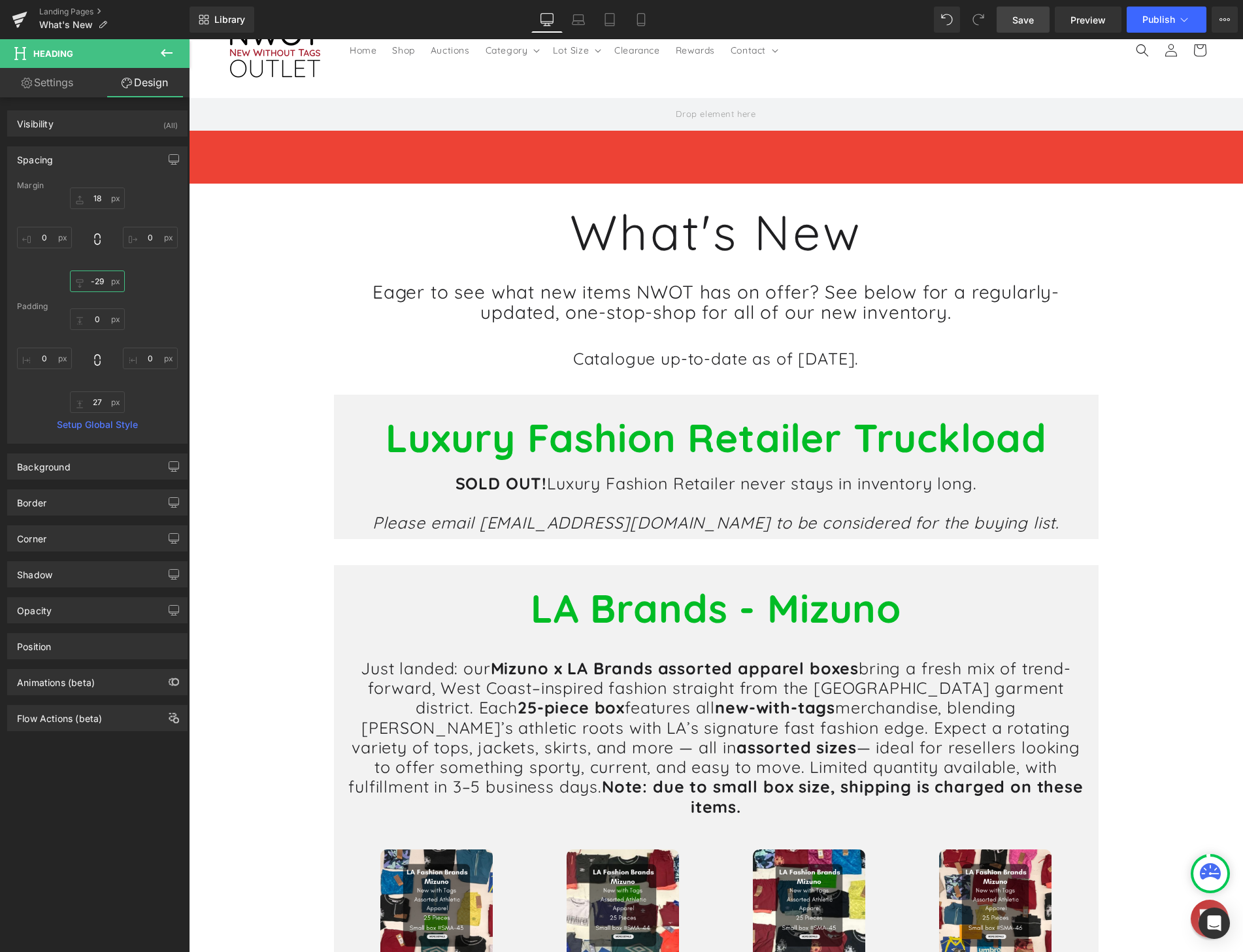
drag, startPoint x: 100, startPoint y: 274, endPoint x: 107, endPoint y: 301, distance: 27.9
click at [107, 301] on div "Margin 18 0 0 0 [GEOGRAPHIC_DATA] 0 0 27 0 Setup Global Style" at bounding box center [97, 312] width 179 height 262
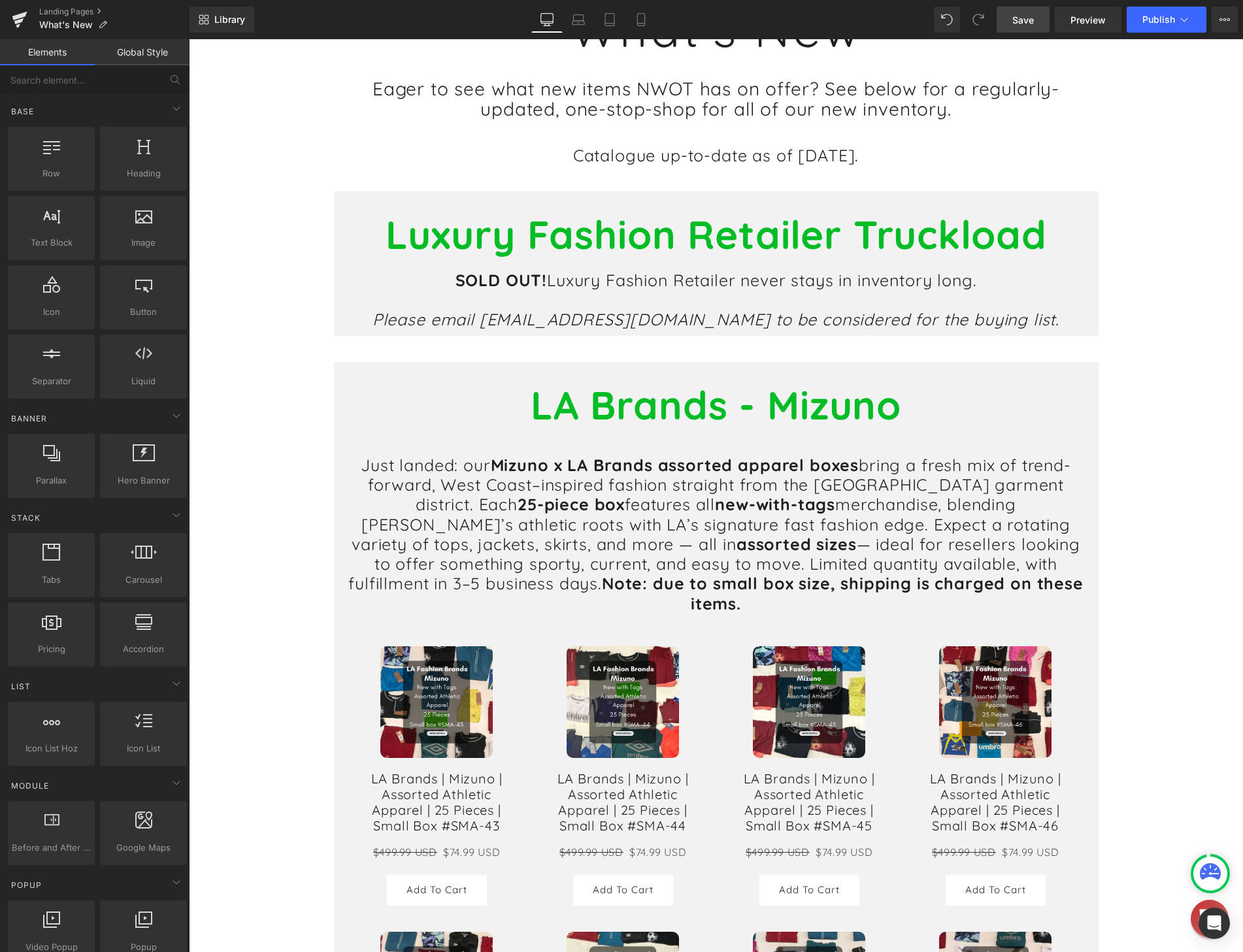
scroll to position [262, 0]
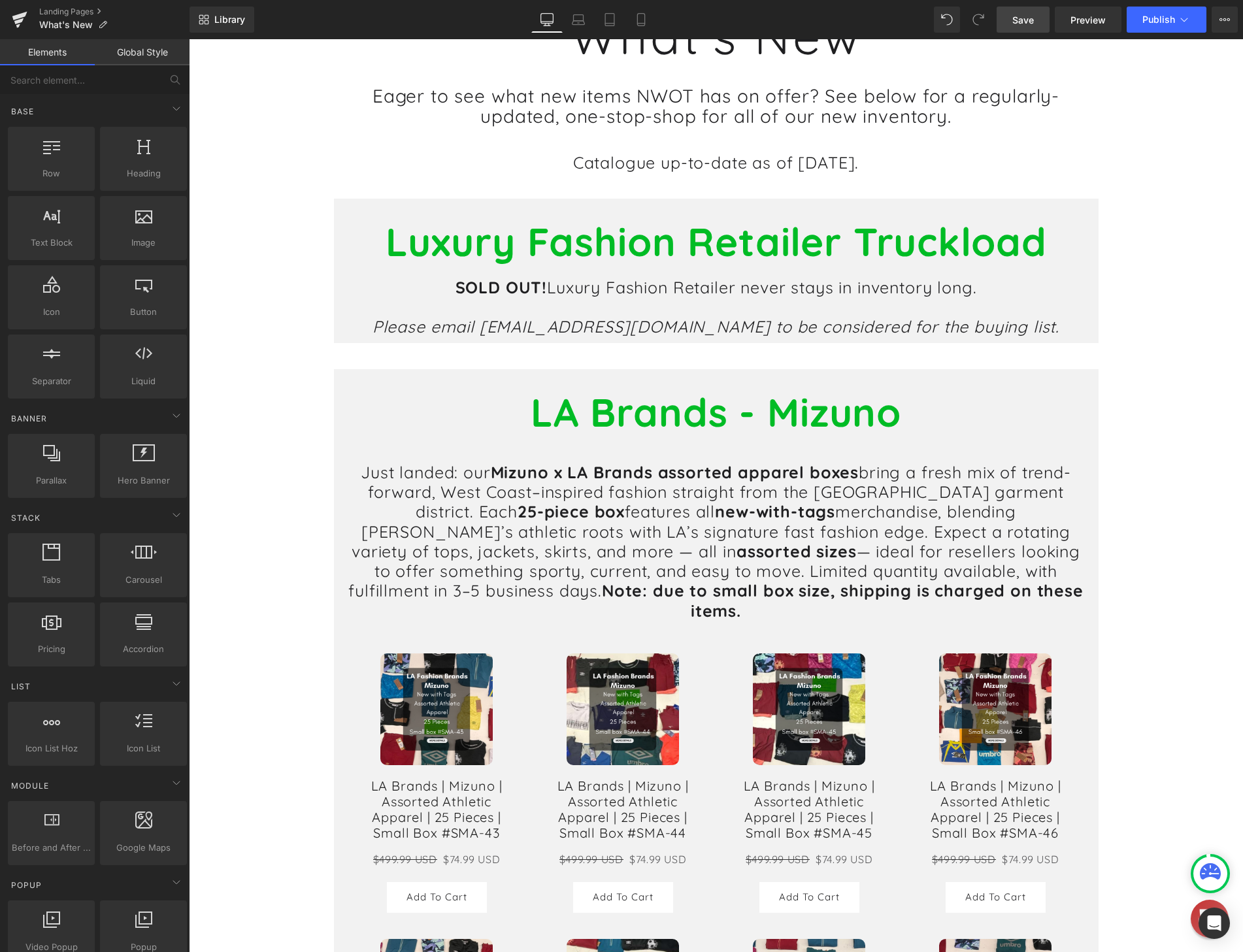
click at [1022, 25] on span "Save" at bounding box center [1022, 20] width 21 height 13
click at [1151, 22] on span "Publish" at bounding box center [1158, 19] width 32 height 10
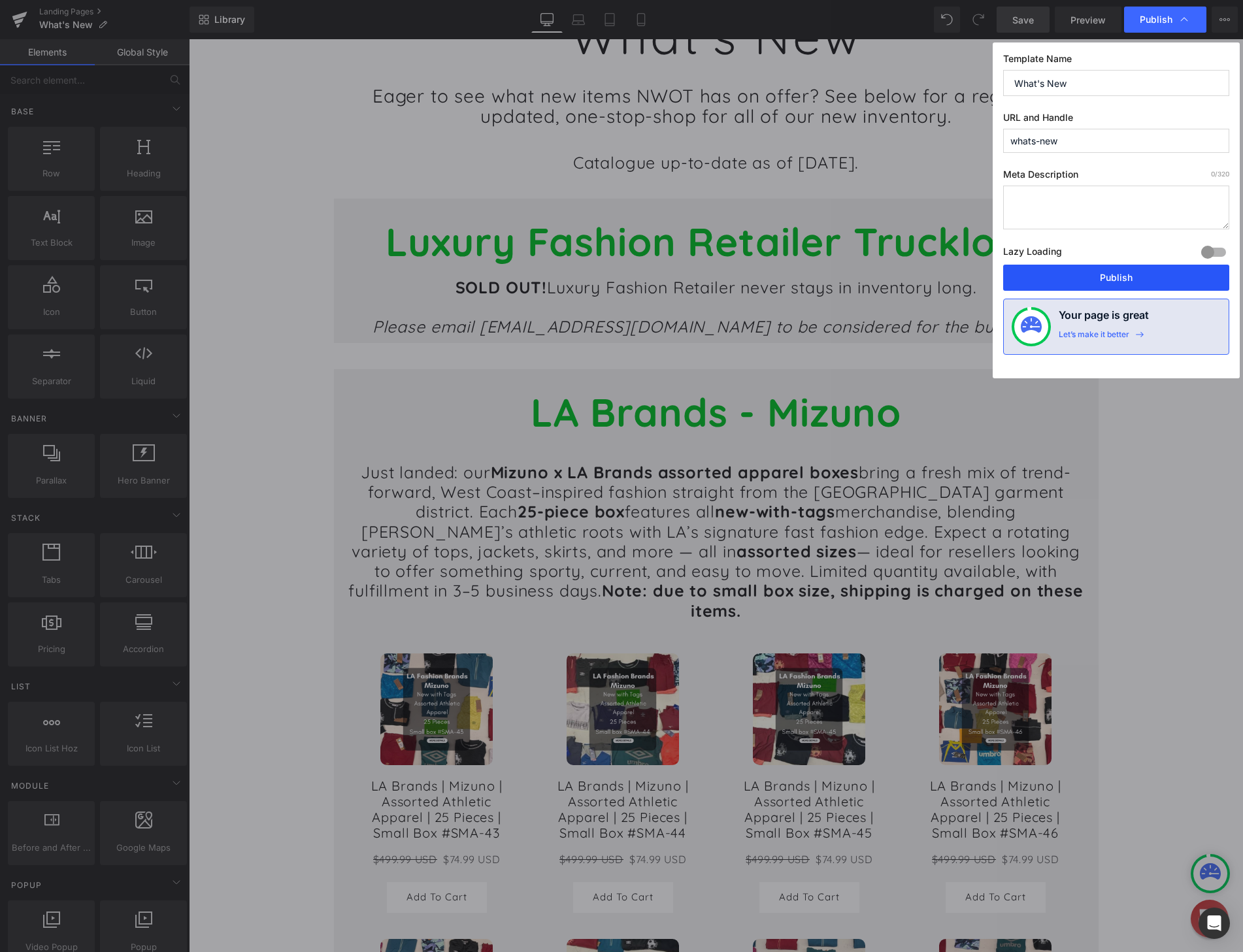
click at [1102, 281] on button "Publish" at bounding box center [1116, 278] width 226 height 26
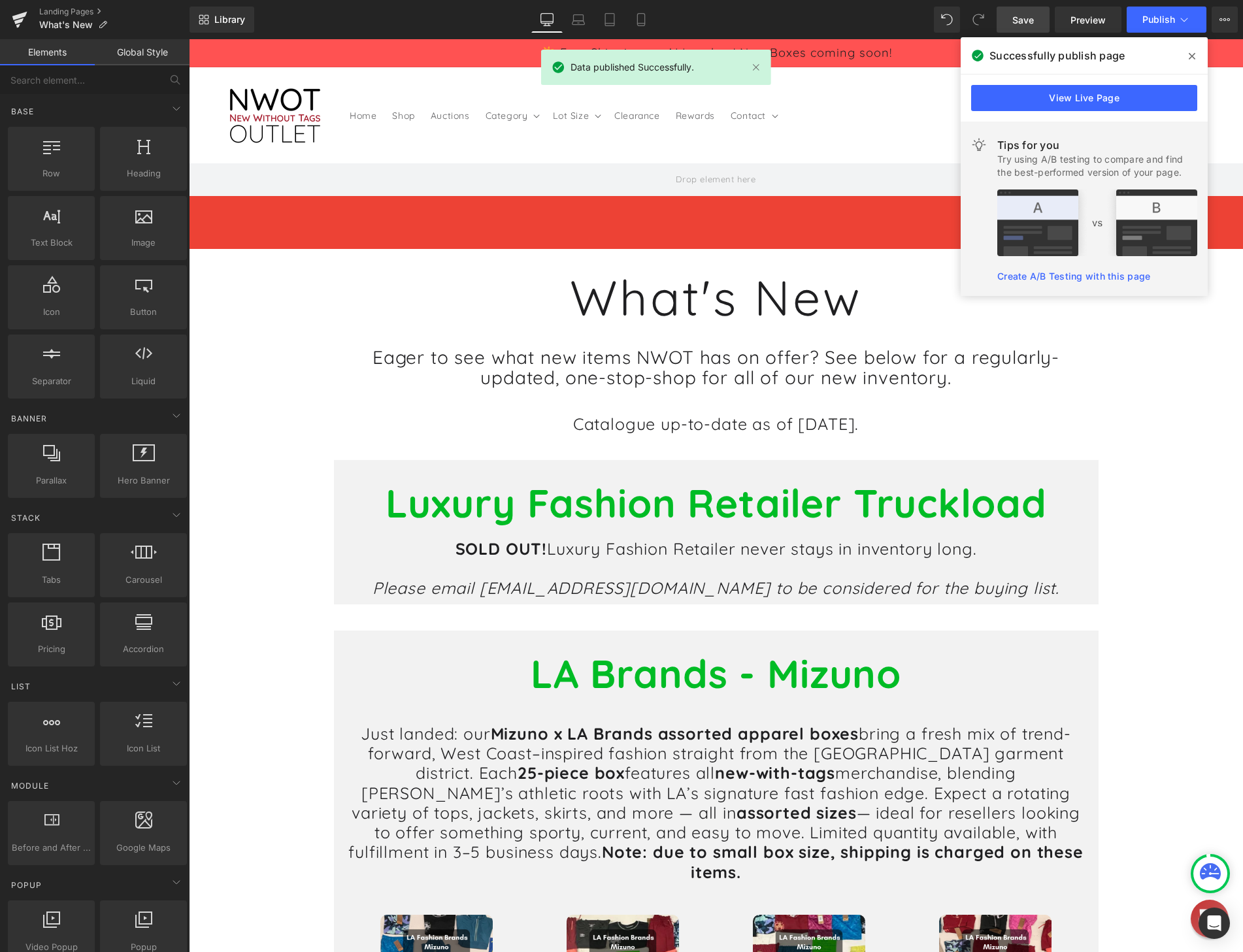
click at [1191, 56] on icon at bounding box center [1192, 56] width 6 height 6
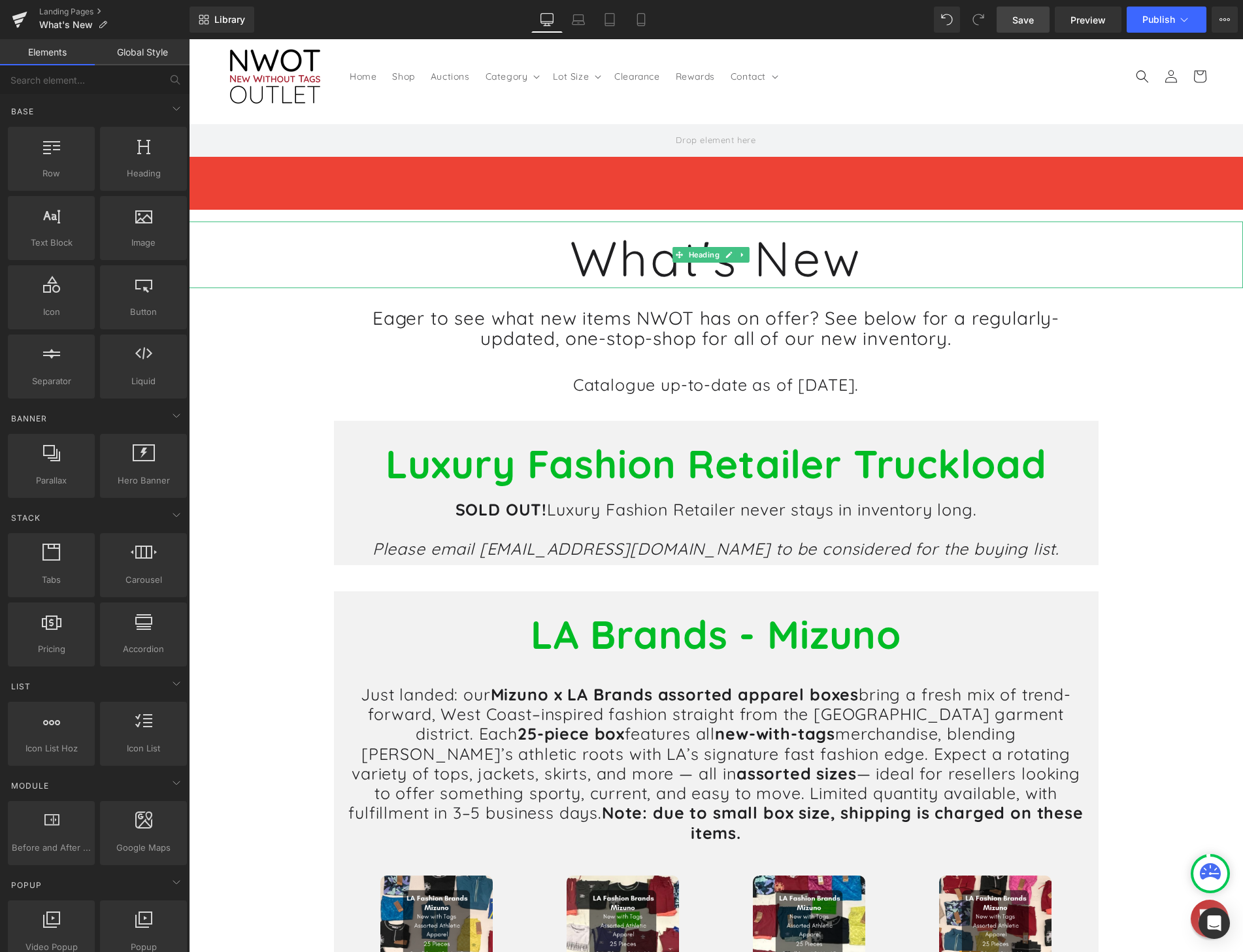
scroll to position [66, 0]
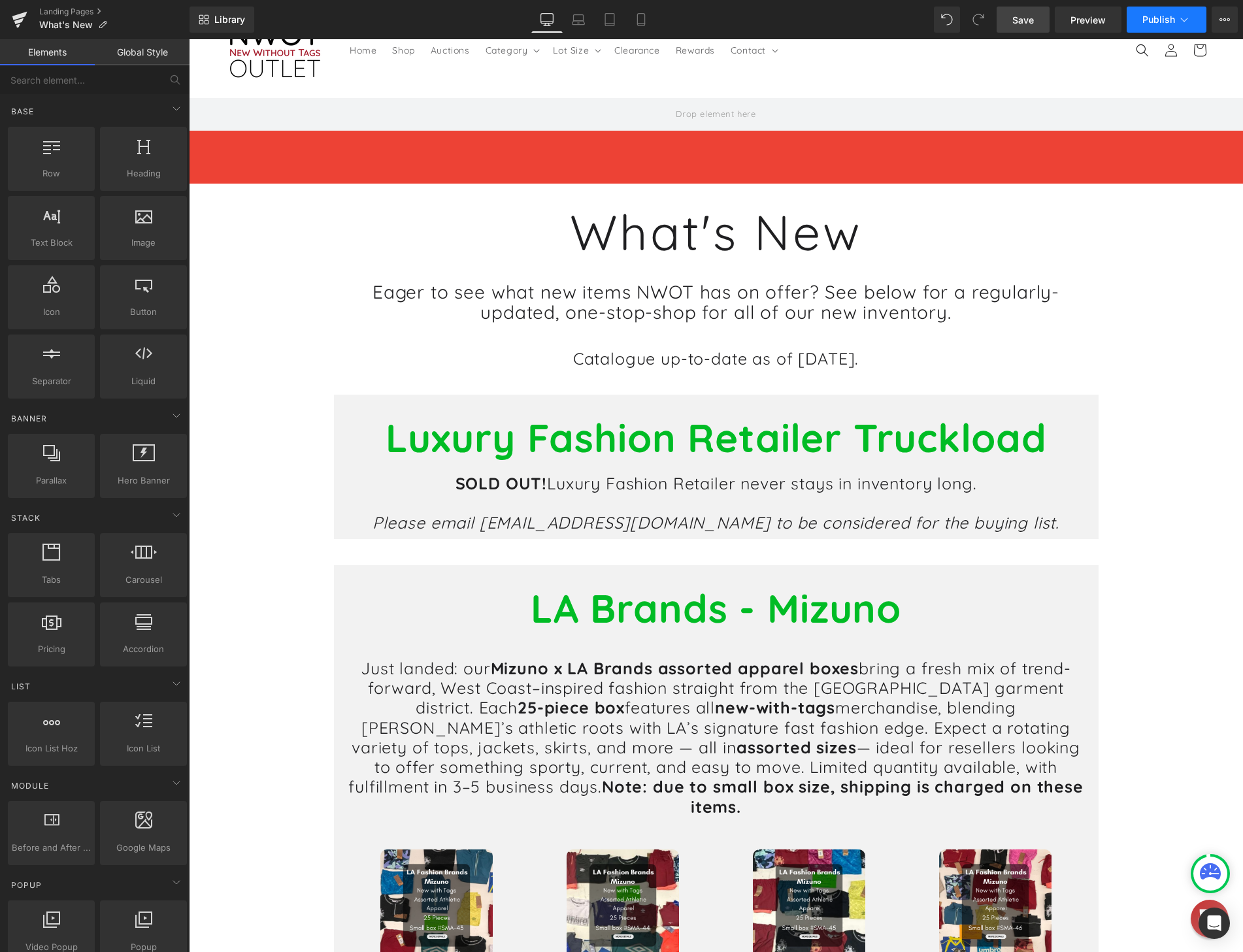
click at [1161, 21] on span "Publish" at bounding box center [1158, 19] width 32 height 10
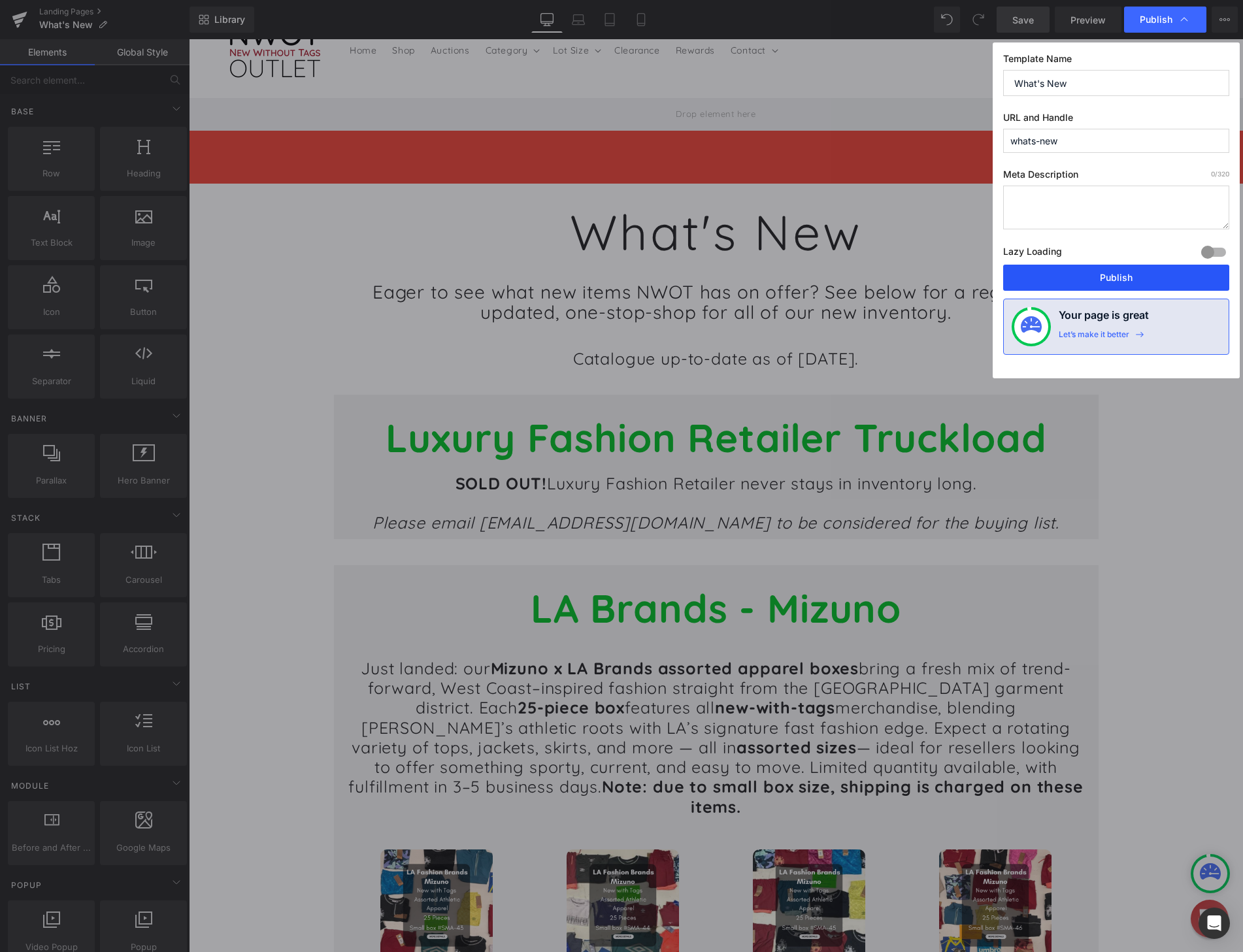
click at [1104, 277] on button "Publish" at bounding box center [1116, 278] width 226 height 26
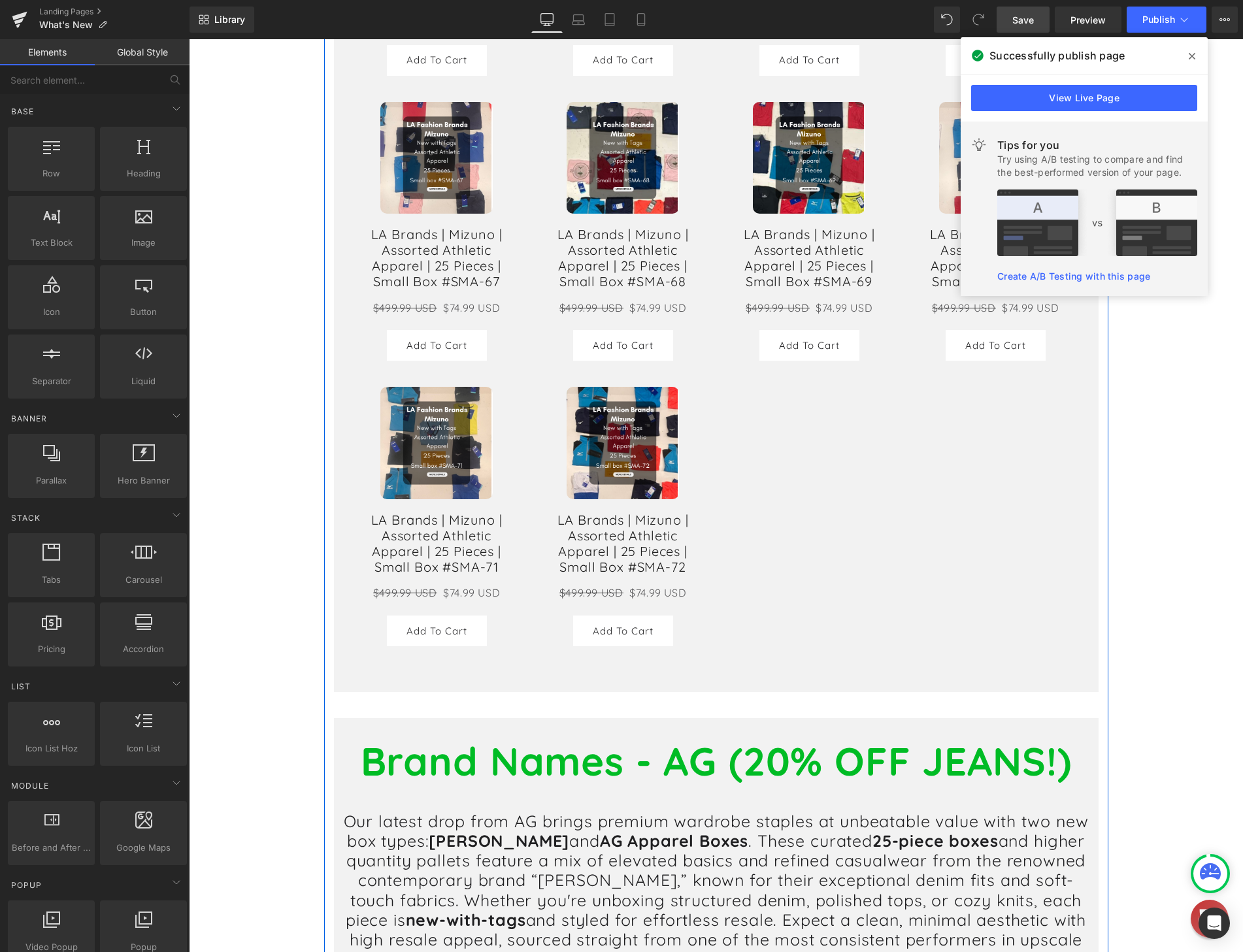
scroll to position [2809, 0]
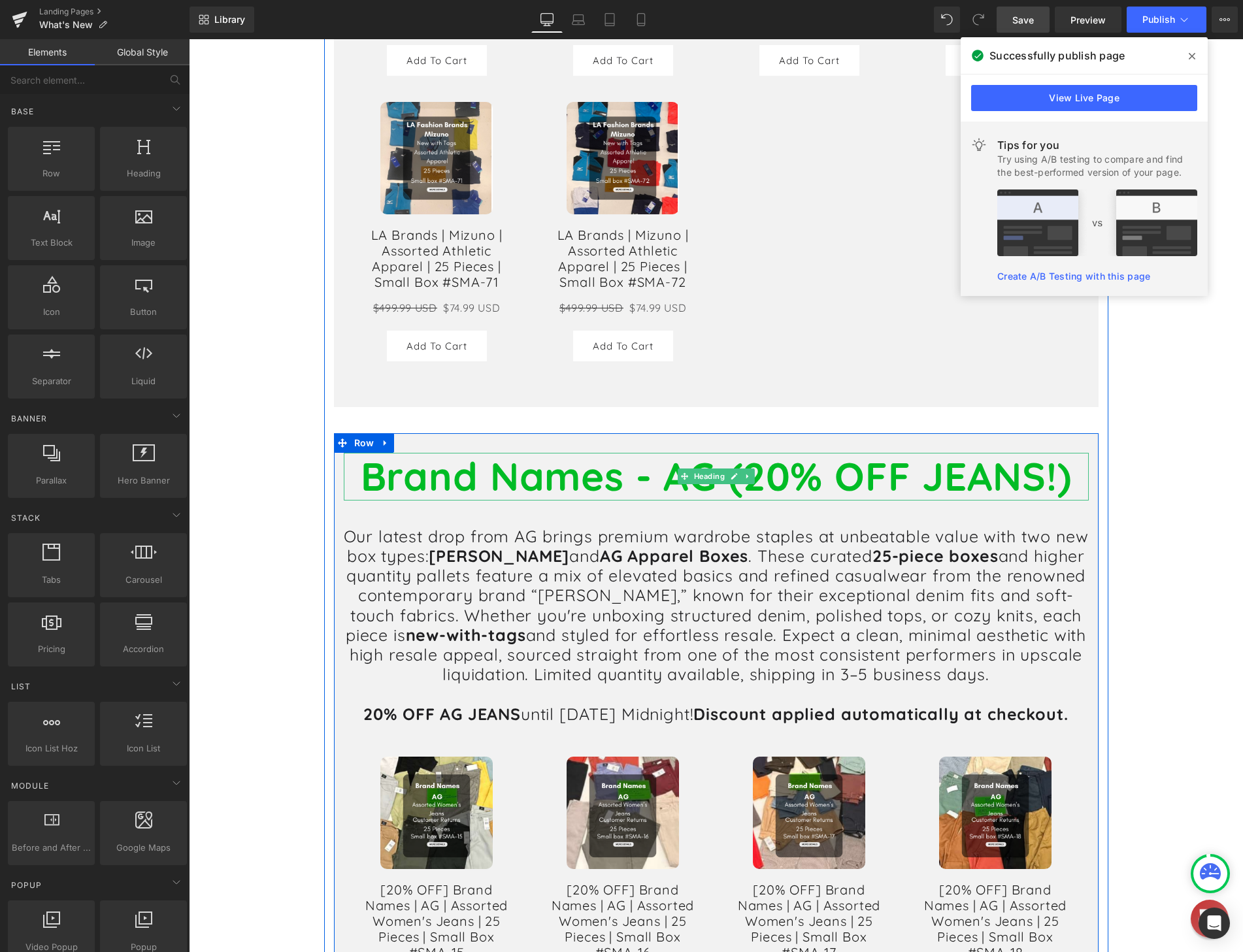
click at [777, 451] on b "Brand Names - AG (20% OFF JEANS!)" at bounding box center [716, 476] width 711 height 49
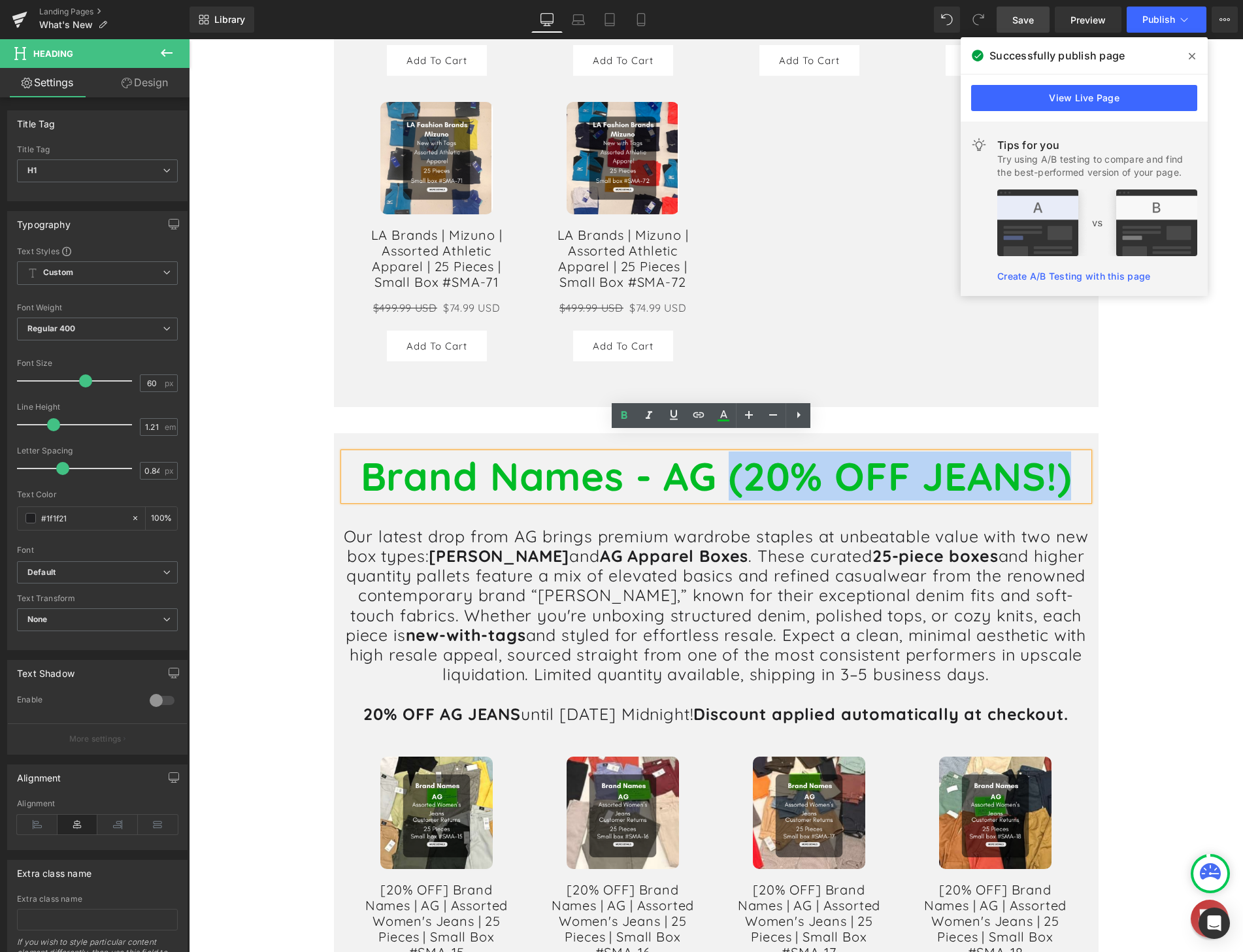
drag, startPoint x: 727, startPoint y: 458, endPoint x: 1063, endPoint y: 457, distance: 336.0
click at [1063, 457] on b "Brand Names - AG (20% OFF JEANS!)" at bounding box center [716, 476] width 711 height 49
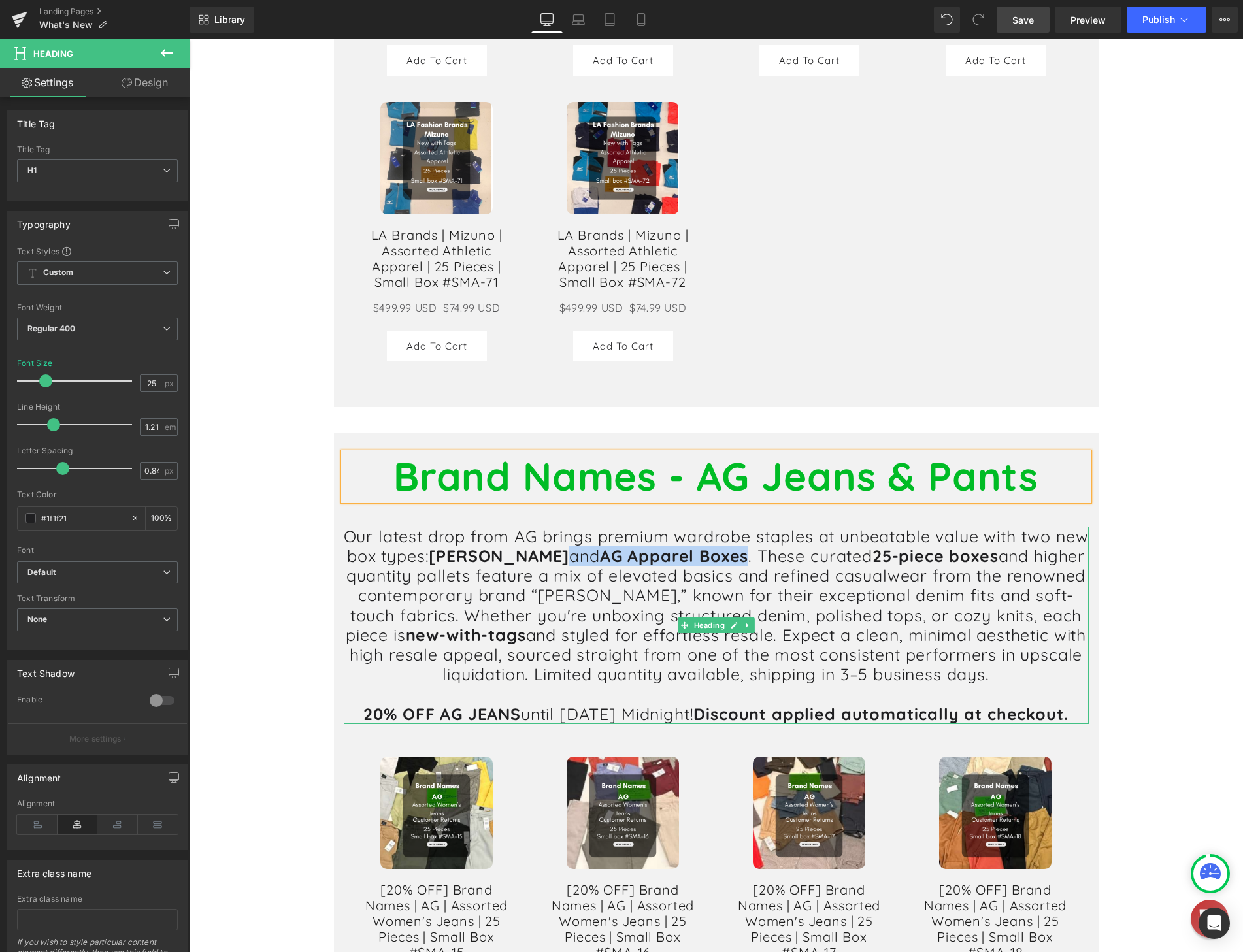
drag, startPoint x: 598, startPoint y: 542, endPoint x: 782, endPoint y: 534, distance: 184.2
click at [782, 534] on h1 "Our latest drop from AG brings premium wardrobe staples at unbeatable value wit…" at bounding box center [716, 606] width 745 height 158
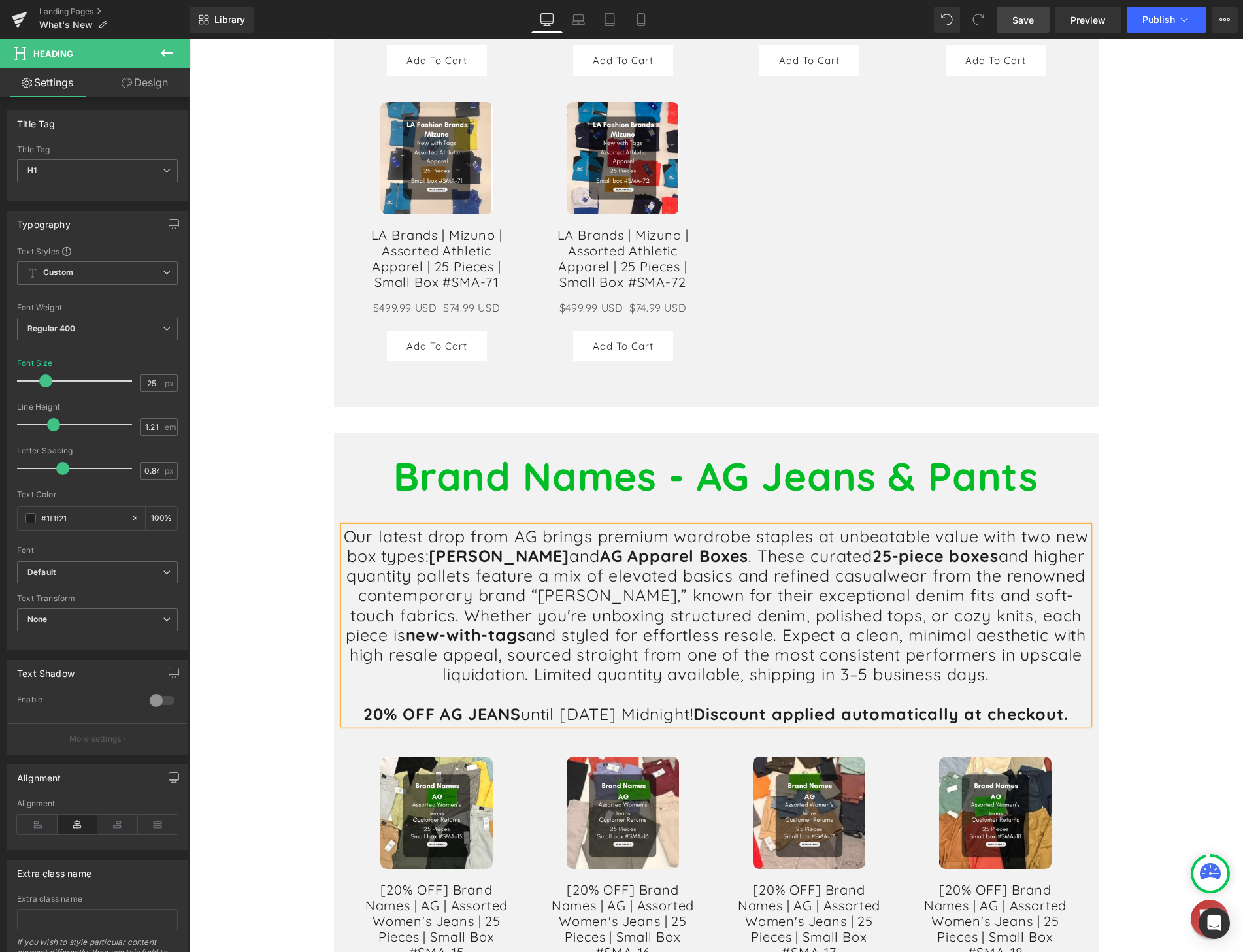
click at [633, 547] on h1 "Our latest drop from AG brings premium wardrobe staples at unbeatable value wit…" at bounding box center [716, 606] width 745 height 158
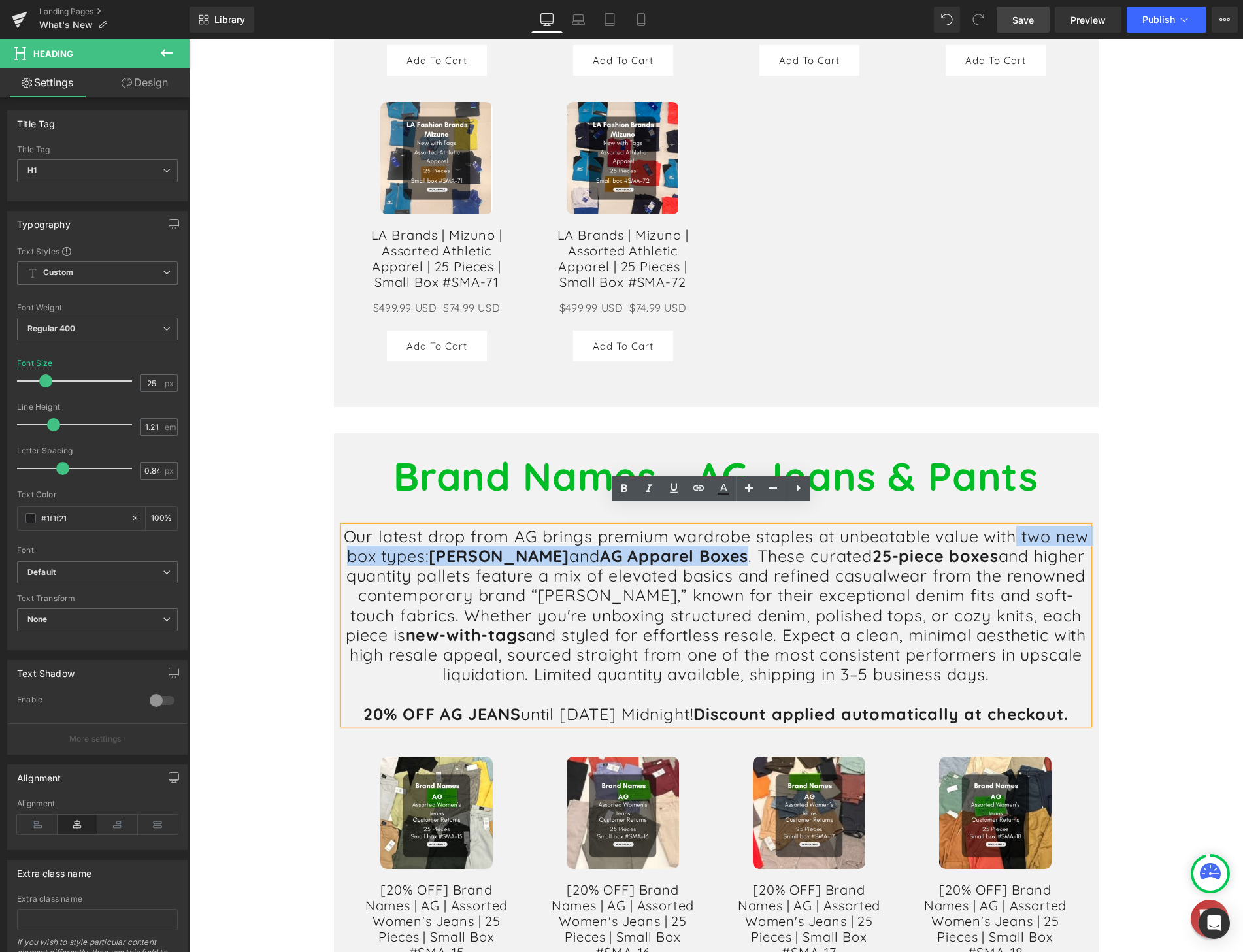
drag, startPoint x: 785, startPoint y: 536, endPoint x: 1032, endPoint y: 522, distance: 247.4
click at [1032, 527] on h1 "Our latest drop from AG brings premium wardrobe staples at unbeatable value wit…" at bounding box center [716, 606] width 745 height 158
click at [556, 546] on span "[PERSON_NAME]" at bounding box center [499, 556] width 141 height 21
drag, startPoint x: 602, startPoint y: 530, endPoint x: 1036, endPoint y: 520, distance: 434.1
click at [1036, 527] on h1 "Our latest drop from AG brings premium wardrobe staples at unbeatable value wit…" at bounding box center [716, 606] width 745 height 158
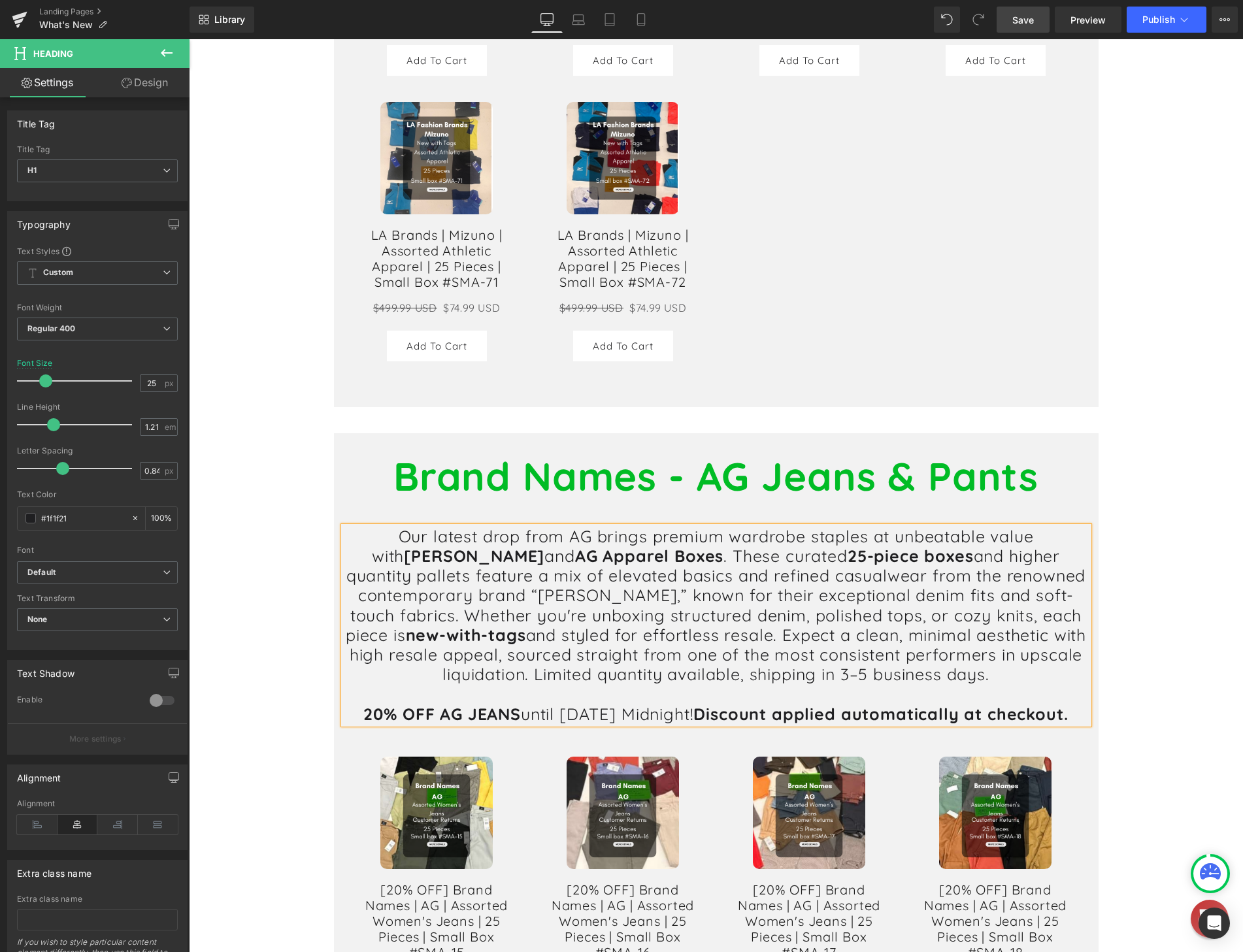
click at [404, 546] on span "[PERSON_NAME]" at bounding box center [474, 556] width 141 height 21
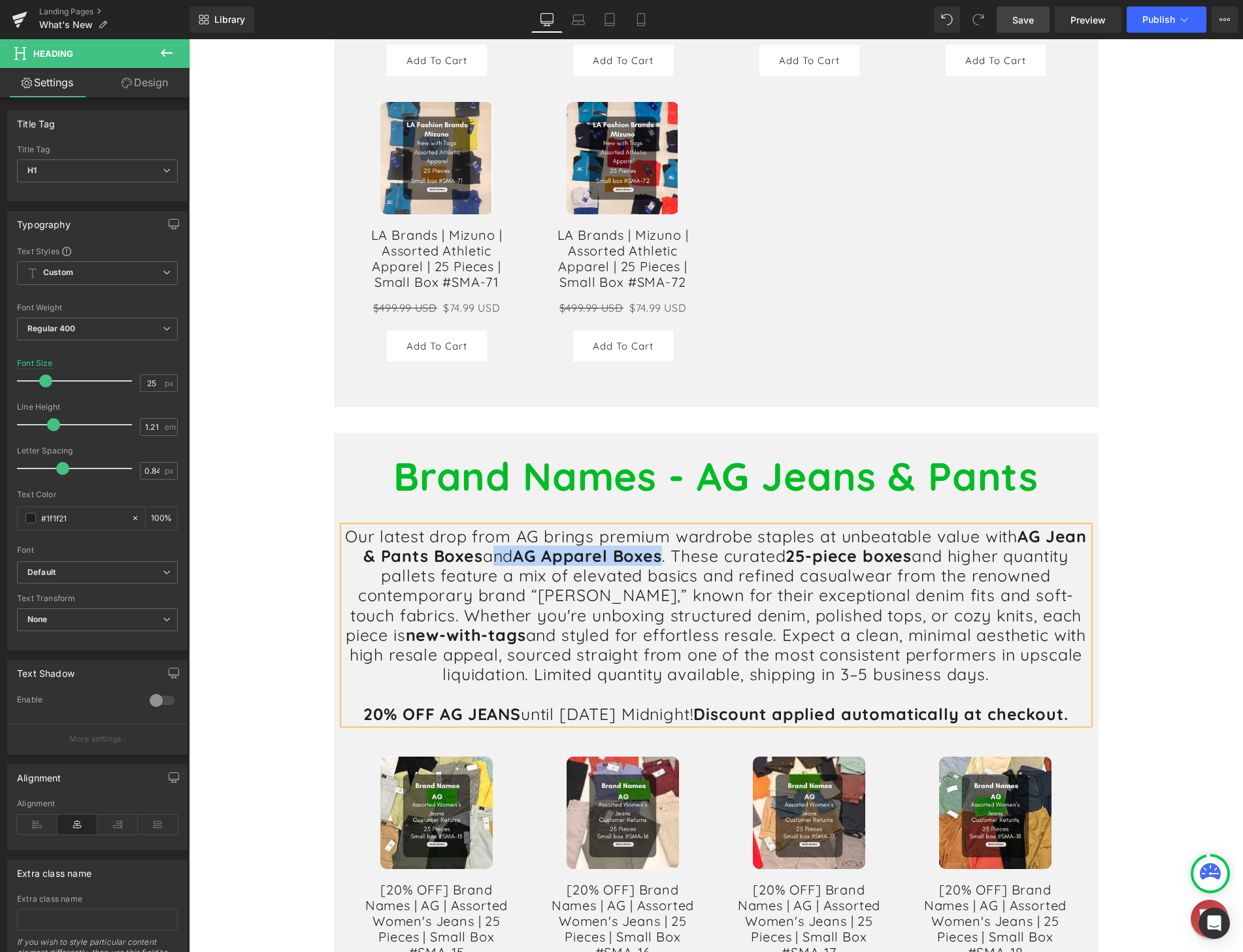
drag, startPoint x: 533, startPoint y: 539, endPoint x: 713, endPoint y: 538, distance: 180.0
click at [713, 538] on h1 "Our latest drop from AG brings premium wardrobe staples at unbeatable value wit…" at bounding box center [716, 606] width 745 height 158
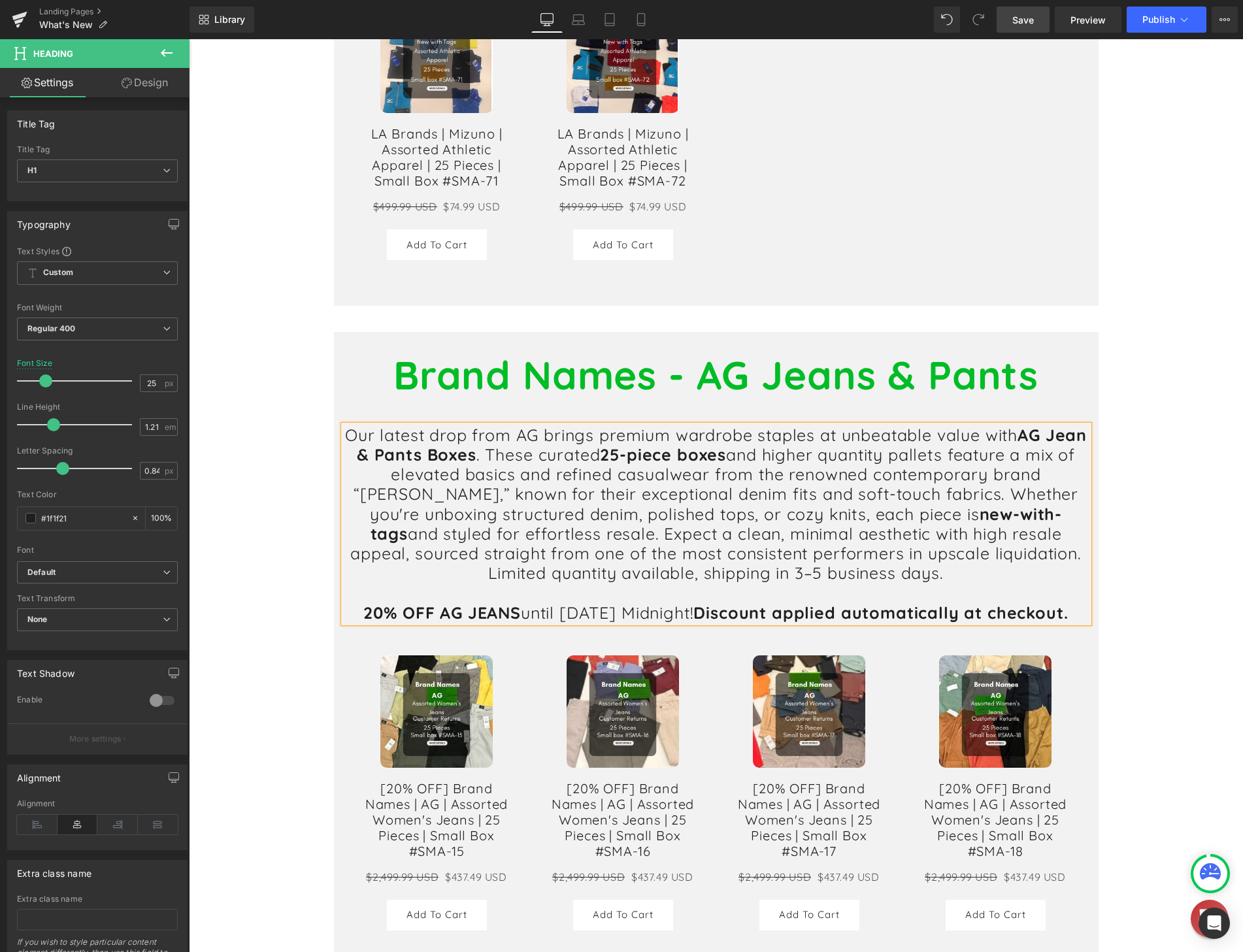
scroll to position [2940, 0]
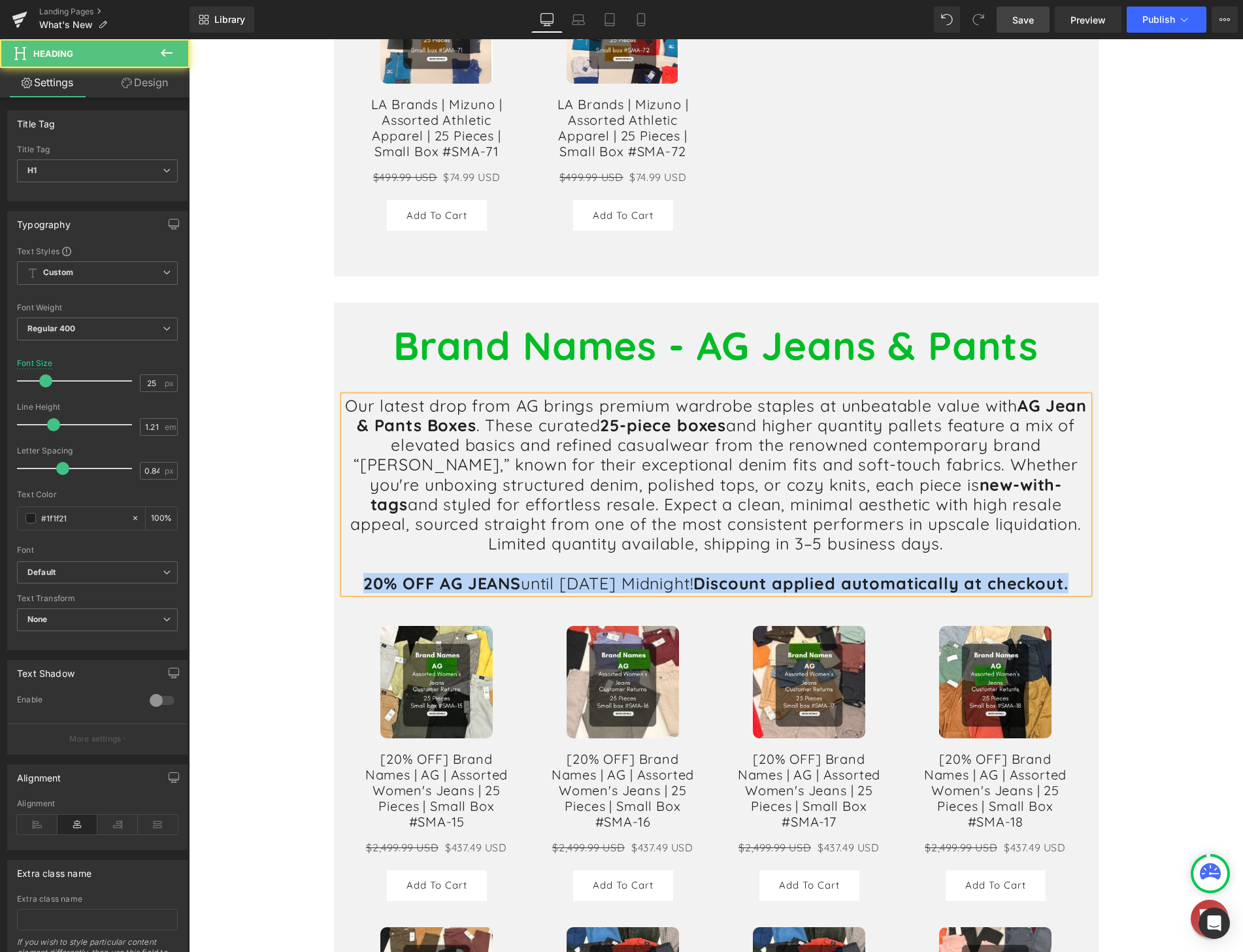
drag, startPoint x: 392, startPoint y: 566, endPoint x: 919, endPoint y: 580, distance: 527.2
click at [919, 580] on h1 "20% OFF AG JEANS until [DATE] Midnight! Discount applied automatically at check…" at bounding box center [716, 583] width 745 height 20
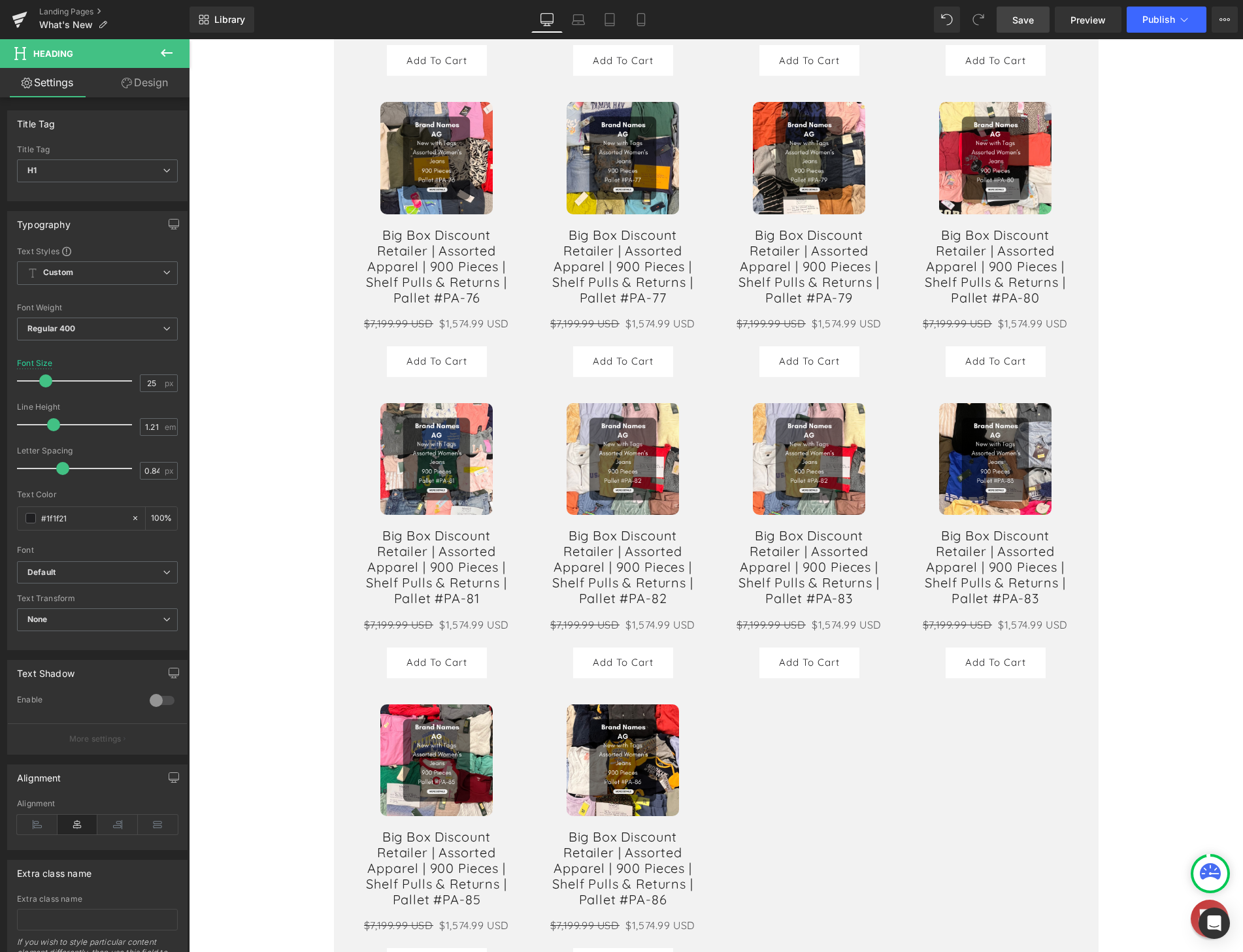
scroll to position [7383, 0]
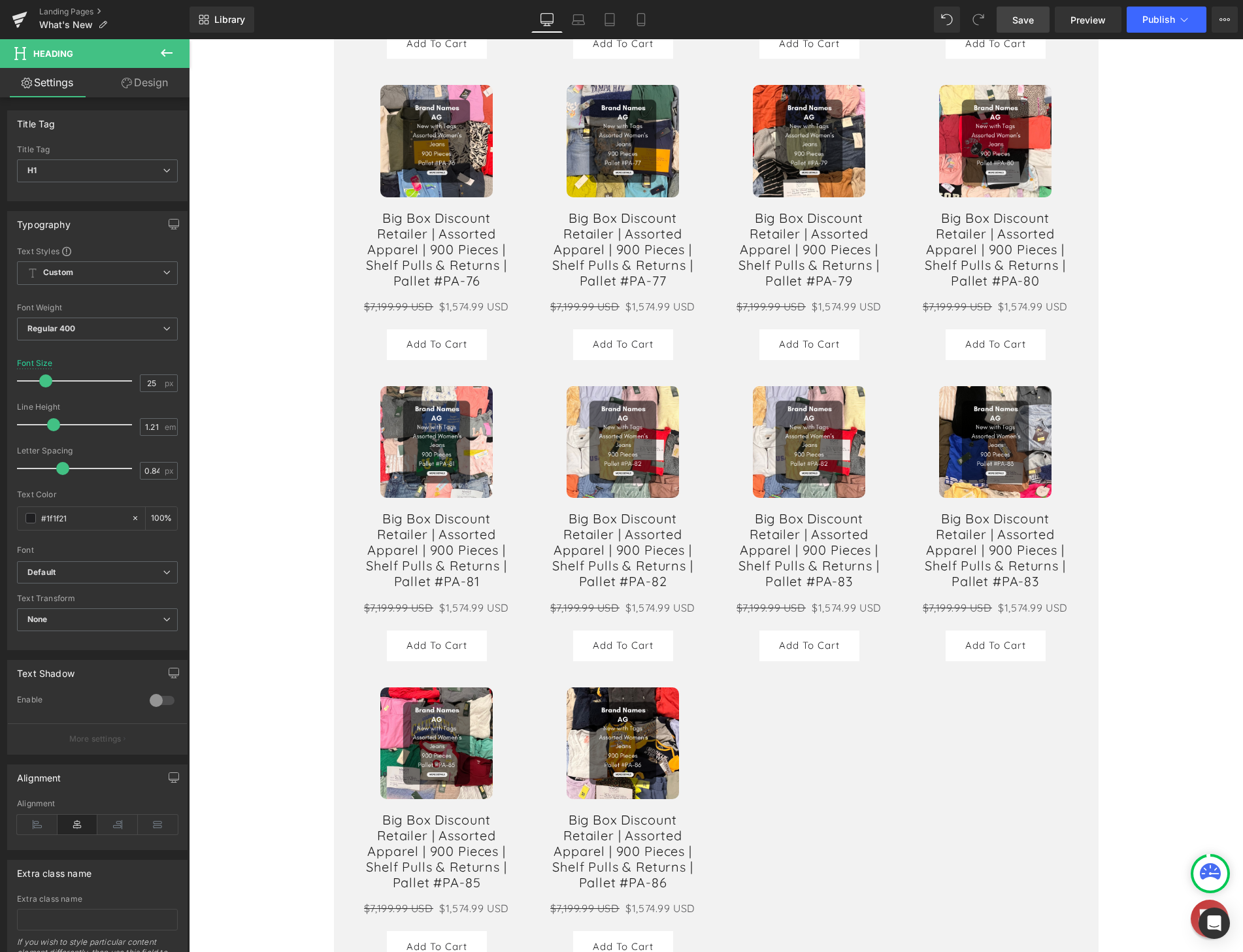
click at [1026, 21] on span "Save" at bounding box center [1022, 20] width 21 height 13
click at [1139, 15] on button "Publish" at bounding box center [1166, 19] width 80 height 26
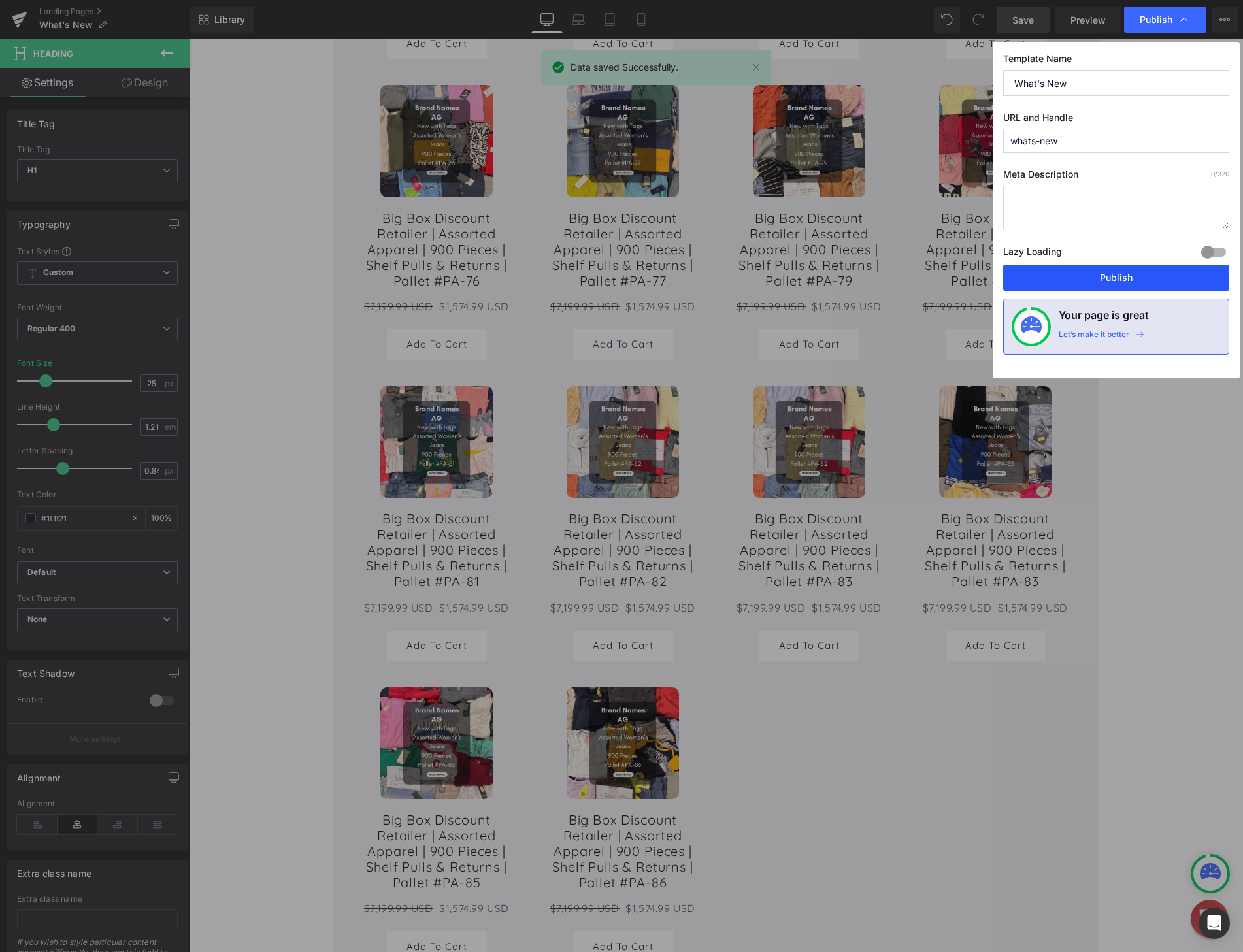
click at [1079, 278] on button "Publish" at bounding box center [1116, 278] width 226 height 26
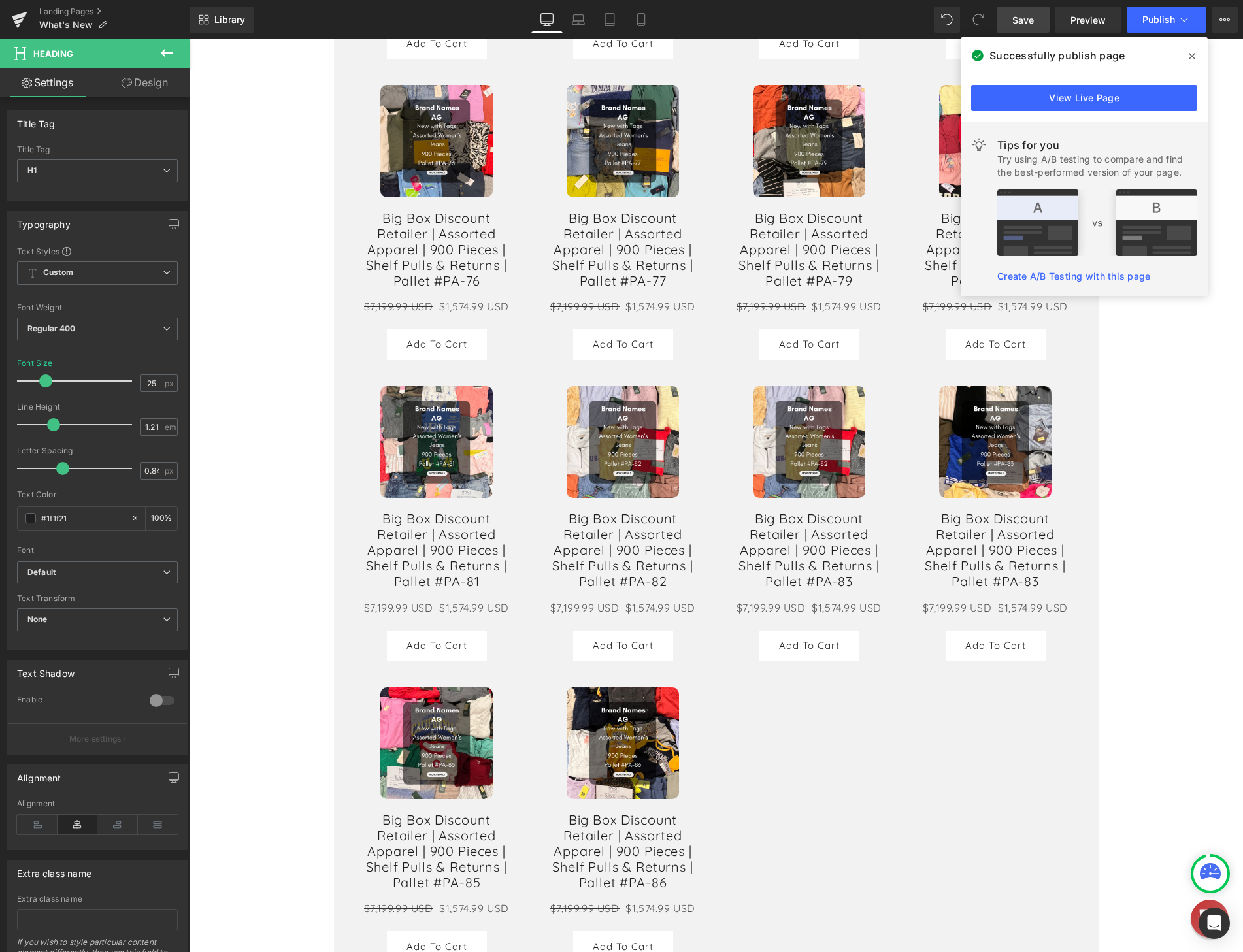
click at [1196, 57] on span at bounding box center [1192, 56] width 21 height 21
